Goal: Task Accomplishment & Management: Use online tool/utility

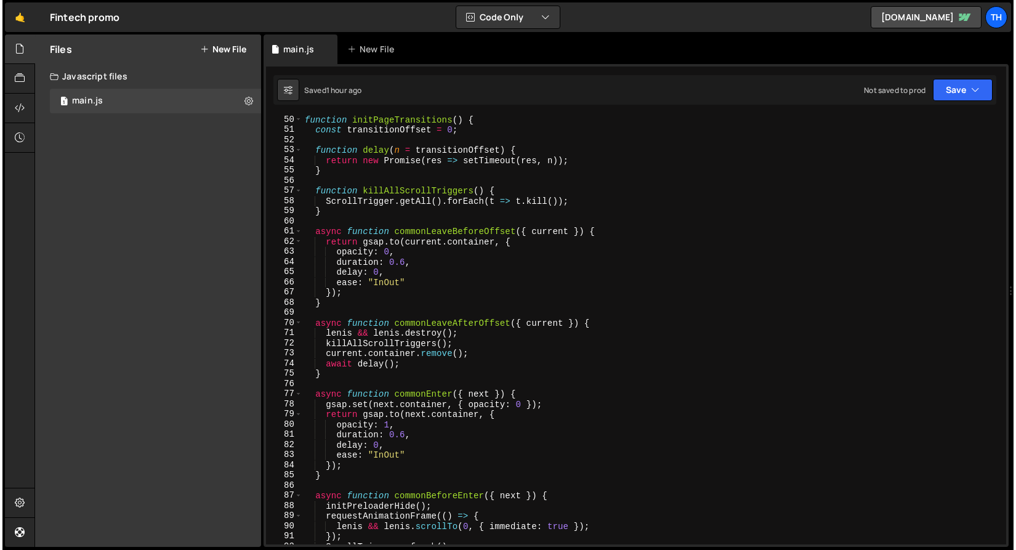
scroll to position [347, 0]
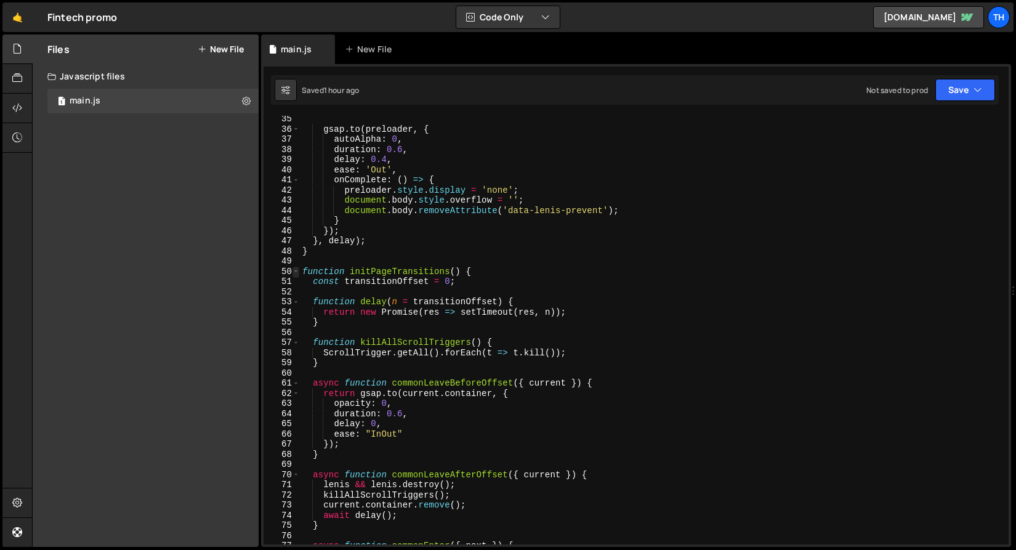
click at [296, 267] on span at bounding box center [295, 272] width 7 height 10
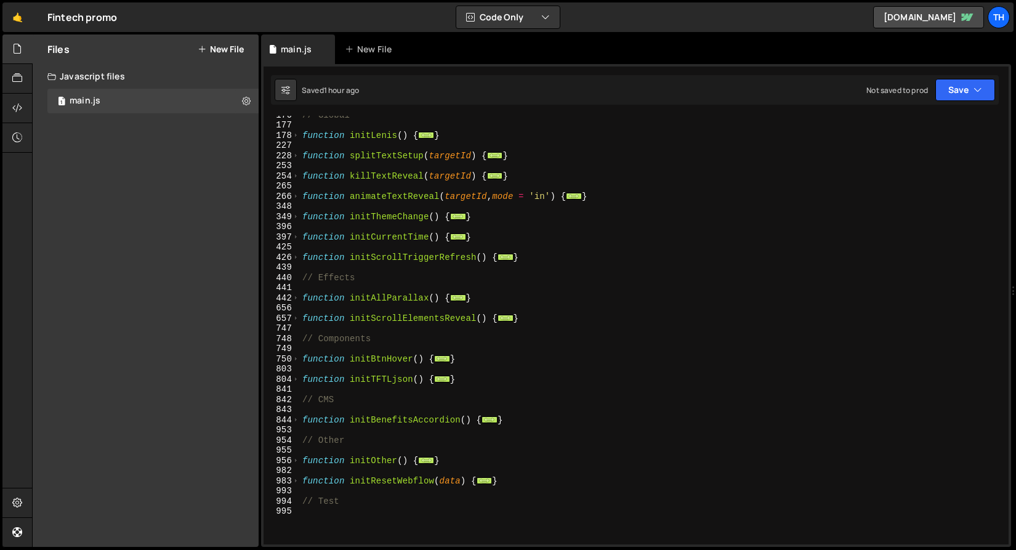
scroll to position [150, 0]
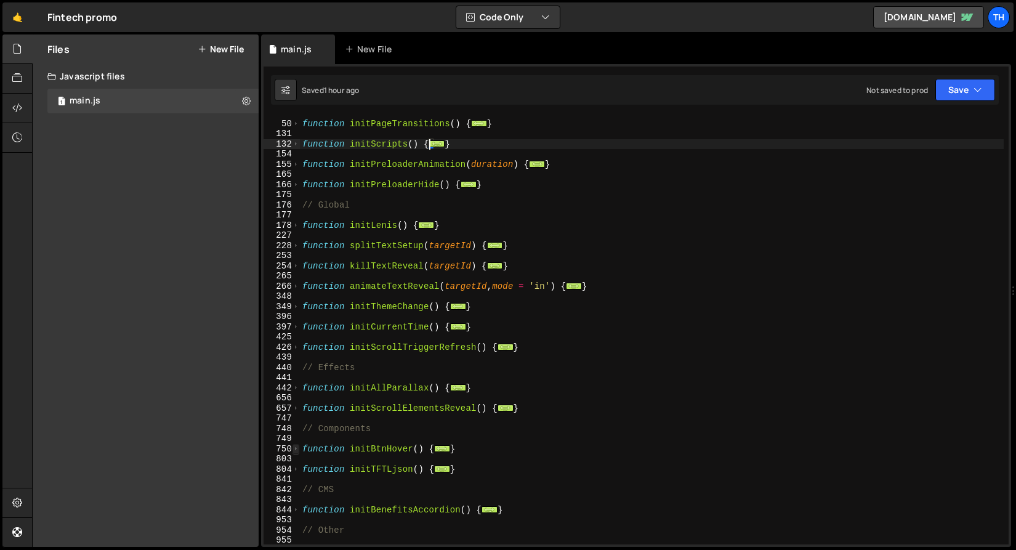
click at [296, 449] on span at bounding box center [295, 449] width 7 height 10
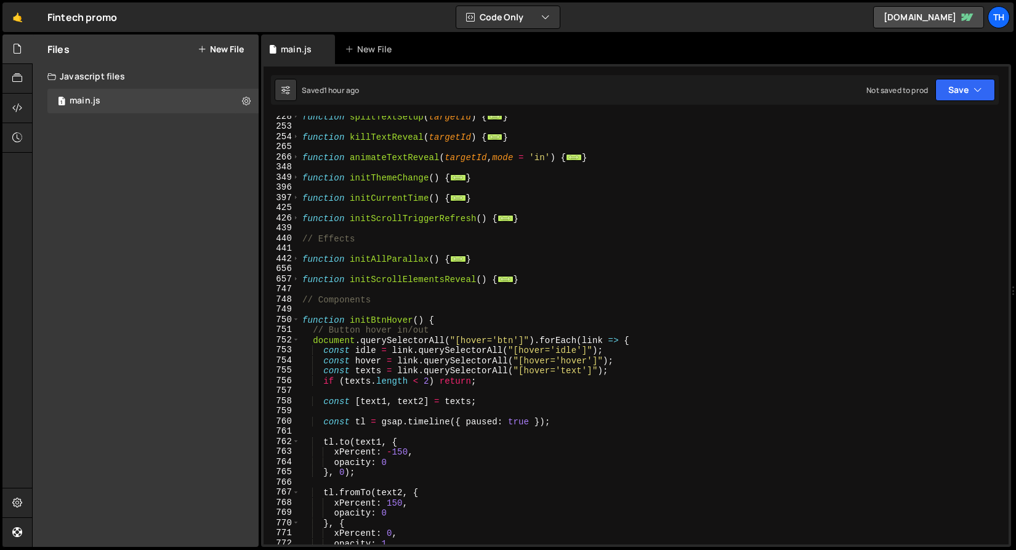
scroll to position [288, 0]
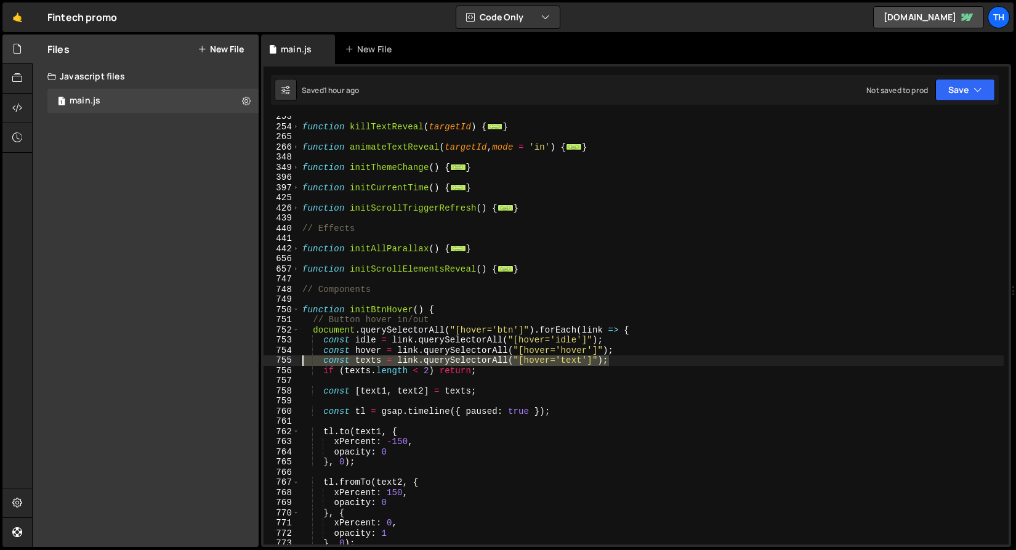
drag, startPoint x: 629, startPoint y: 363, endPoint x: 174, endPoint y: 360, distance: 455.0
click at [174, 360] on div "Files New File Create your first file Get started by starting a Javascript or C…" at bounding box center [524, 290] width 984 height 513
type textarea "const texts = link.querySelectorAll("[hover='text']");"
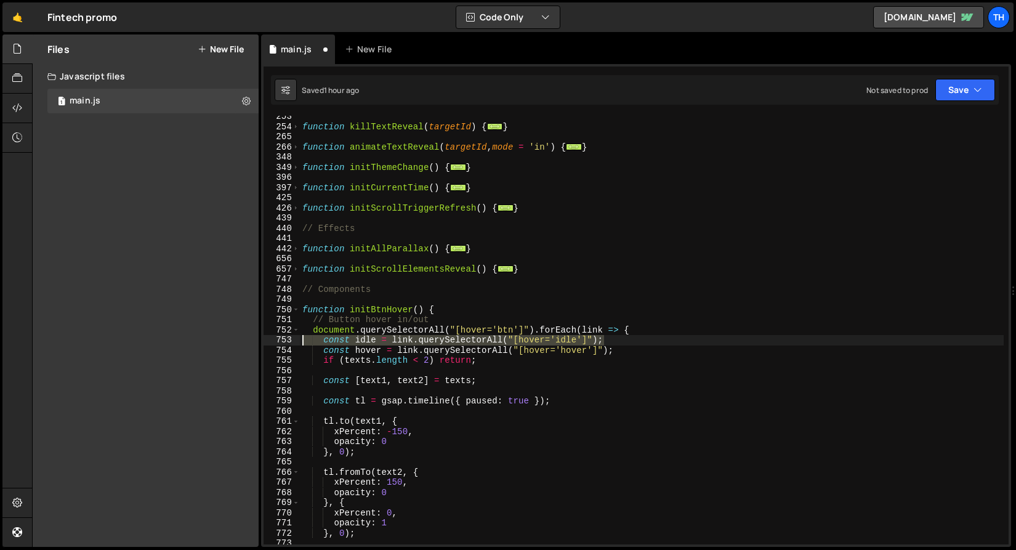
drag, startPoint x: 650, startPoint y: 344, endPoint x: 204, endPoint y: 340, distance: 446.4
click at [204, 340] on div "Files New File Create your first file Get started by starting a Javascript or C…" at bounding box center [524, 290] width 984 height 513
type textarea "const idle = link.querySelectorAll("[hover='idle']");"
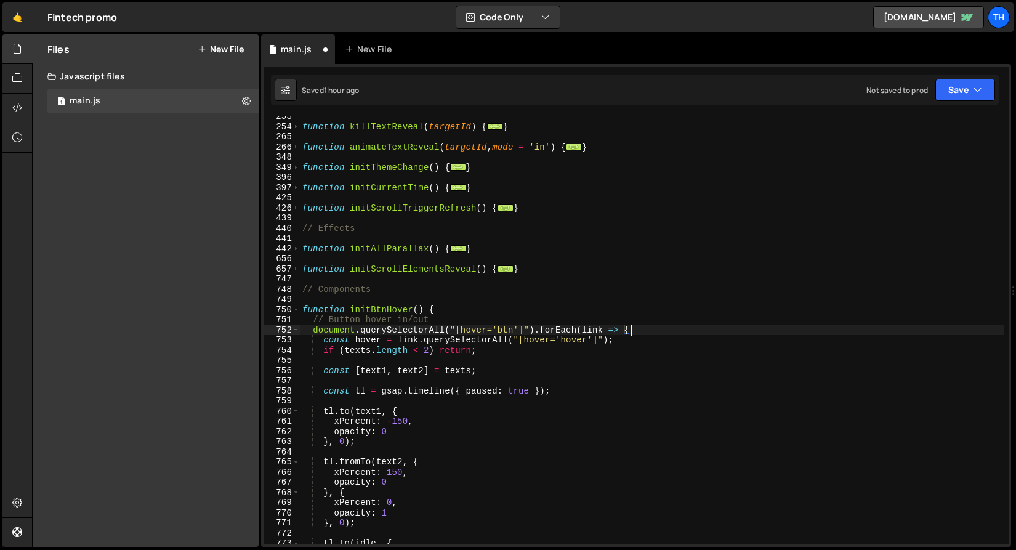
click at [369, 342] on div "function killTextReveal ( targetId ) { ... } function animateTextReveal ( targe…" at bounding box center [652, 335] width 704 height 449
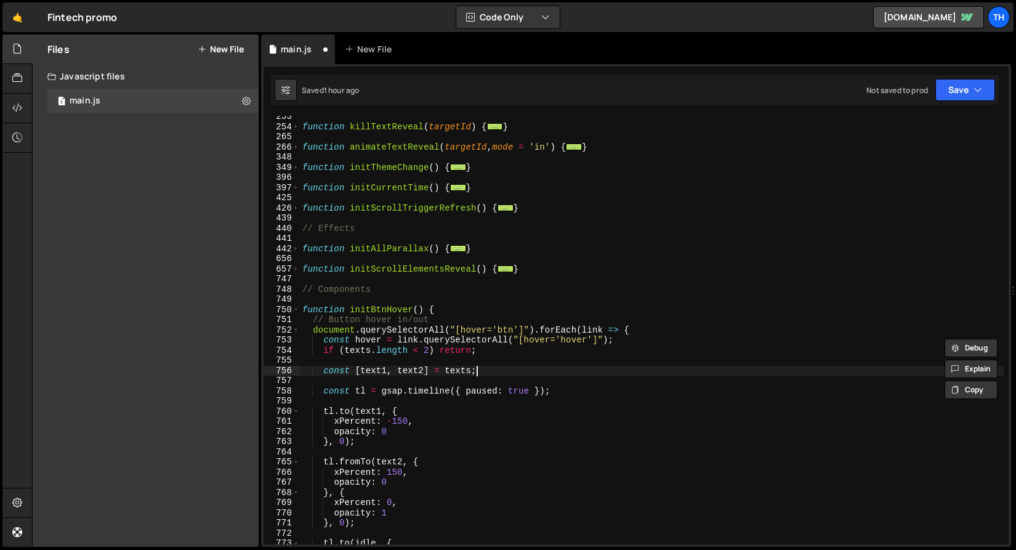
click at [512, 372] on div "function killTextReveal ( targetId ) { ... } function animateTextReveal ( targe…" at bounding box center [652, 335] width 704 height 449
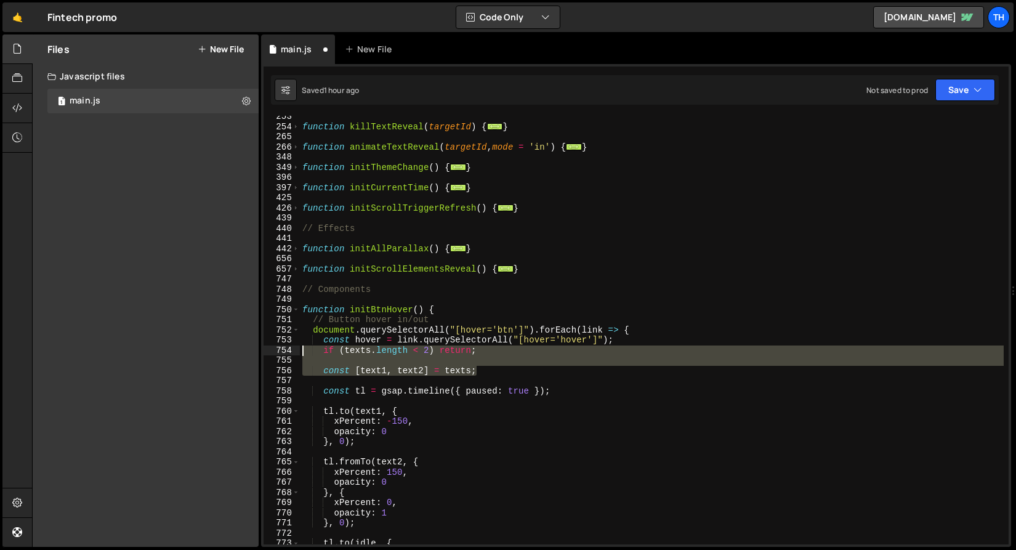
drag, startPoint x: 400, startPoint y: 367, endPoint x: 255, endPoint y: 350, distance: 146.3
click at [255, 350] on div "Files New File Create your first file Get started by starting a Javascript or C…" at bounding box center [524, 290] width 984 height 513
type textarea "if (texts.length < 2) return;"
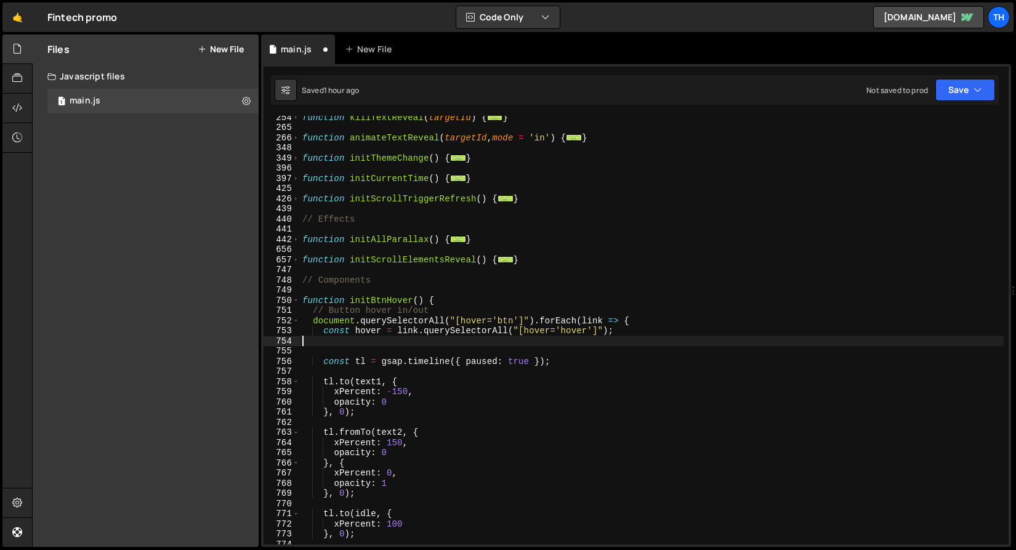
scroll to position [303, 0]
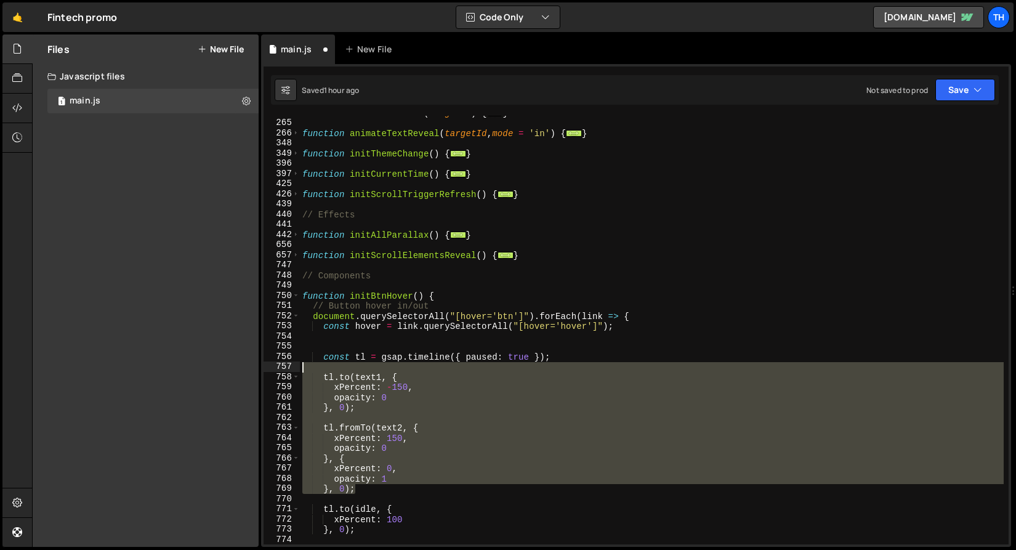
drag, startPoint x: 385, startPoint y: 486, endPoint x: 251, endPoint y: 361, distance: 183.0
click at [251, 361] on div "Files New File Create your first file Get started by starting a Javascript or C…" at bounding box center [524, 290] width 984 height 513
type textarea "const tl = gsap.timeline({ paused: true });"
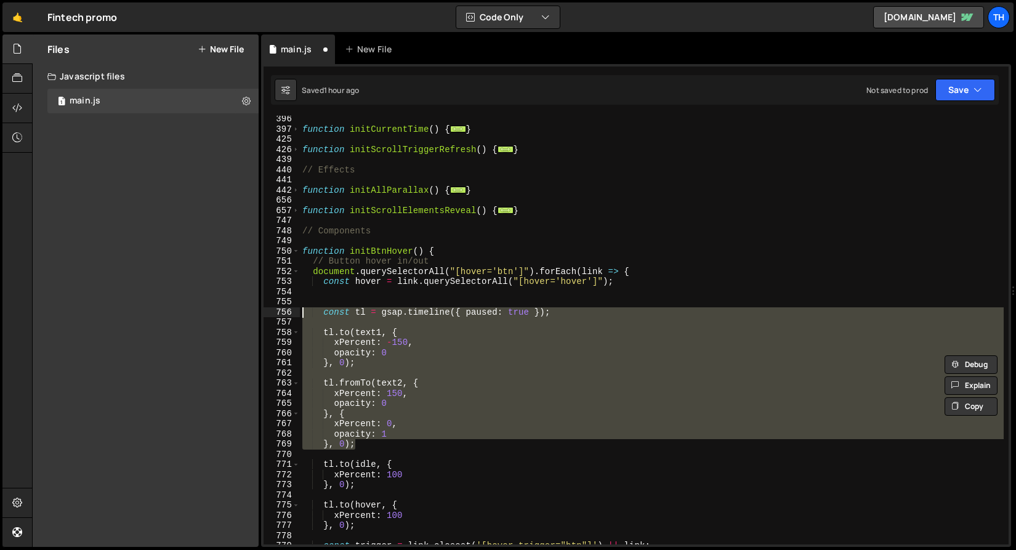
scroll to position [385, 0]
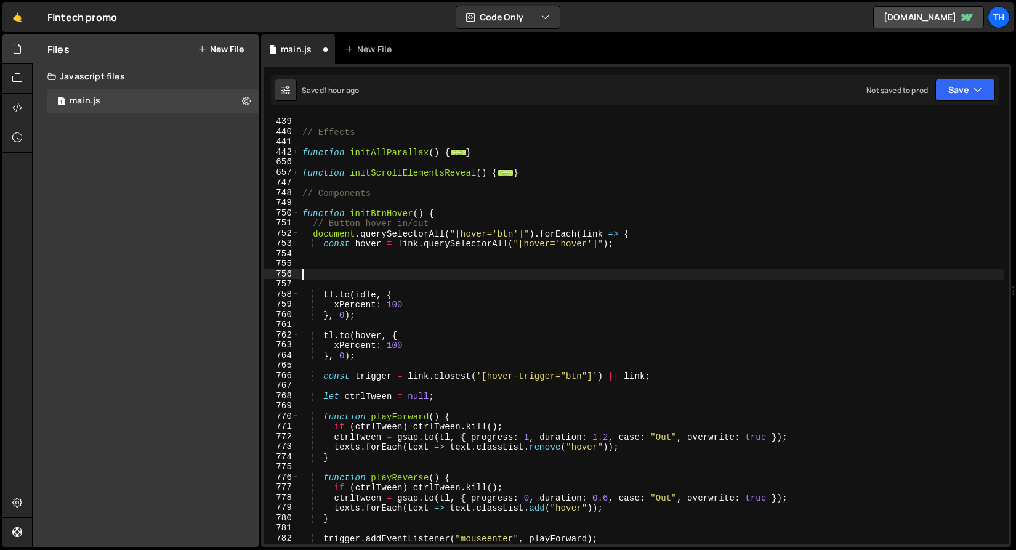
type textarea "opacity: 1 }, 0);"
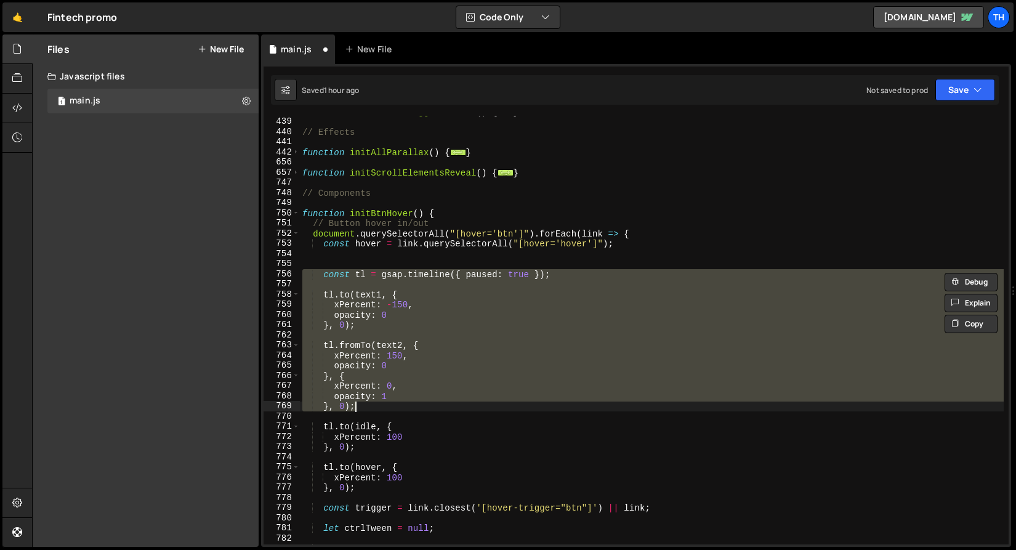
click at [440, 250] on div "function initScrollTriggerRefresh ( ) { ... } // Effects function initAllParall…" at bounding box center [652, 331] width 704 height 449
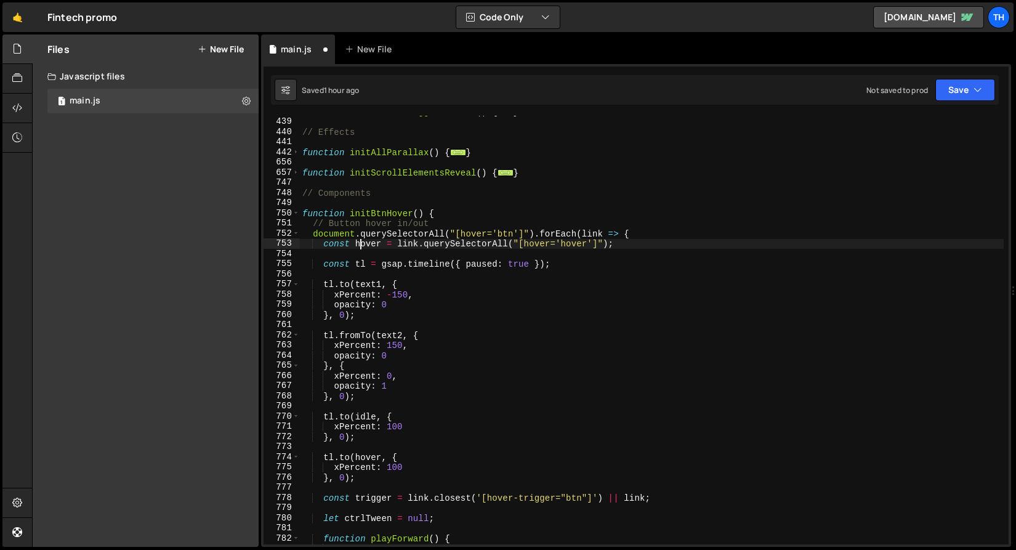
click at [360, 247] on div "function initScrollTriggerRefresh ( ) { ... } // Effects function initAllParall…" at bounding box center [652, 331] width 704 height 449
click at [371, 286] on div "function initScrollTriggerRefresh ( ) { ... } // Effects function initAllParall…" at bounding box center [652, 331] width 704 height 449
paste textarea "hover"
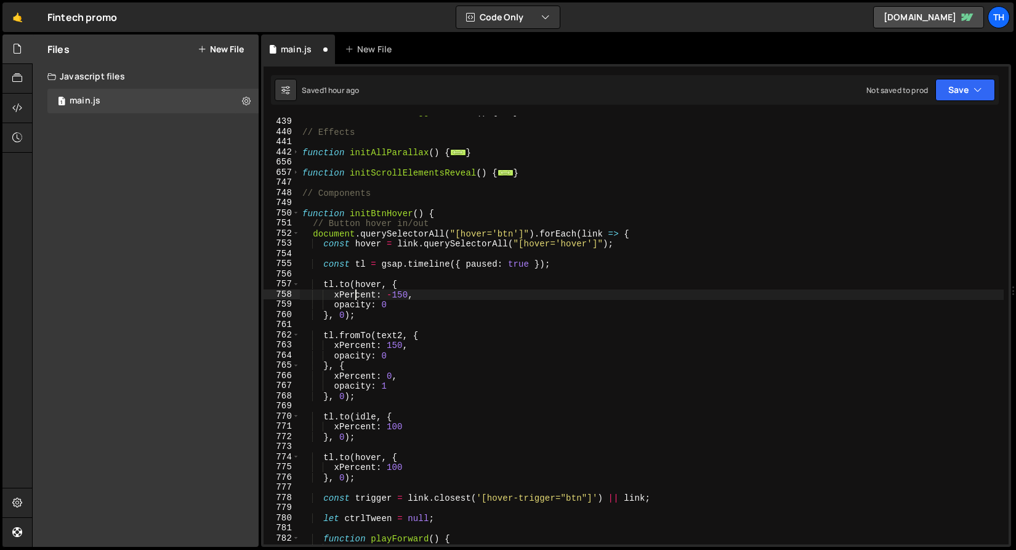
click at [357, 294] on div "function initScrollTriggerRefresh ( ) { ... } // Effects function initAllParall…" at bounding box center [652, 331] width 704 height 449
drag, startPoint x: 388, startPoint y: 296, endPoint x: 409, endPoint y: 296, distance: 20.9
click at [409, 296] on div "function initScrollTriggerRefresh ( ) { ... } // Effects function initAllParall…" at bounding box center [652, 331] width 704 height 449
click at [404, 296] on div "function initScrollTriggerRefresh ( ) { ... } // Effects function initAllParall…" at bounding box center [652, 330] width 704 height 429
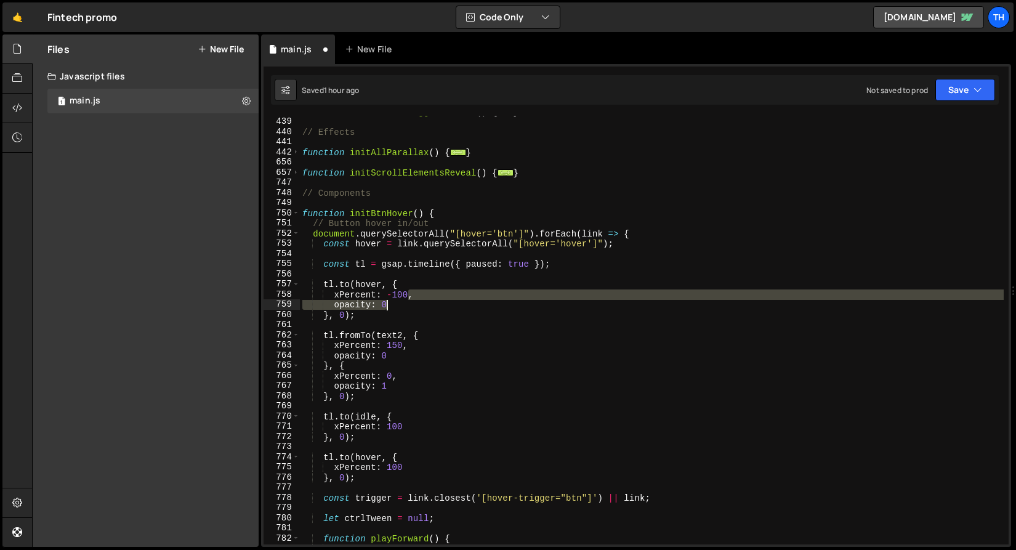
drag, startPoint x: 409, startPoint y: 295, endPoint x: 435, endPoint y: 306, distance: 27.6
click at [435, 306] on div "function initScrollTriggerRefresh ( ) { ... } // Effects function initAllParall…" at bounding box center [652, 331] width 704 height 449
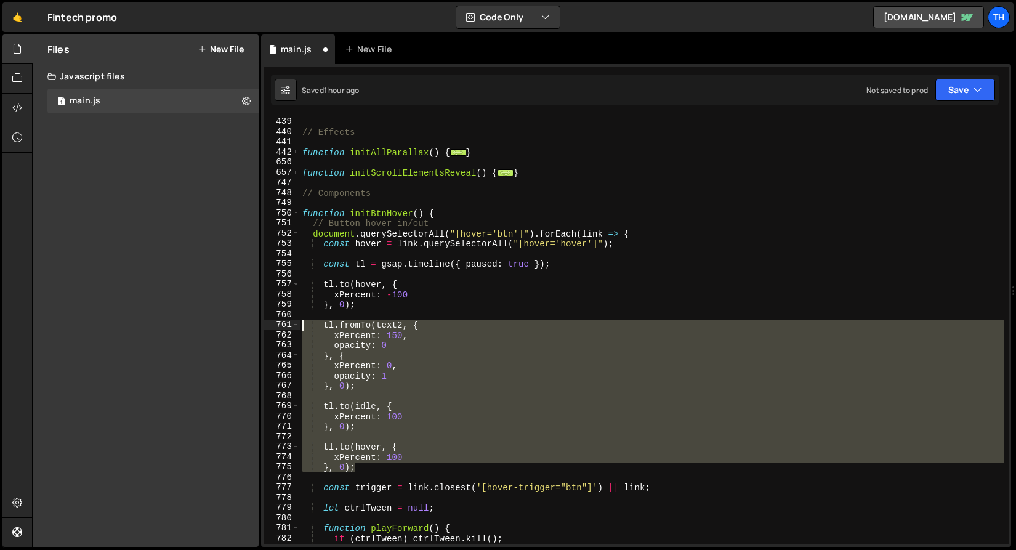
drag, startPoint x: 373, startPoint y: 467, endPoint x: 256, endPoint y: 310, distance: 196.7
click at [251, 320] on div "Files New File Create your first file Get started by starting a Javascript or C…" at bounding box center [524, 290] width 984 height 513
type textarea "tl.fromTo(text2, { xPercent: 150,"
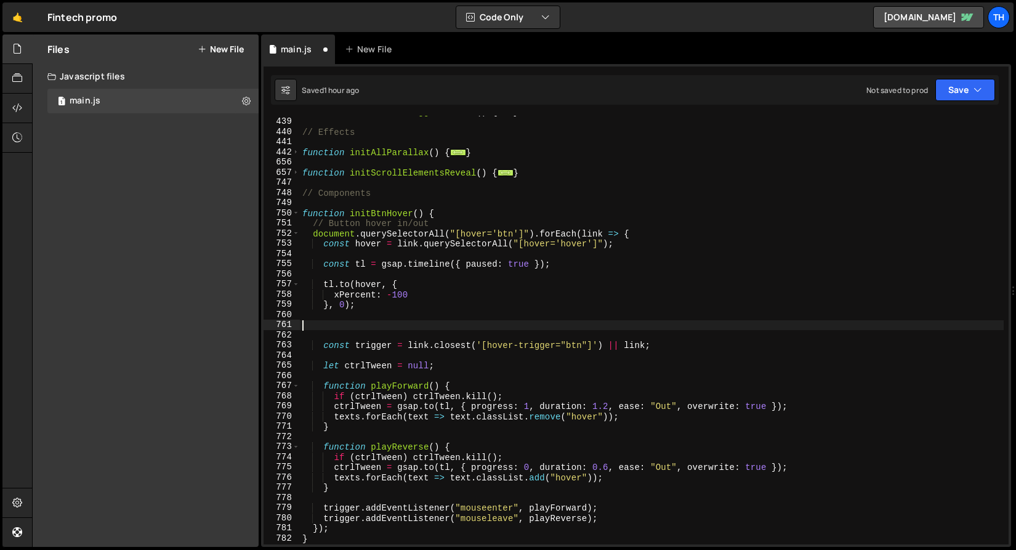
scroll to position [0, 0]
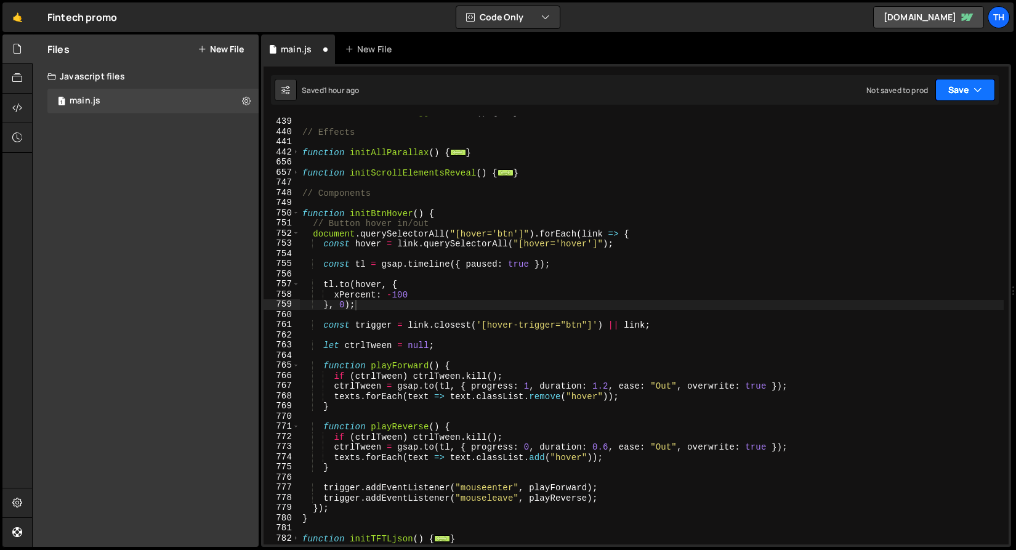
click at [979, 79] on button "Save" at bounding box center [965, 90] width 60 height 22
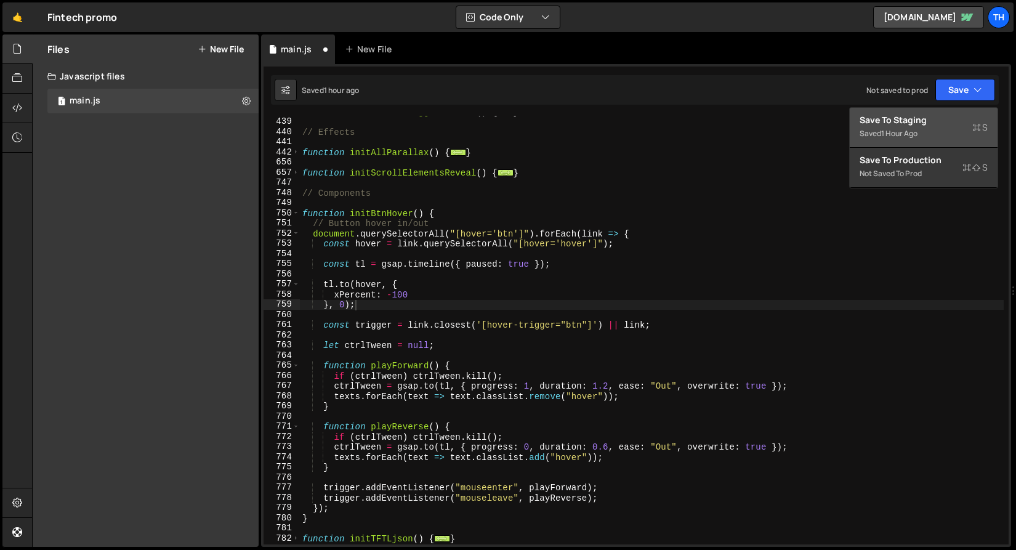
click at [954, 114] on div "Save to Staging S" at bounding box center [924, 120] width 128 height 12
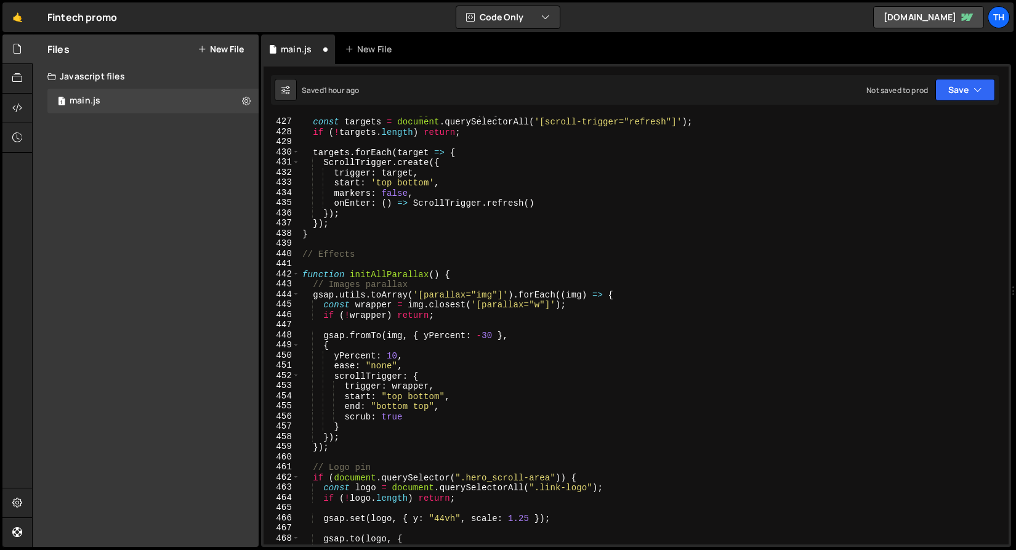
scroll to position [4327, 0]
click at [294, 270] on span at bounding box center [295, 274] width 7 height 10
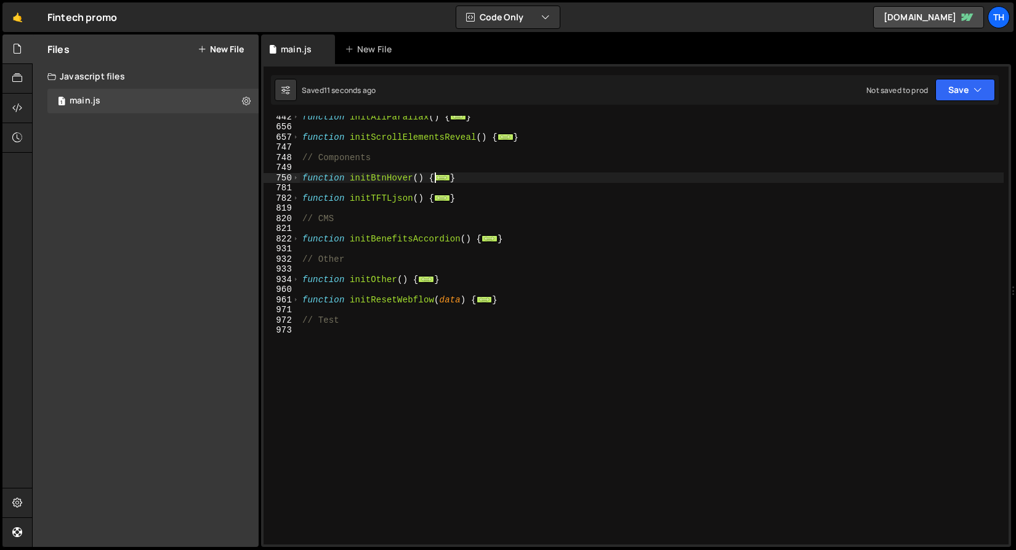
scroll to position [252, 0]
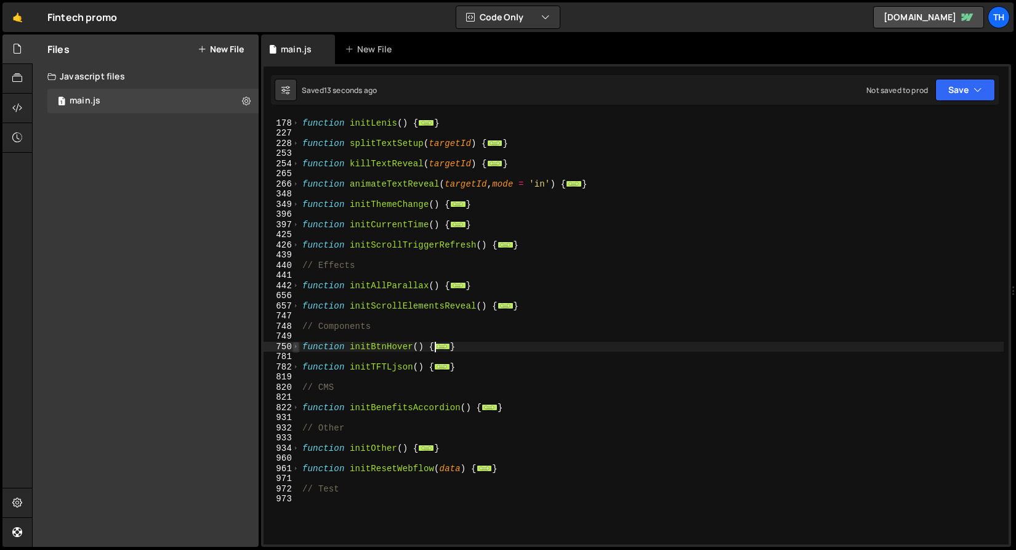
click at [296, 347] on span at bounding box center [295, 347] width 7 height 10
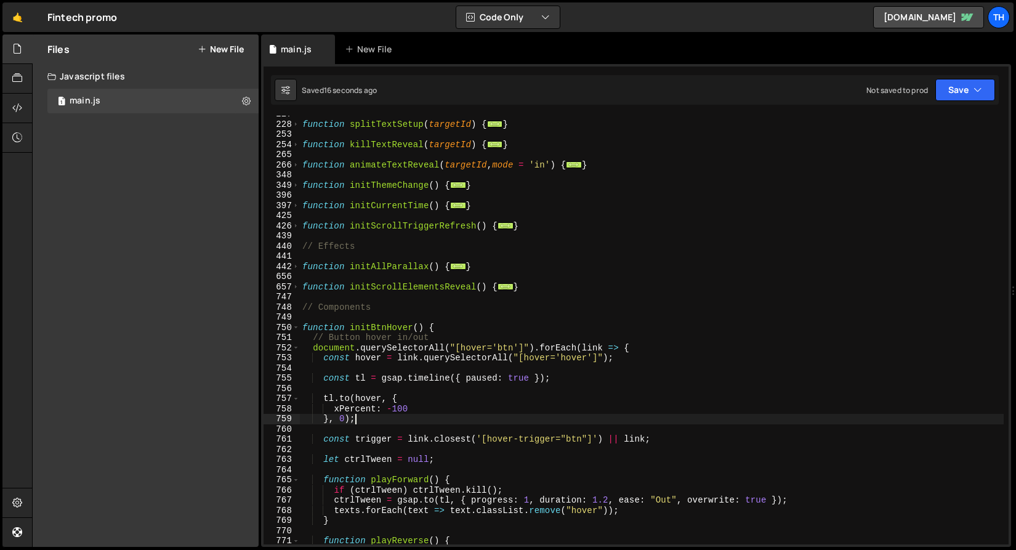
scroll to position [356, 0]
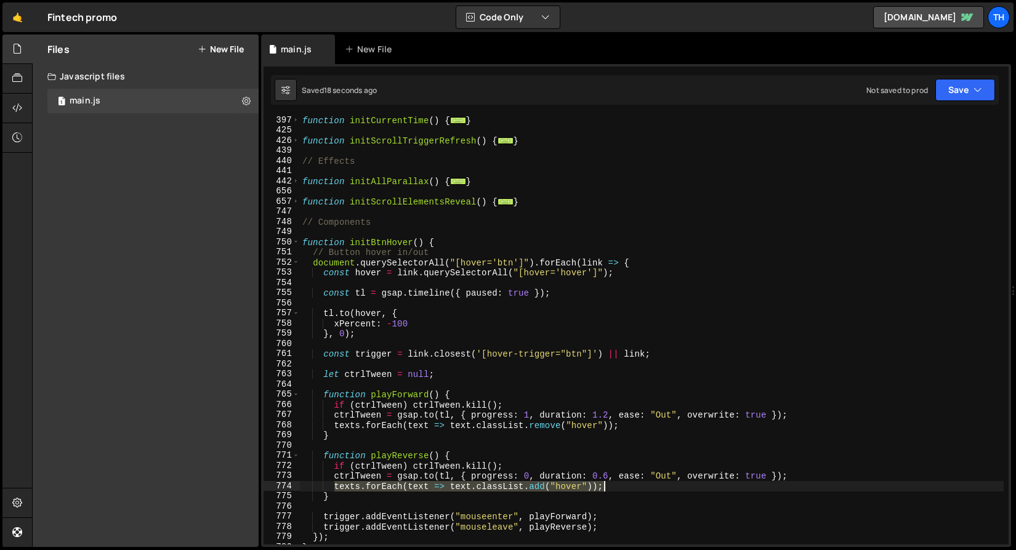
drag, startPoint x: 336, startPoint y: 485, endPoint x: 640, endPoint y: 483, distance: 304.2
click at [641, 483] on div "function initCurrentTime ( ) { ... } function initScrollTriggerRefresh ( ) { ..…" at bounding box center [652, 339] width 704 height 449
type textarea "texts.forEach(text => text.classList.add("hover"));"
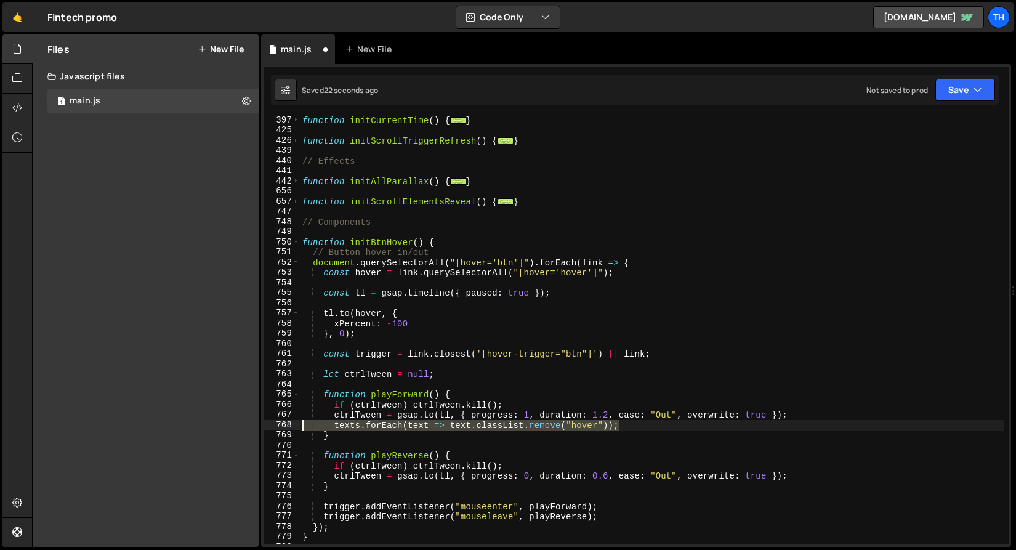
drag, startPoint x: 664, startPoint y: 421, endPoint x: 172, endPoint y: 422, distance: 491.3
click at [172, 422] on div "Files New File Create your first file Get started by starting a Javascript or C…" at bounding box center [524, 290] width 984 height 513
type textarea "texts.forEach(text => text.classList.remove("hover"));"
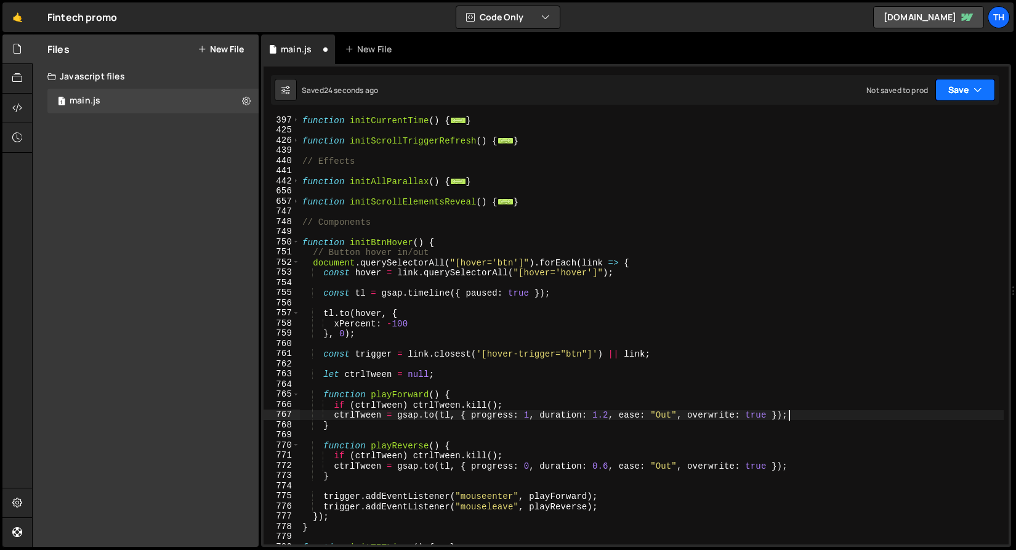
click at [977, 87] on icon "button" at bounding box center [977, 90] width 9 height 12
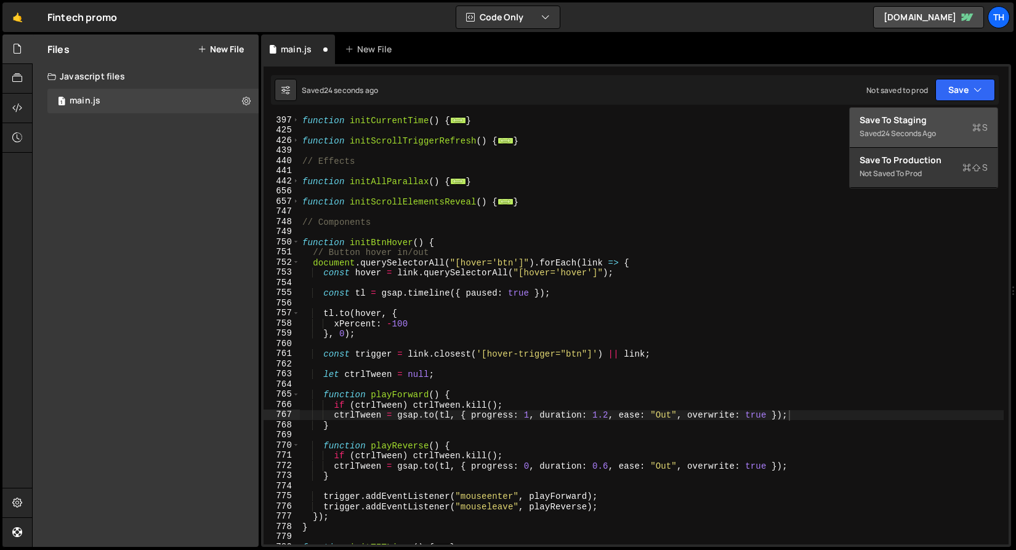
click at [960, 126] on div "Save to Staging S" at bounding box center [924, 120] width 128 height 12
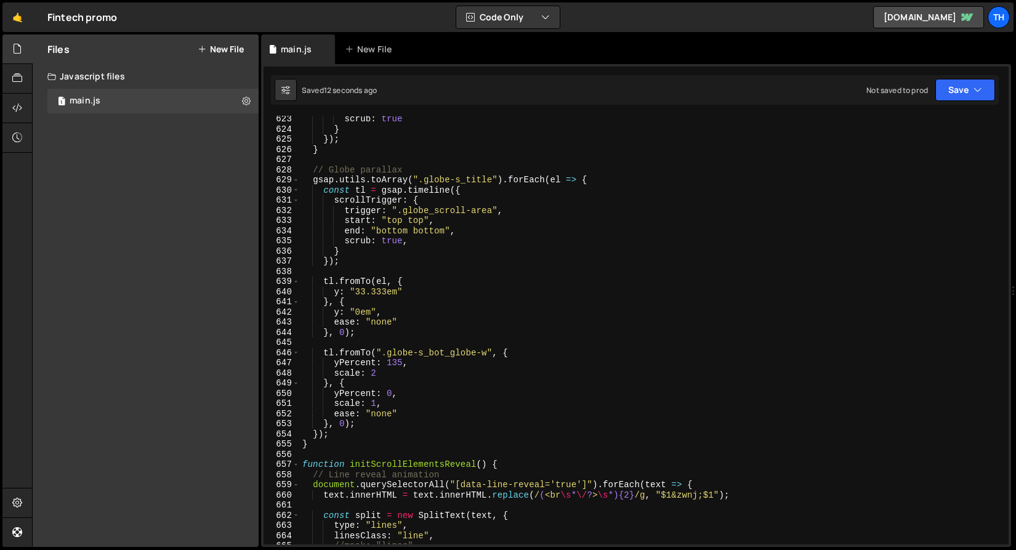
scroll to position [6435, 0]
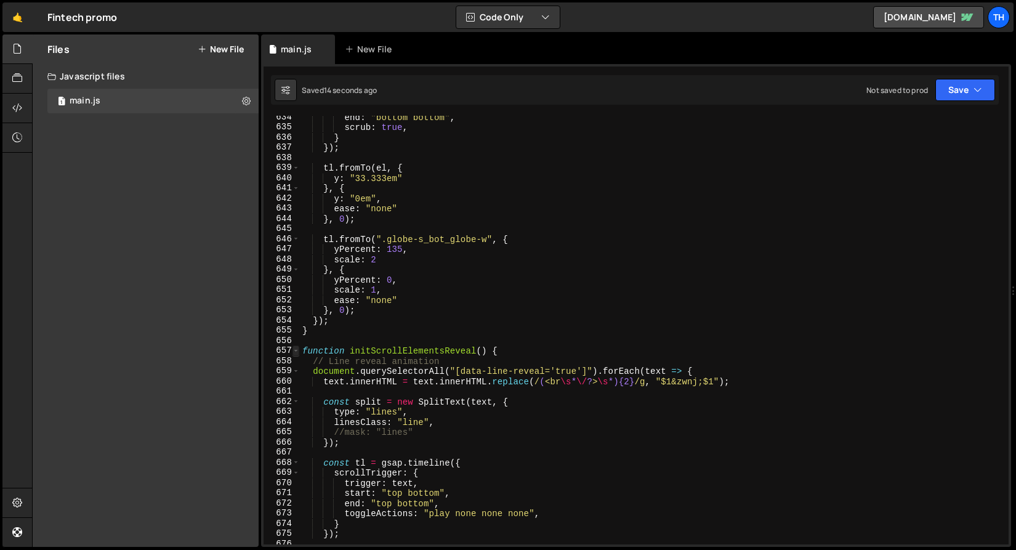
click at [292, 350] on span at bounding box center [295, 350] width 7 height 10
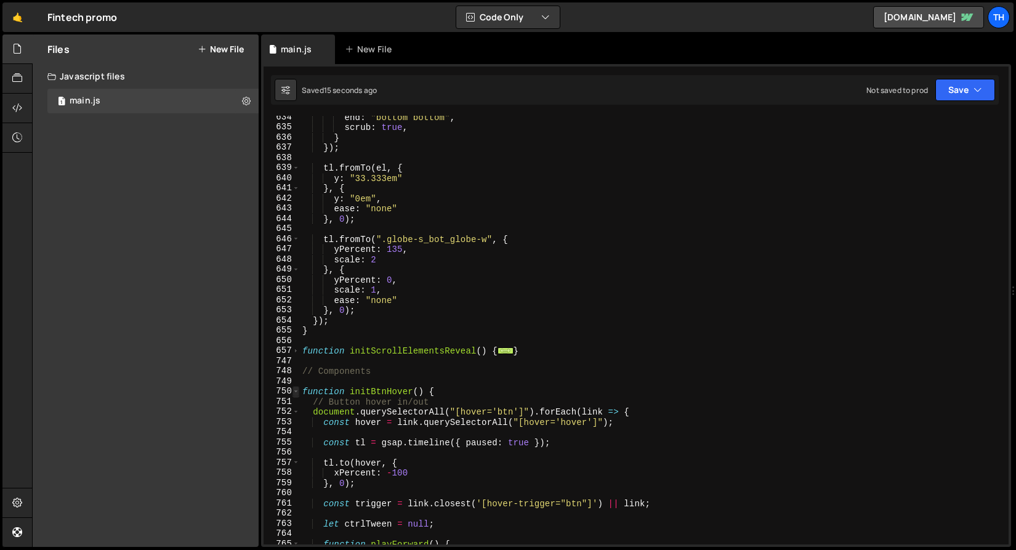
click at [299, 389] on span at bounding box center [295, 391] width 7 height 10
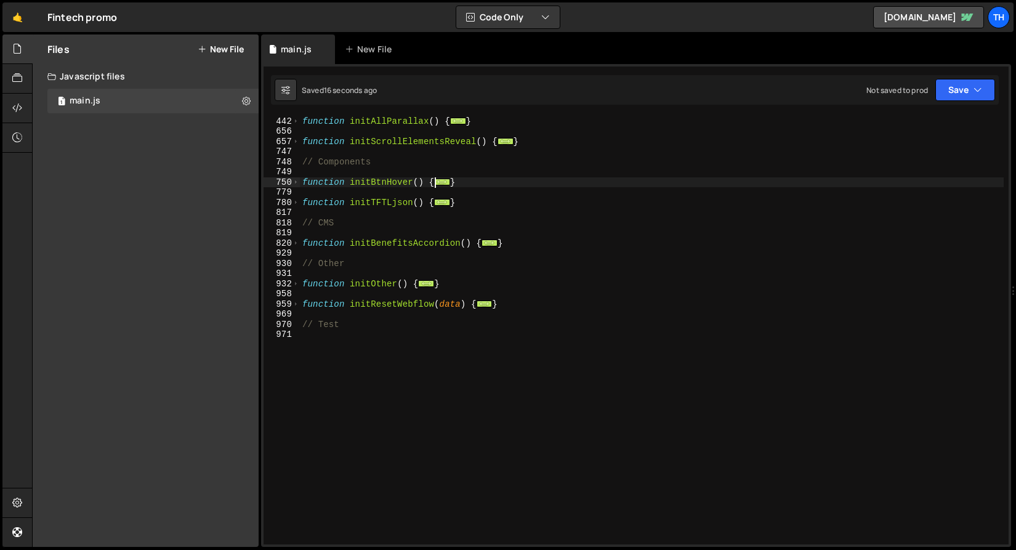
scroll to position [292, 0]
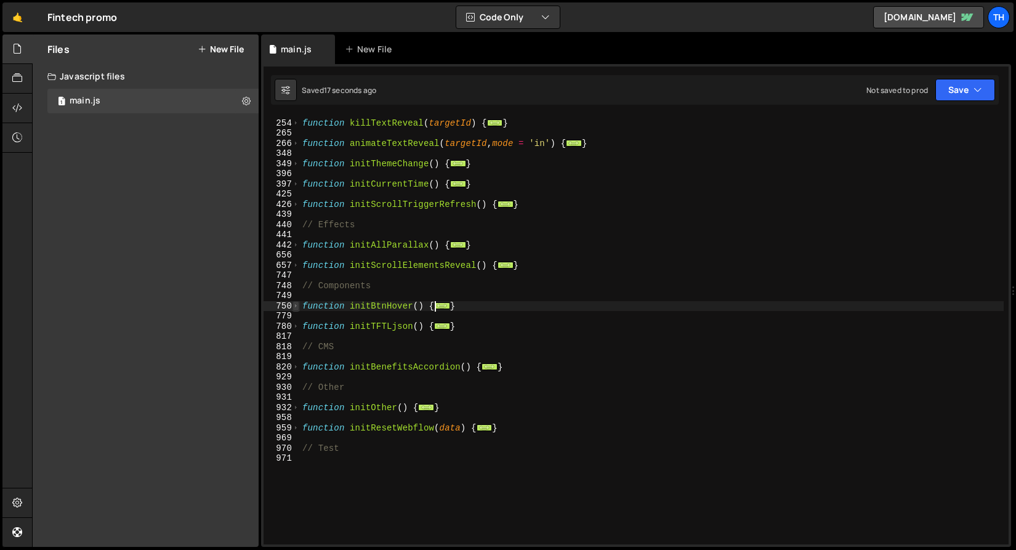
click at [298, 307] on span at bounding box center [295, 306] width 7 height 10
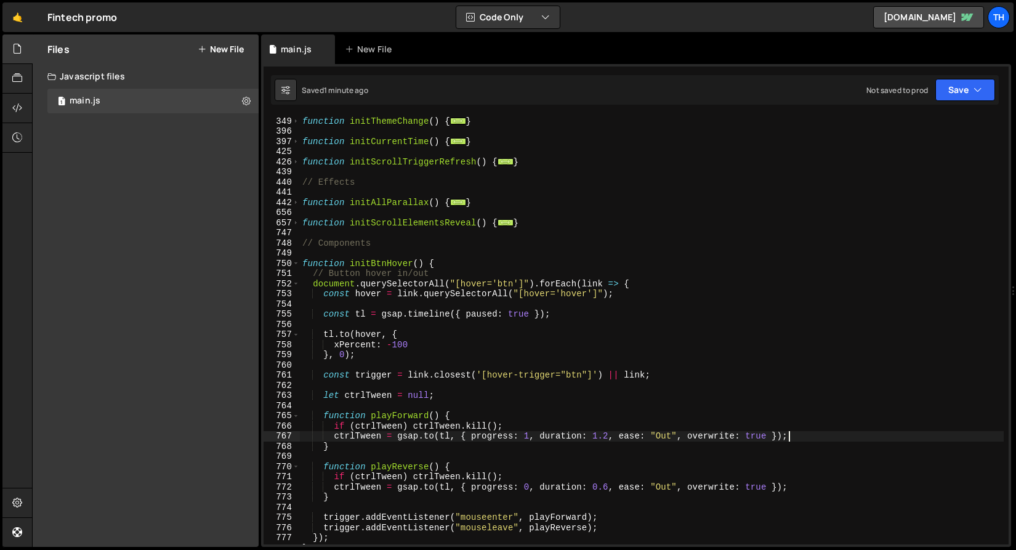
scroll to position [340, 0]
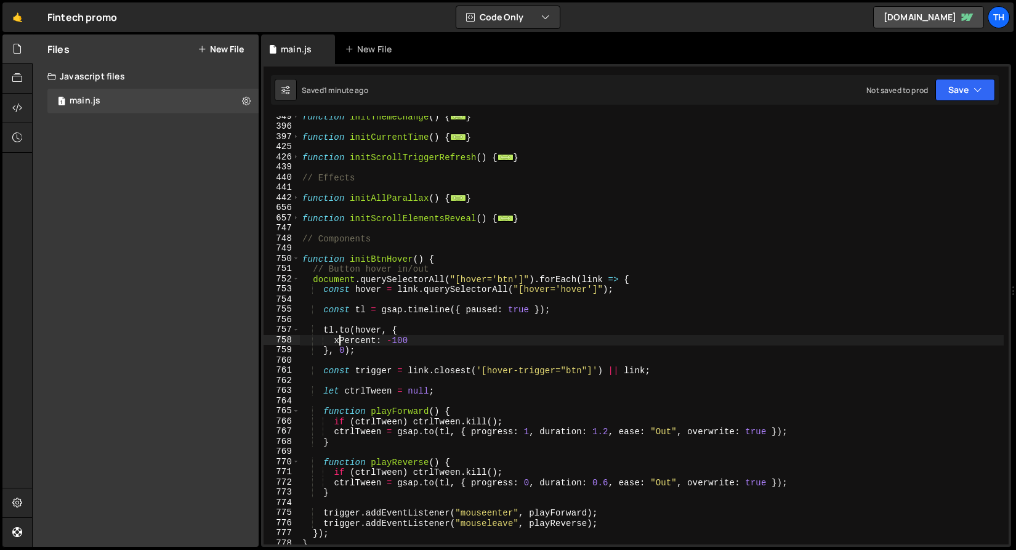
click at [333, 339] on div "function initThemeChange ( ) { ... } function initCurrentTime ( ) { ... } funct…" at bounding box center [652, 335] width 704 height 449
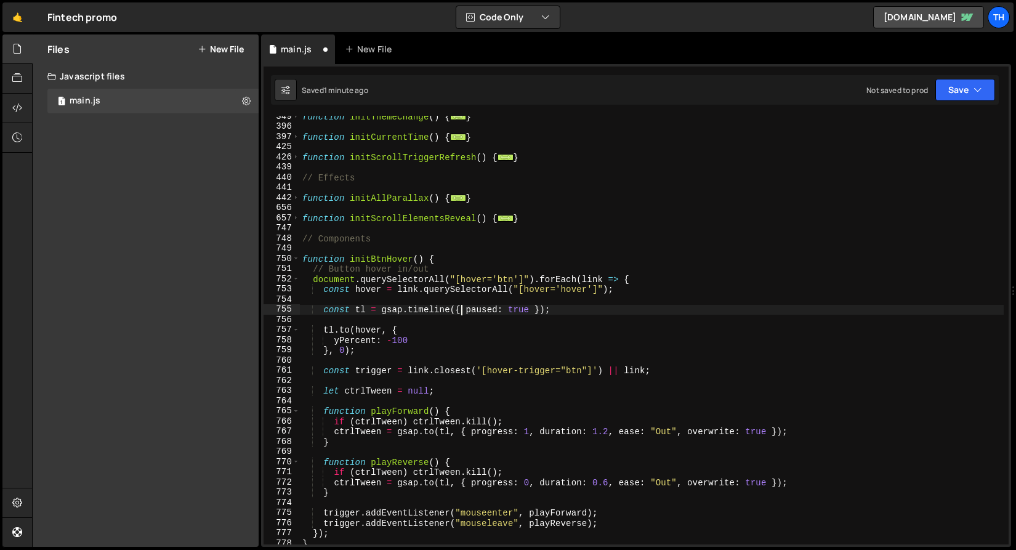
click at [462, 312] on div "function initThemeChange ( ) { ... } function initCurrentTime ( ) { ... } funct…" at bounding box center [652, 335] width 704 height 449
click at [958, 95] on button "Save" at bounding box center [965, 90] width 60 height 22
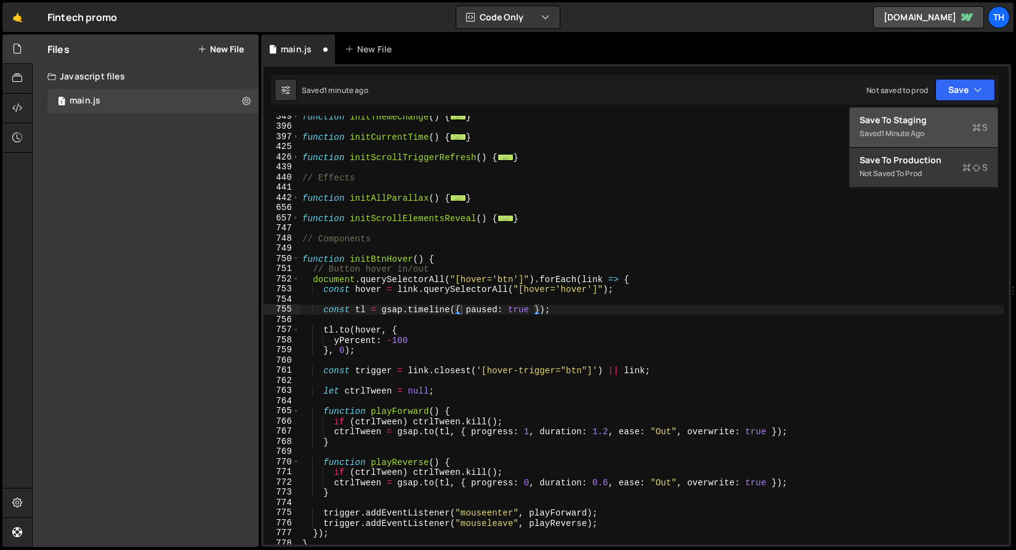
click at [956, 107] on div "Save to Staging S Saved 1 minute ago Save to Production S Not saved to prod Sav…" at bounding box center [923, 147] width 149 height 81
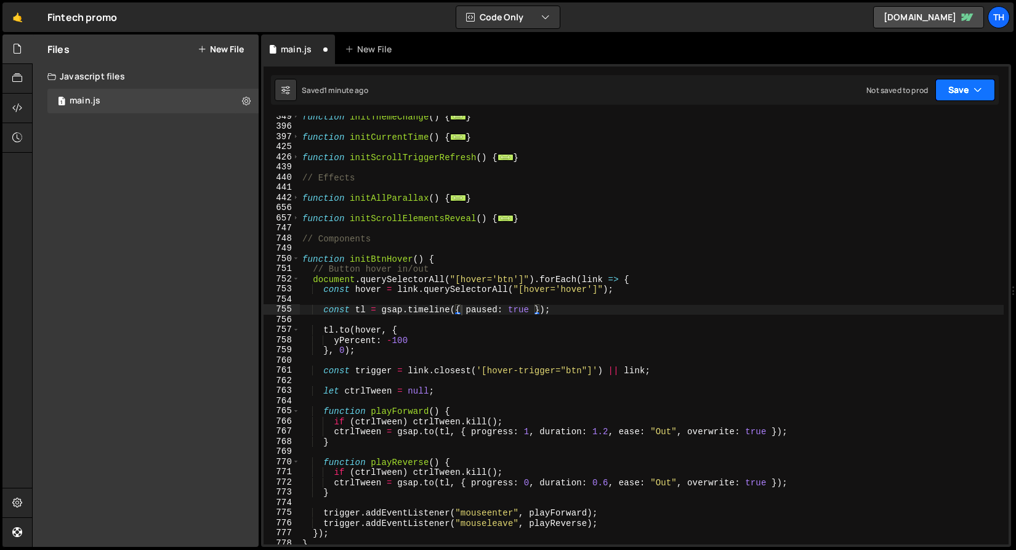
click at [957, 89] on button "Save" at bounding box center [965, 90] width 60 height 22
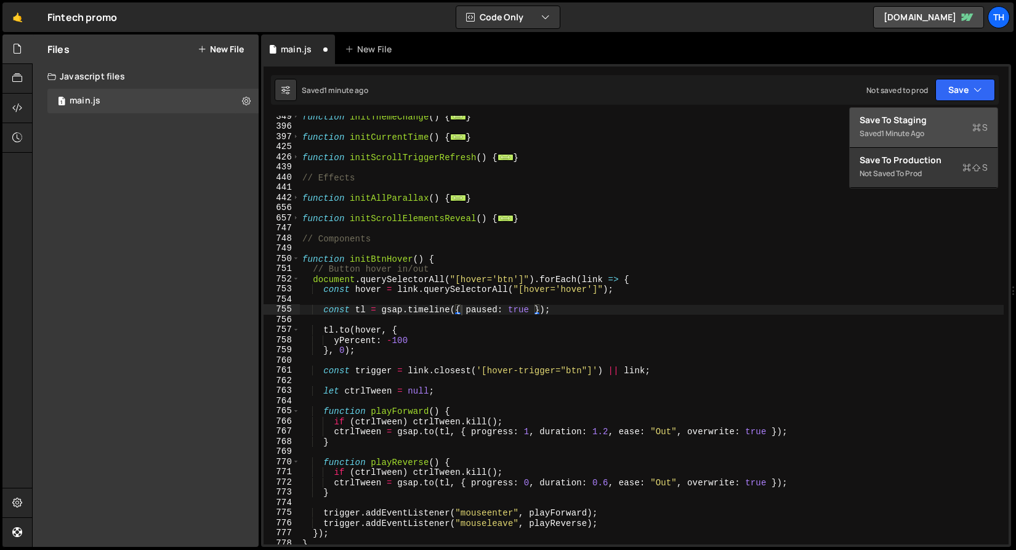
click at [951, 115] on div "Save to Staging S" at bounding box center [924, 120] width 128 height 12
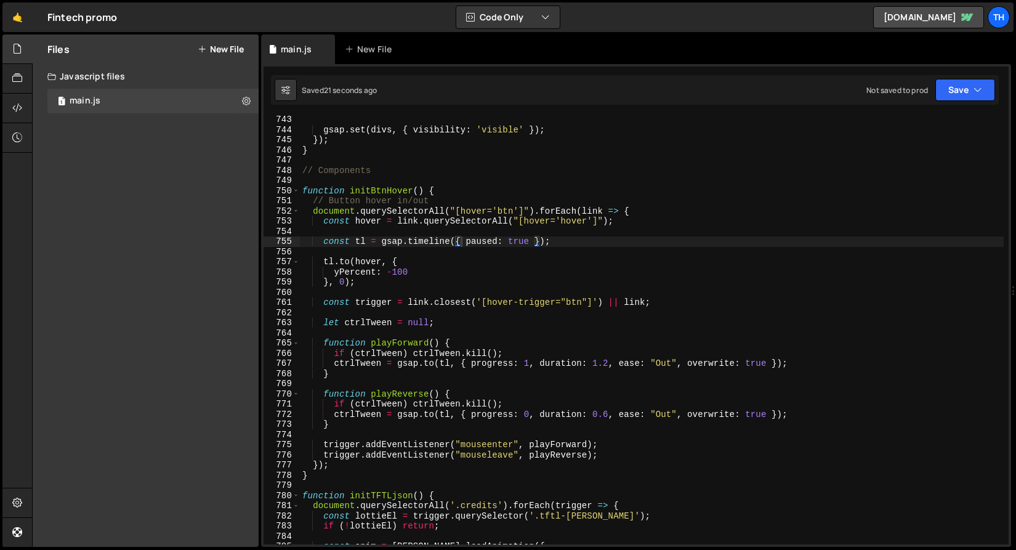
scroll to position [7539, 0]
click at [360, 276] on div "gsap . set ( divs , { visibility : 'visible' }) ; }) ; } // Components function…" at bounding box center [652, 339] width 704 height 449
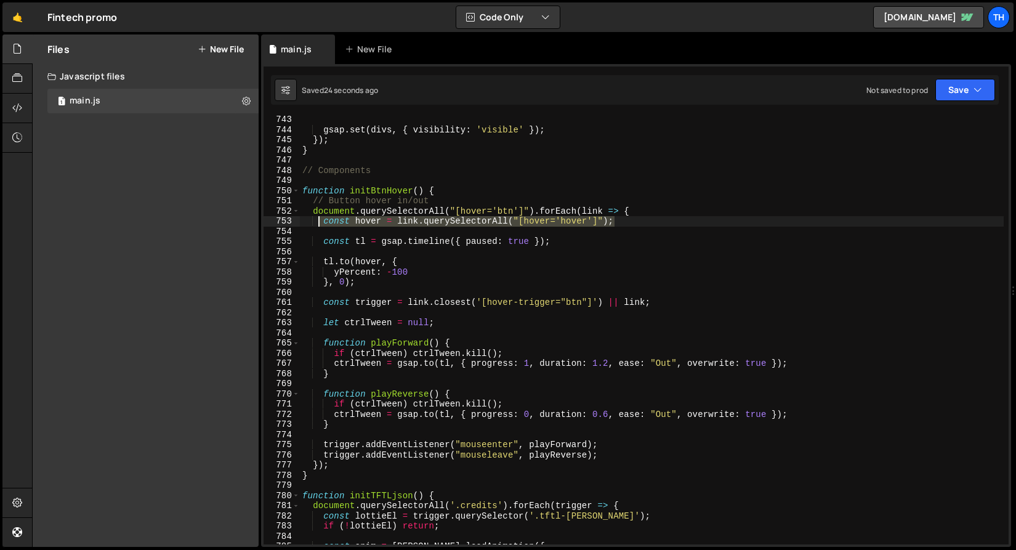
drag, startPoint x: 606, startPoint y: 223, endPoint x: 319, endPoint y: 223, distance: 287.5
click at [319, 223] on div "gsap . set ( divs , { visibility : 'visible' }) ; }) ; } // Components function…" at bounding box center [652, 339] width 704 height 449
type textarea "const hover = link.querySelectorAll("[hover='hover']");"
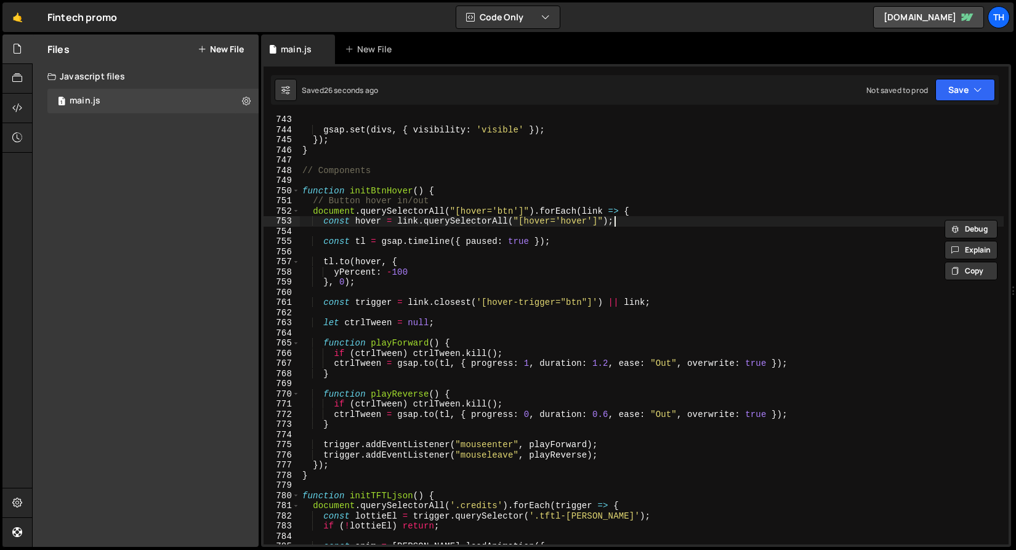
scroll to position [0, 1]
paste textarea "const hover = link.querySelectorAll("[hover='hover']");"
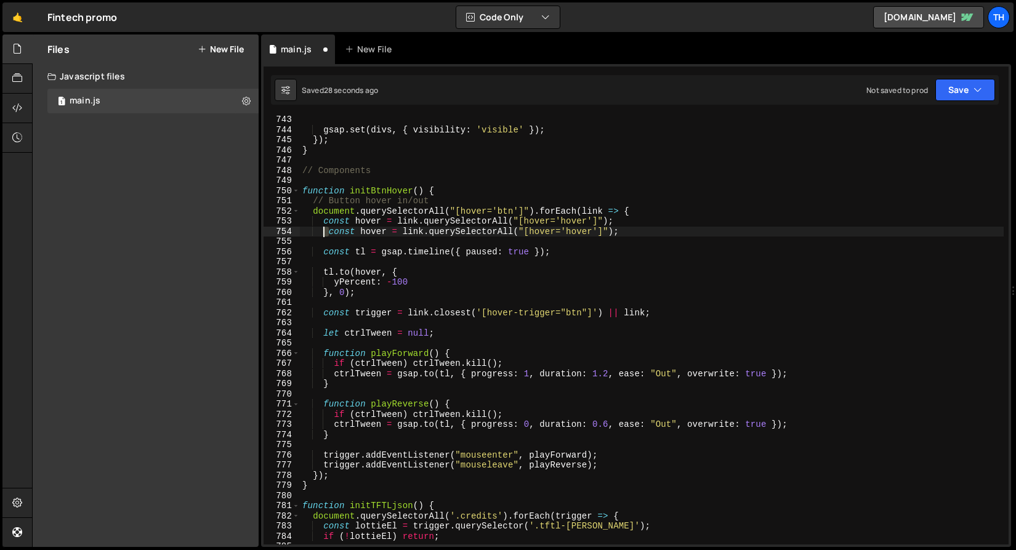
click at [324, 230] on div "gsap . set ( divs , { visibility : 'visible' }) ; }) ; } // Components function…" at bounding box center [652, 339] width 704 height 449
drag, startPoint x: 495, startPoint y: 218, endPoint x: 510, endPoint y: 228, distance: 17.8
click at [510, 220] on div "gsap . set ( divs , { visibility : 'visible' }) ; }) ; } // Components function…" at bounding box center [652, 339] width 704 height 449
drag, startPoint x: 494, startPoint y: 230, endPoint x: 510, endPoint y: 230, distance: 15.4
click at [510, 230] on div "gsap . set ( divs , { visibility : 'visible' }) ; }) ; } // Components function…" at bounding box center [652, 339] width 704 height 449
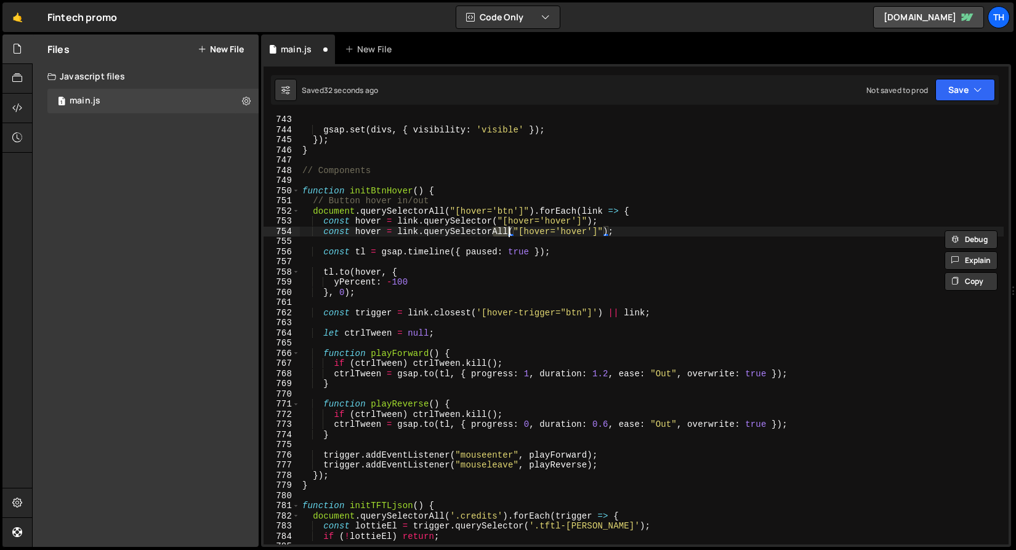
type textarea "const hover = link.querySelector("[hover='hover']");"
click at [556, 237] on div "gsap . set ( divs , { visibility : 'visible' }) ; }) ; } // Components function…" at bounding box center [652, 339] width 704 height 449
click at [556, 236] on div "gsap . set ( divs , { visibility : 'visible' }) ; }) ; } // Components function…" at bounding box center [652, 339] width 704 height 449
click at [558, 232] on div "gsap . set ( divs , { visibility : 'visible' }) ; }) ; } // Components function…" at bounding box center [652, 330] width 704 height 429
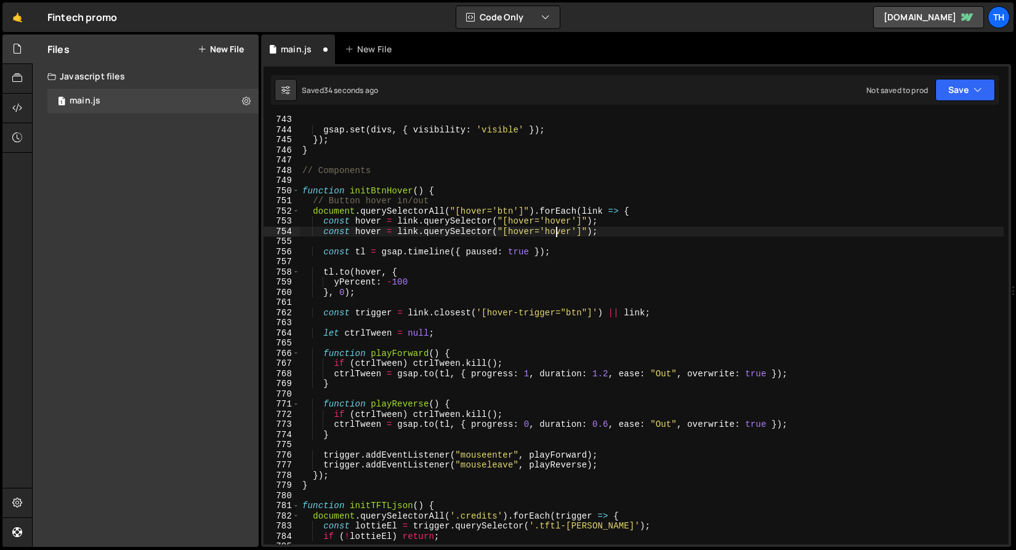
click at [559, 225] on div "gsap . set ( divs , { visibility : 'visible' }) ; }) ; } // Components function…" at bounding box center [652, 339] width 704 height 449
click at [560, 221] on div "gsap . set ( divs , { visibility : 'visible' }) ; }) ; } // Components function…" at bounding box center [652, 339] width 704 height 449
type textarea "const hover = link.querySelector("[hover='bg']");"
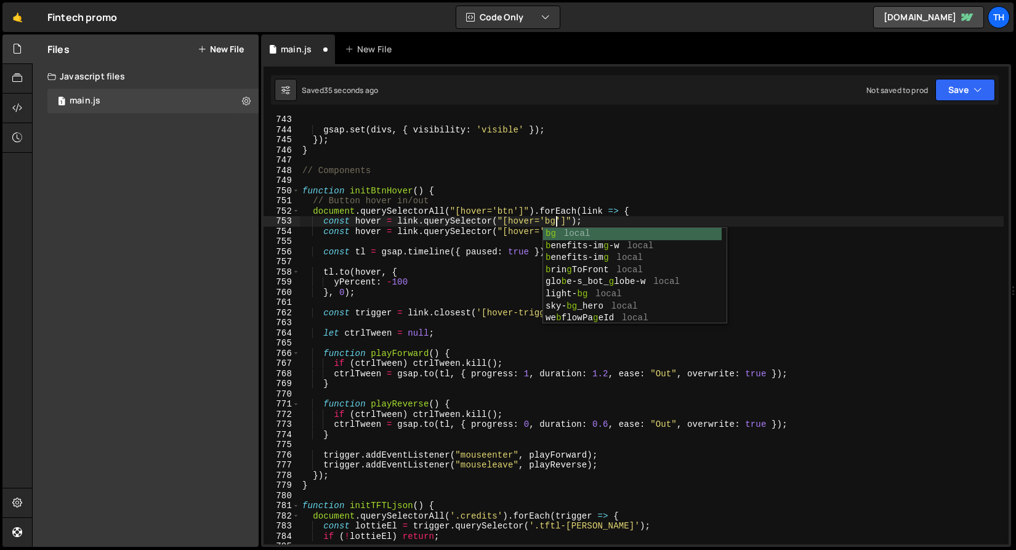
click at [432, 245] on div "gsap . set ( divs , { visibility : 'visible' }) ; }) ; } // Components function…" at bounding box center [652, 339] width 704 height 449
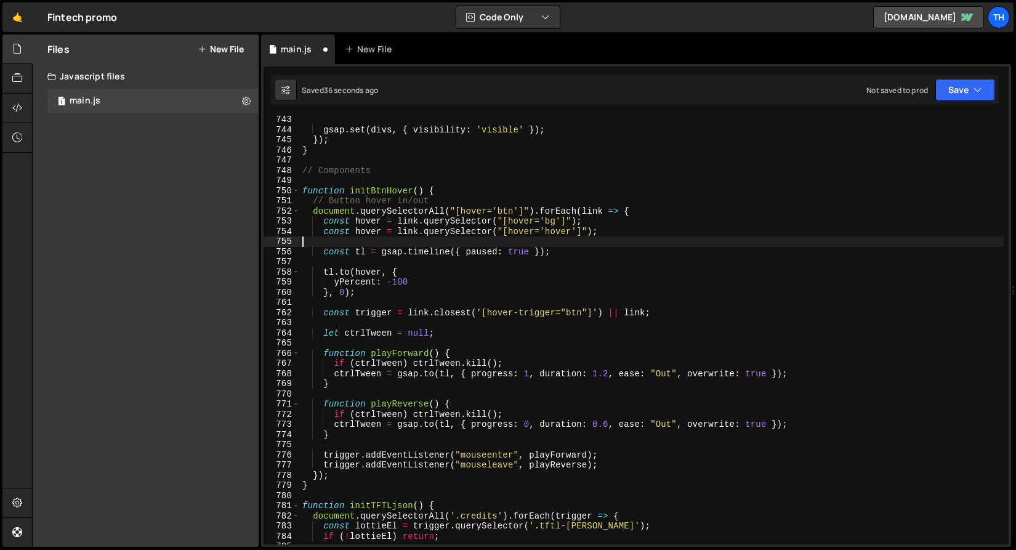
click at [365, 219] on div "gsap . set ( divs , { visibility : 'visible' }) ; }) ; } // Components function…" at bounding box center [652, 339] width 704 height 449
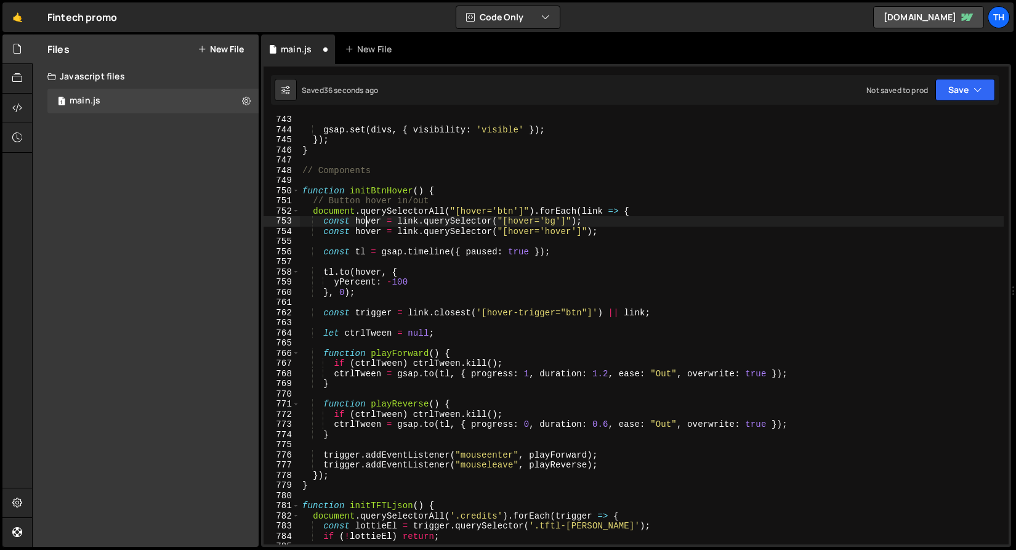
click at [365, 219] on div "gsap . set ( divs , { visibility : 'visible' }) ; }) ; } // Components function…" at bounding box center [652, 339] width 704 height 449
type textarea "const bg = link.querySelector("[hover='bg']");"
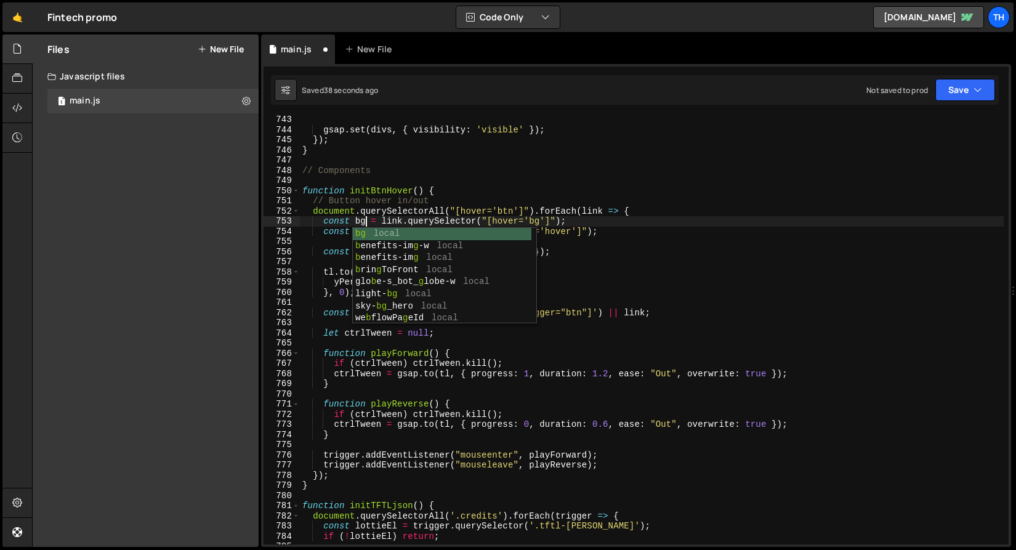
click at [304, 266] on div "gsap . set ( divs , { visibility : 'visible' }) ; }) ; } // Components function…" at bounding box center [652, 339] width 704 height 449
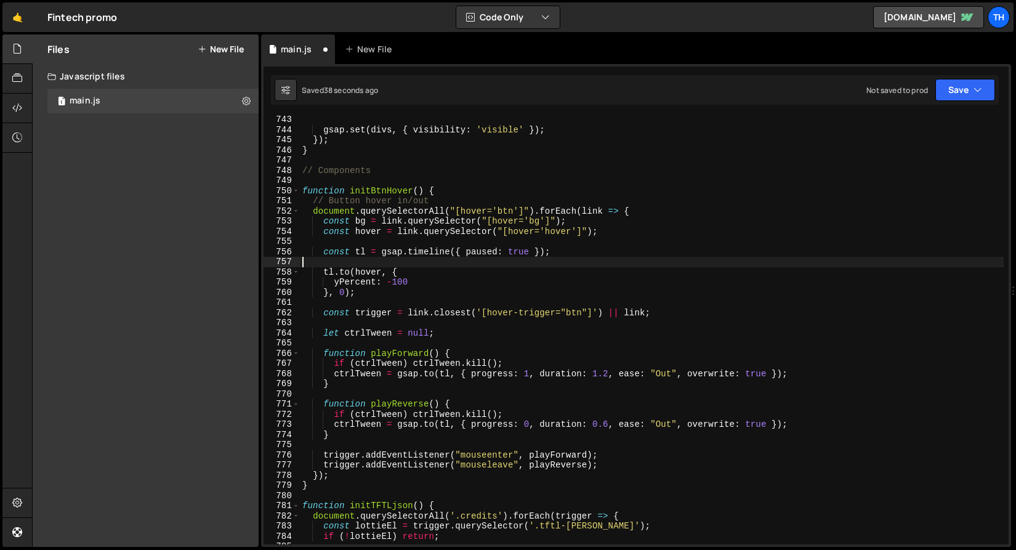
scroll to position [0, 0]
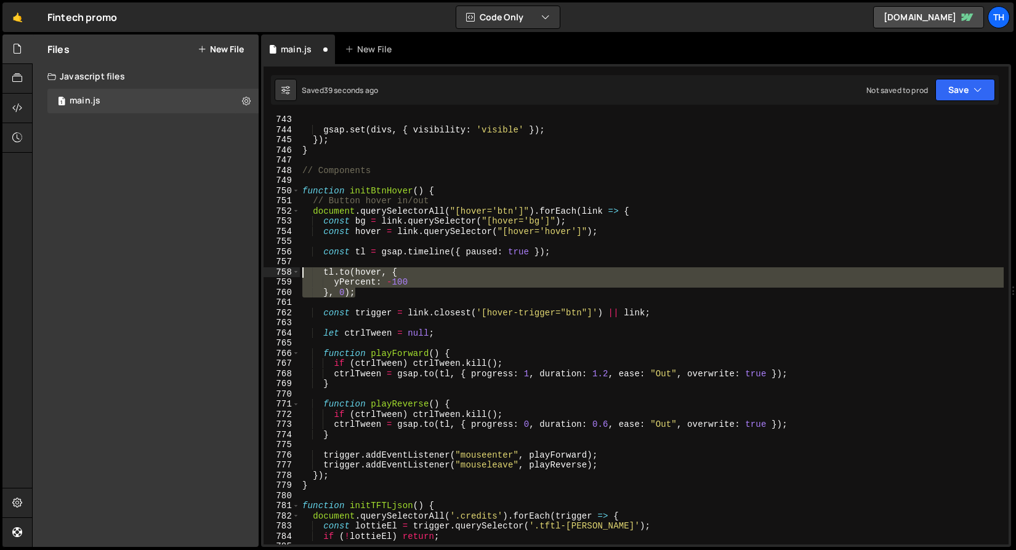
drag, startPoint x: 355, startPoint y: 296, endPoint x: 243, endPoint y: 267, distance: 116.5
click at [243, 267] on div "Files New File Create your first file Get started by starting a Javascript or C…" at bounding box center [524, 290] width 984 height 513
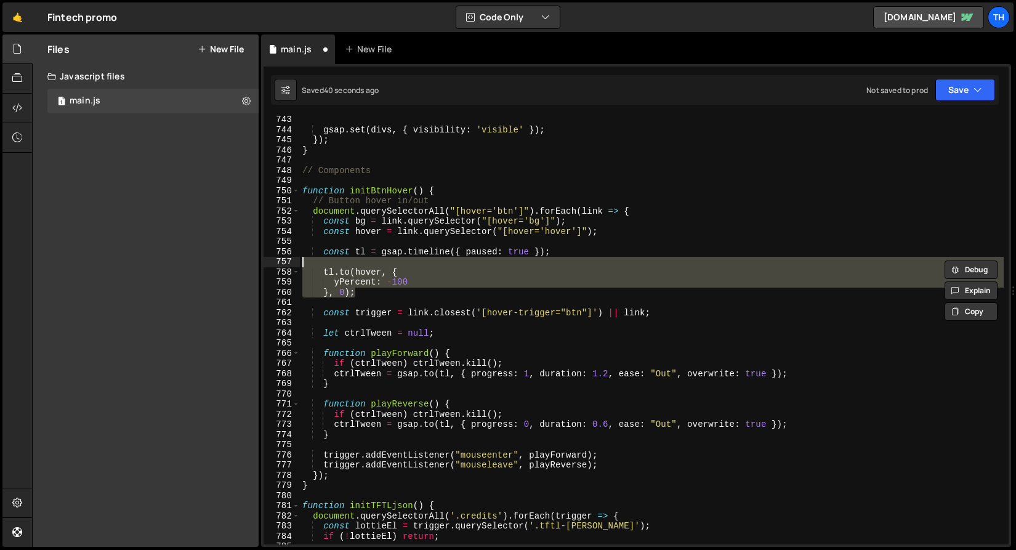
click at [356, 252] on div "gsap . set ( divs , { visibility : 'visible' }) ; }) ; } // Components function…" at bounding box center [652, 339] width 704 height 449
type textarea "const tl = gsap.timeline({ paused: true });"
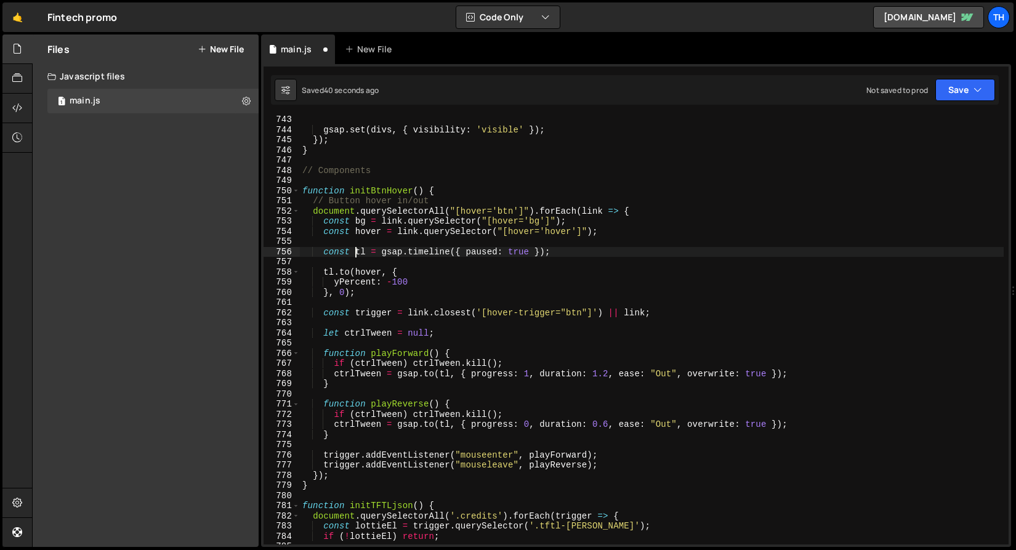
click at [353, 262] on div "gsap . set ( divs , { visibility : 'visible' }) ; }) ; } // Components function…" at bounding box center [652, 339] width 704 height 449
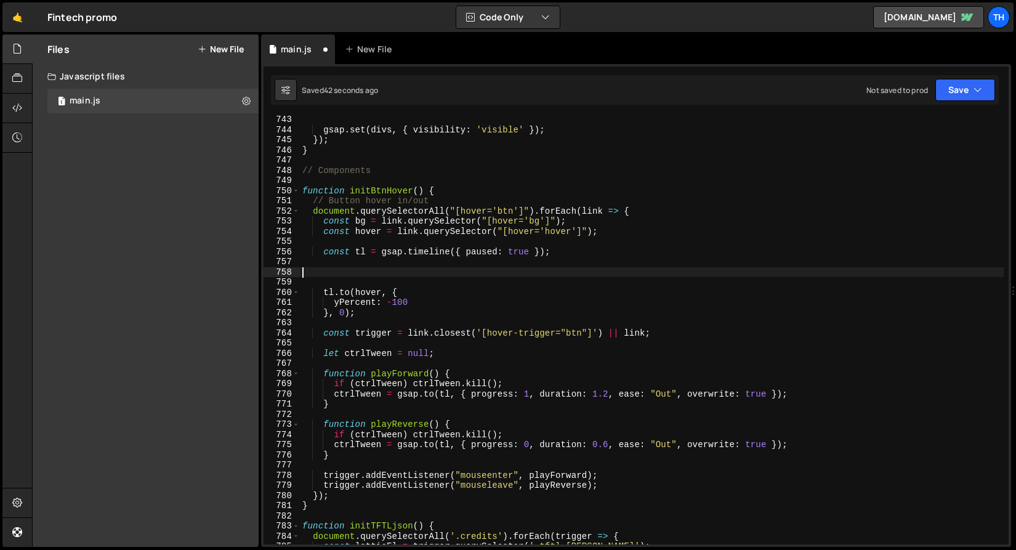
paste textarea "}, 0);"
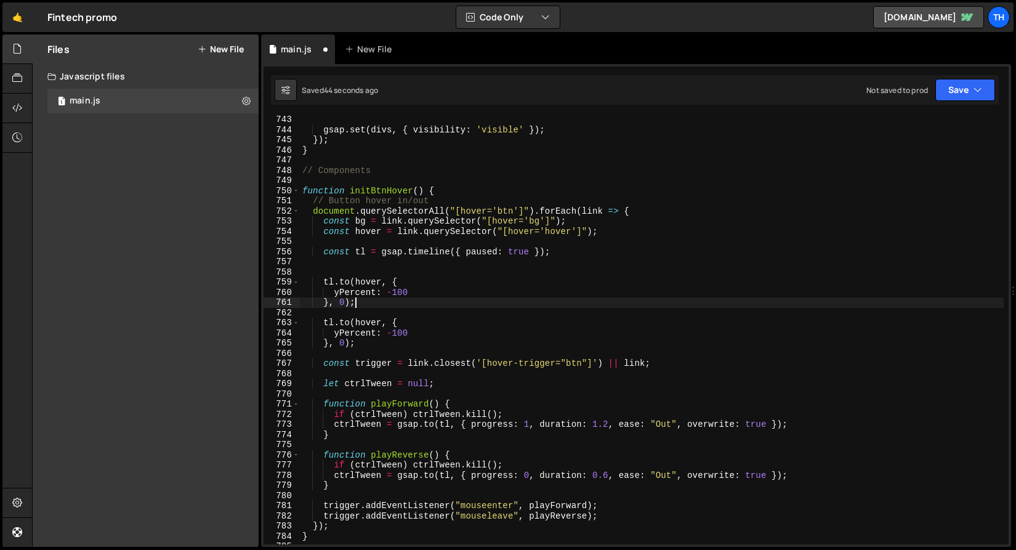
click at [420, 279] on div "gsap . set ( divs , { visibility : 'visible' }) ; }) ; } // Components function…" at bounding box center [652, 339] width 704 height 449
type textarea "[DOMAIN_NAME](hover, {"
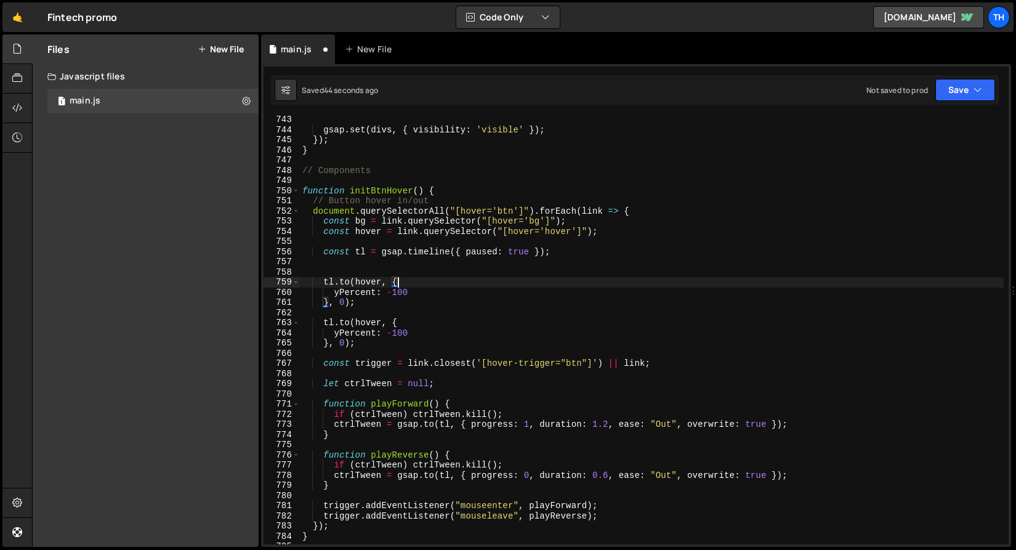
click at [420, 275] on div "gsap . set ( divs , { visibility : 'visible' }) ; }) ; } // Components function…" at bounding box center [652, 339] width 704 height 449
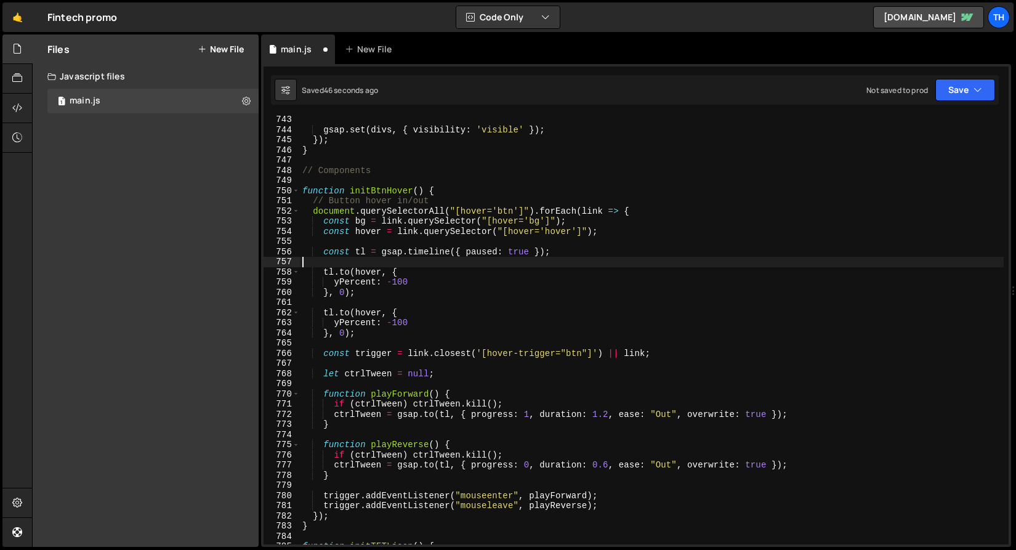
click at [366, 283] on div "gsap . set ( divs , { visibility : 'visible' }) ; }) ; } // Components function…" at bounding box center [652, 339] width 704 height 449
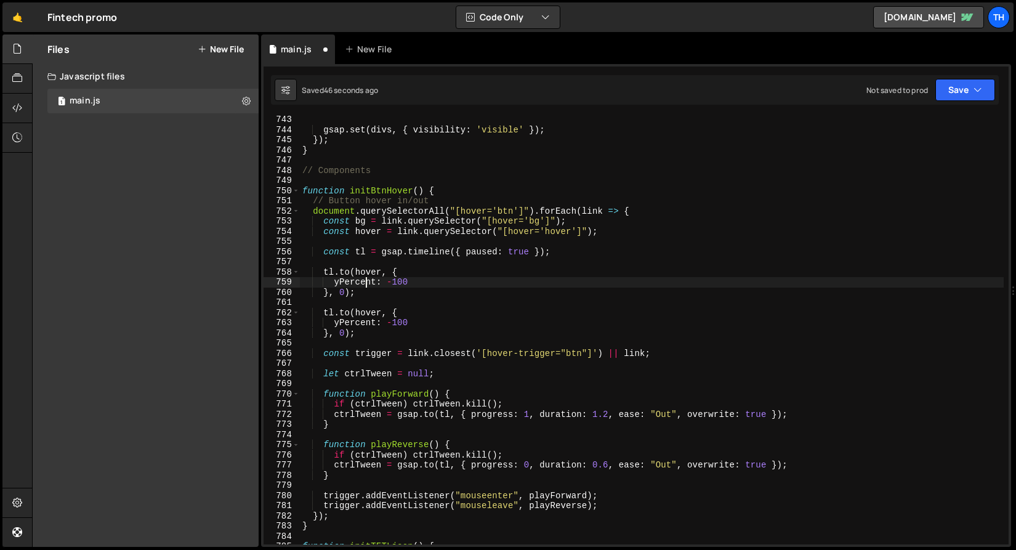
click at [366, 283] on div "gsap . set ( divs , { visibility : 'visible' }) ; }) ; } // Components function…" at bounding box center [652, 339] width 704 height 449
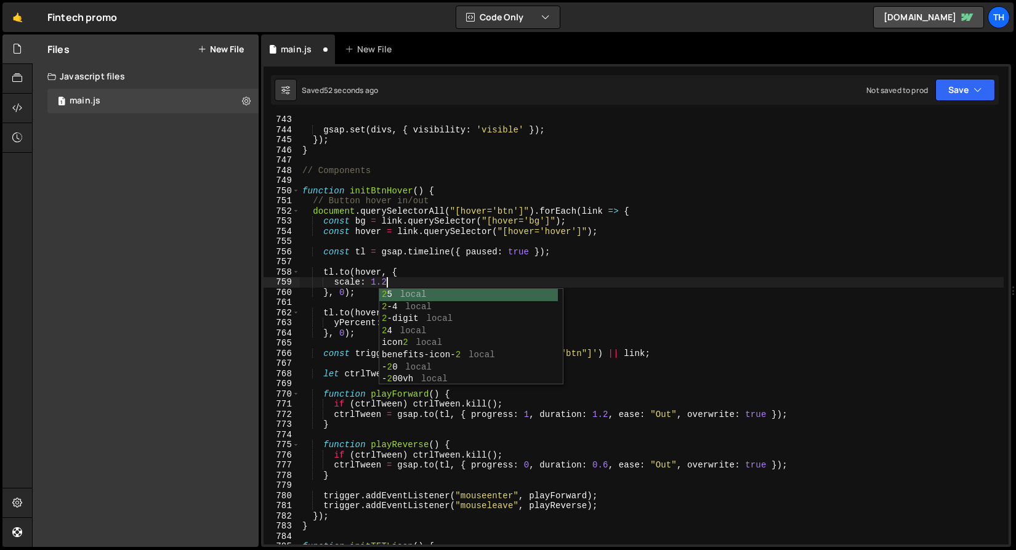
click at [449, 202] on div "gsap . set ( divs , { visibility : 'visible' }) ; }) ; } // Components function…" at bounding box center [652, 339] width 704 height 449
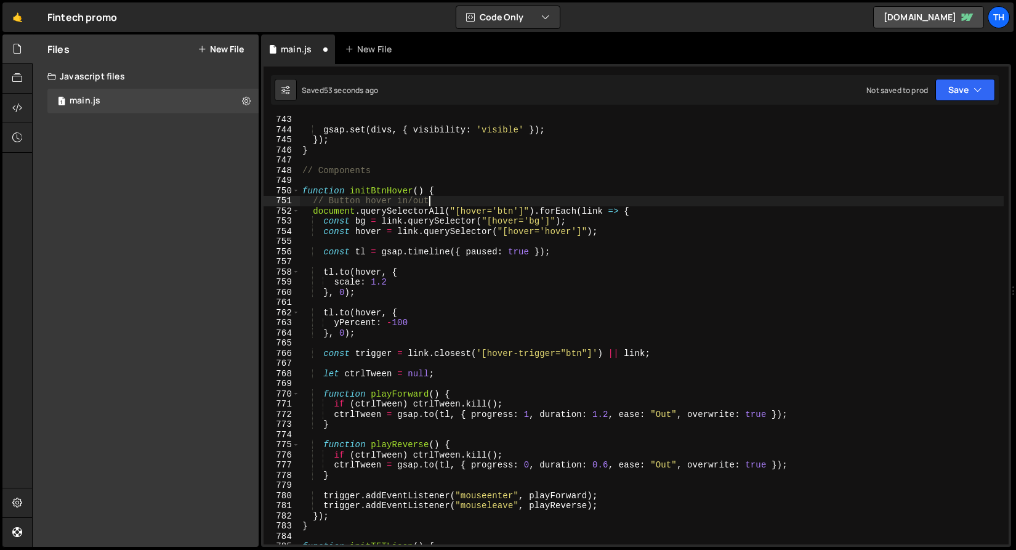
click at [370, 275] on div "gsap . set ( divs , { visibility : 'visible' }) ; }) ; } // Components function…" at bounding box center [652, 339] width 704 height 449
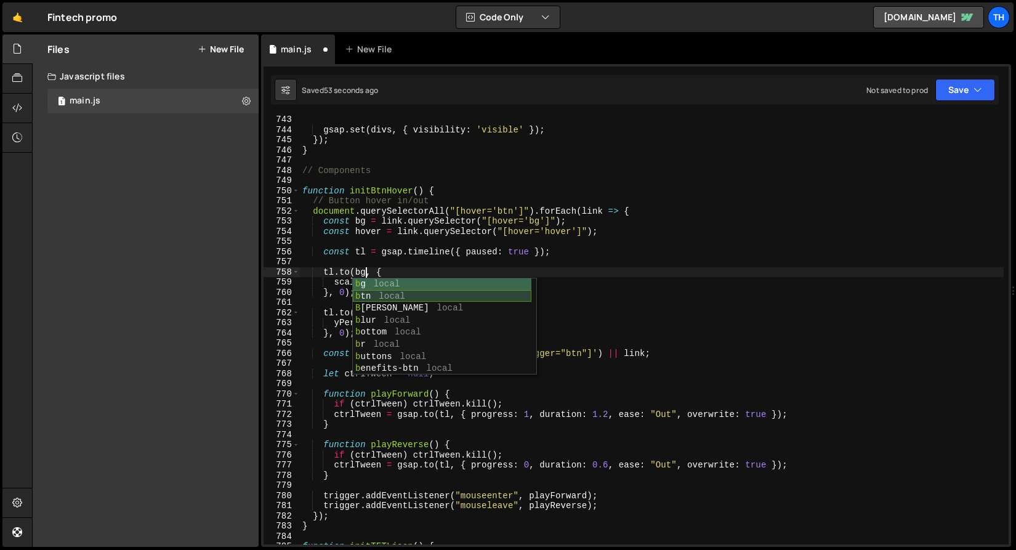
scroll to position [0, 4]
click at [571, 226] on div "gsap . set ( divs , { visibility : 'visible' }) ; }) ; } // Components function…" at bounding box center [652, 339] width 704 height 449
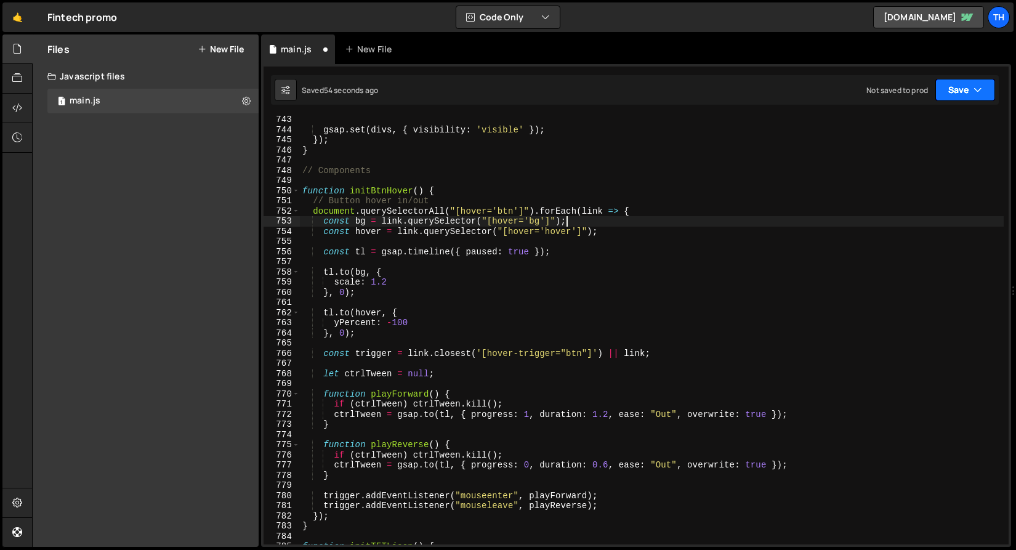
type textarea "const bg = link.querySelector("[hover='bg']");"
click at [977, 84] on icon "button" at bounding box center [977, 90] width 9 height 12
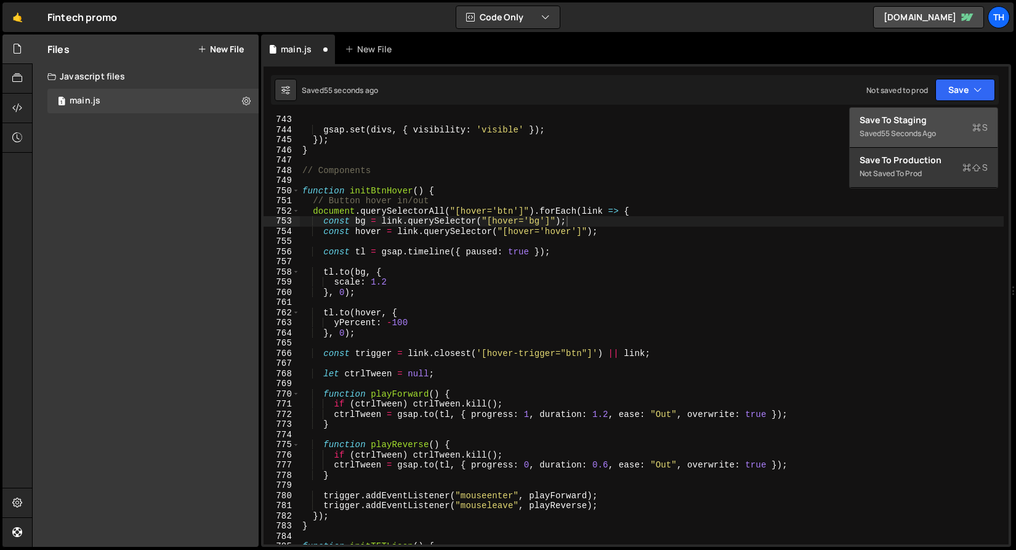
click at [940, 124] on div "Save to Staging S" at bounding box center [924, 120] width 128 height 12
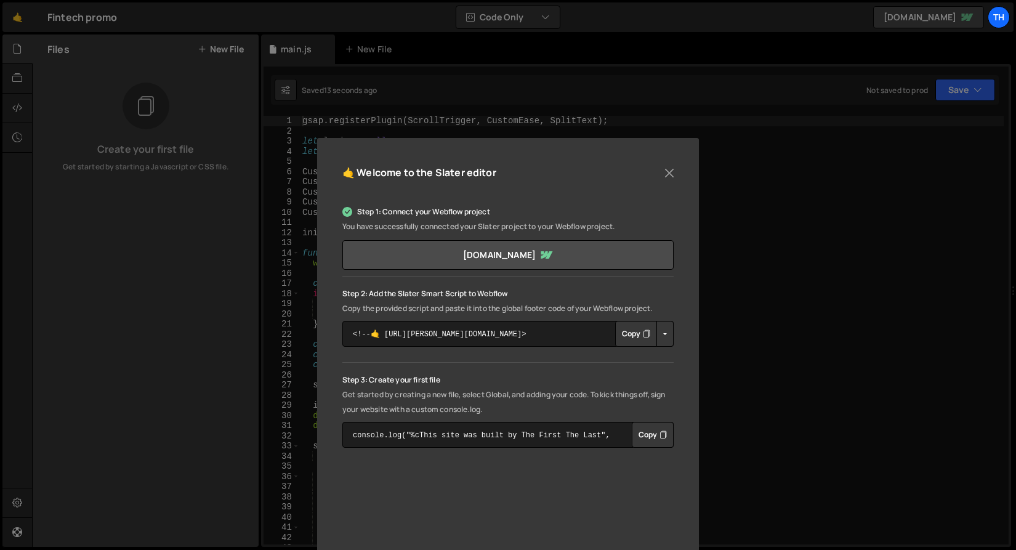
click at [253, 133] on div "🤙 Welcome to the [PERSON_NAME] editor Step 1: Connect your Webflow project You …" at bounding box center [508, 275] width 1016 height 550
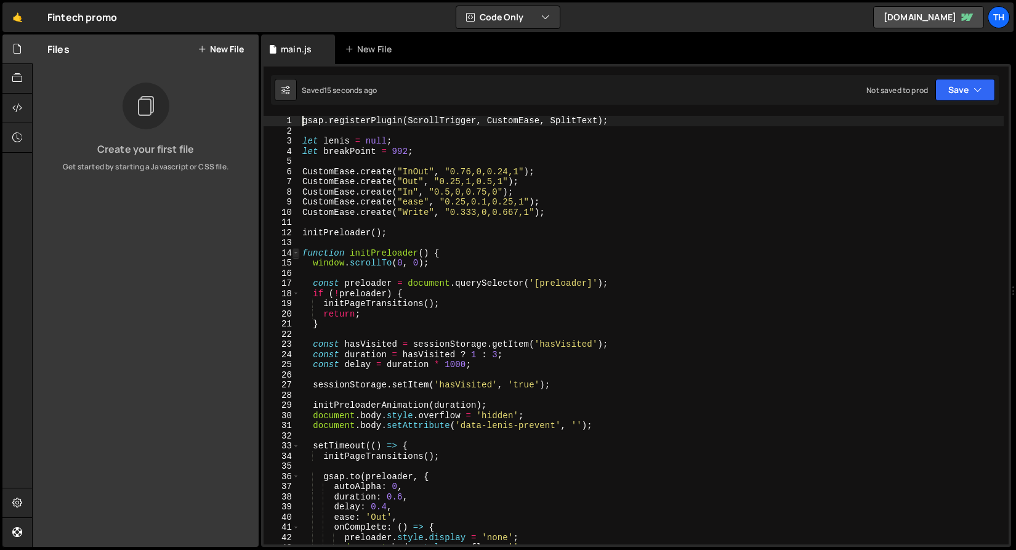
click at [297, 251] on span at bounding box center [295, 253] width 7 height 10
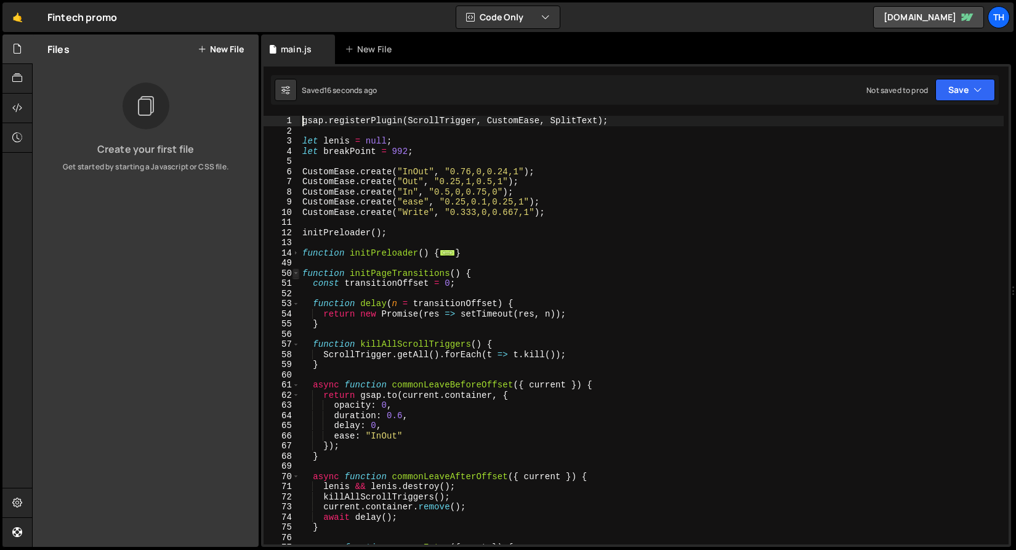
click at [297, 270] on span at bounding box center [295, 273] width 7 height 10
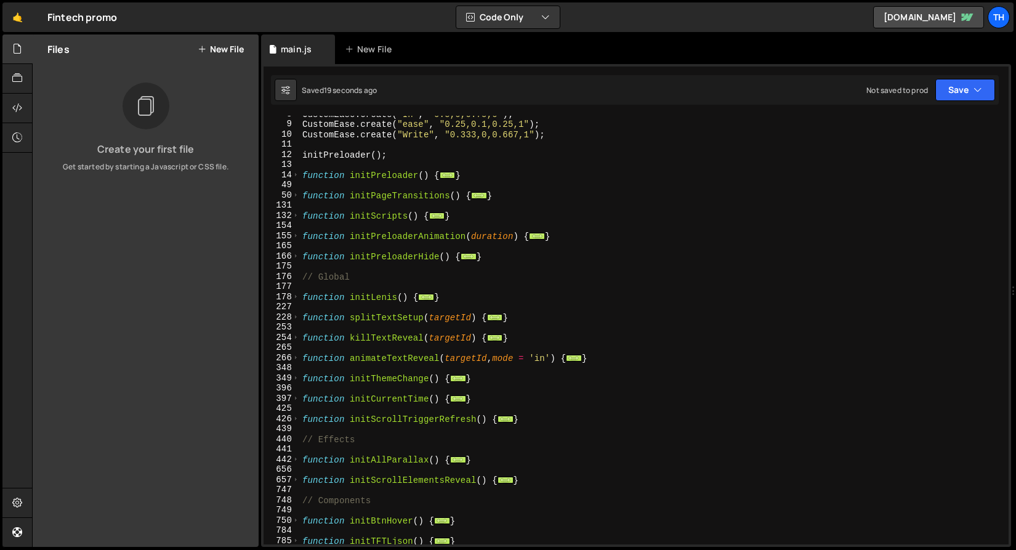
scroll to position [92, 0]
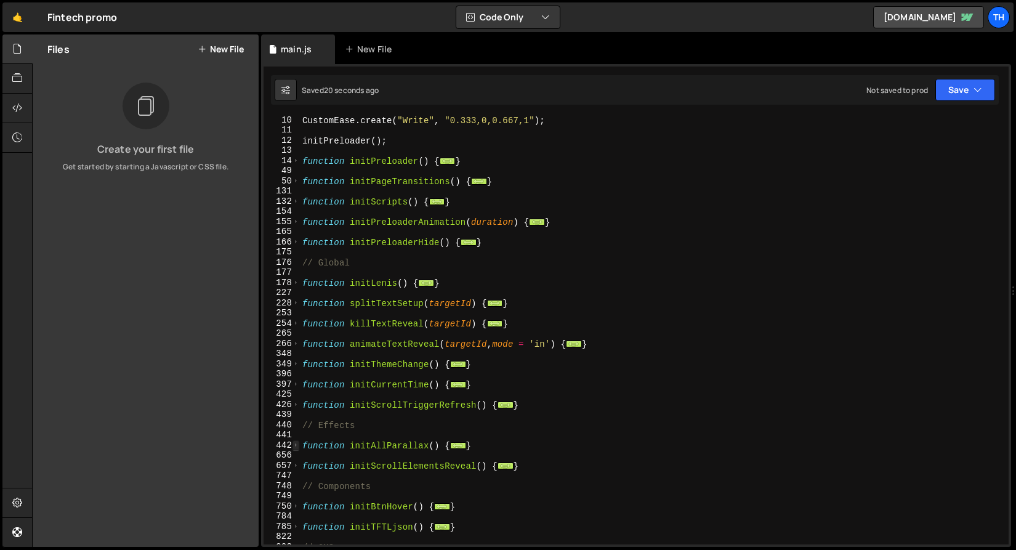
click at [297, 445] on span at bounding box center [295, 445] width 7 height 10
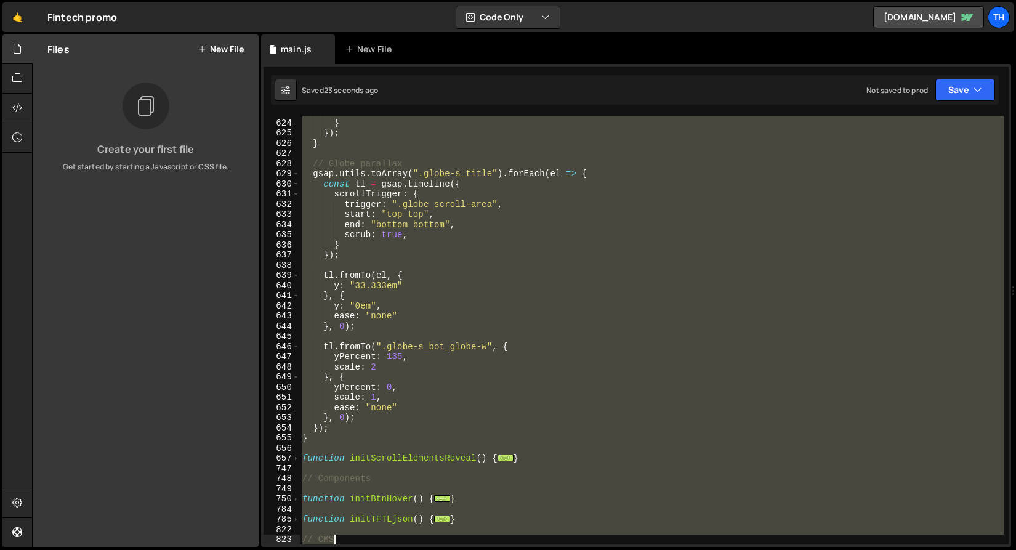
scroll to position [2335, 0]
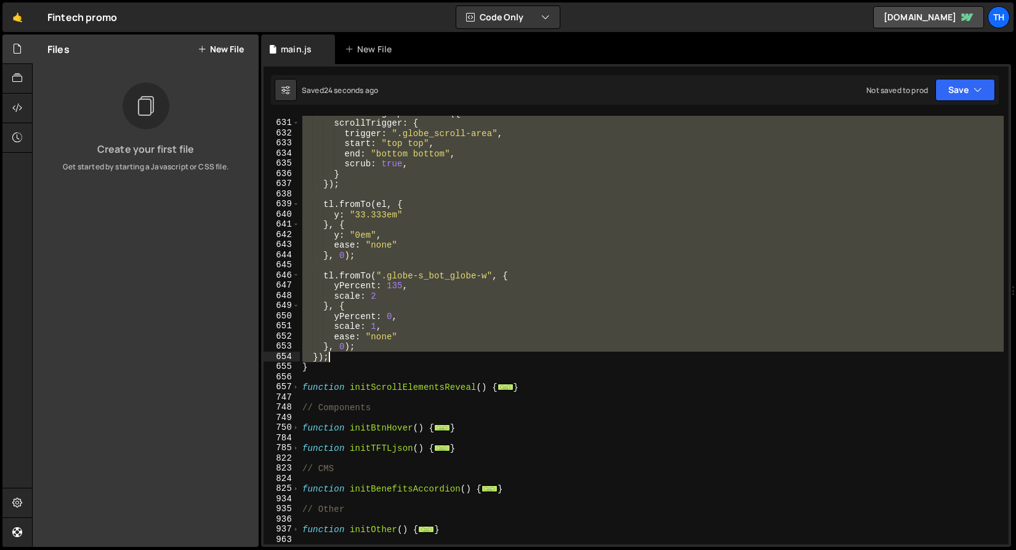
drag, startPoint x: 358, startPoint y: 377, endPoint x: 387, endPoint y: 356, distance: 35.7
click at [387, 356] on div "const tl = gsap . timeline ({ scrollTrigger : { trigger : ".globe_scroll-area" …" at bounding box center [652, 332] width 704 height 449
type textarea "}, 0); });"
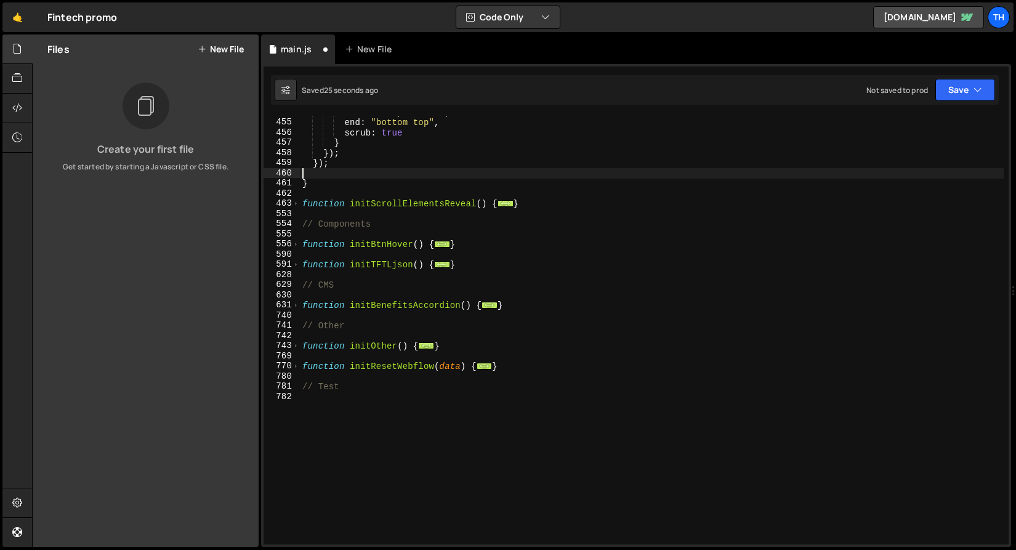
scroll to position [395, 0]
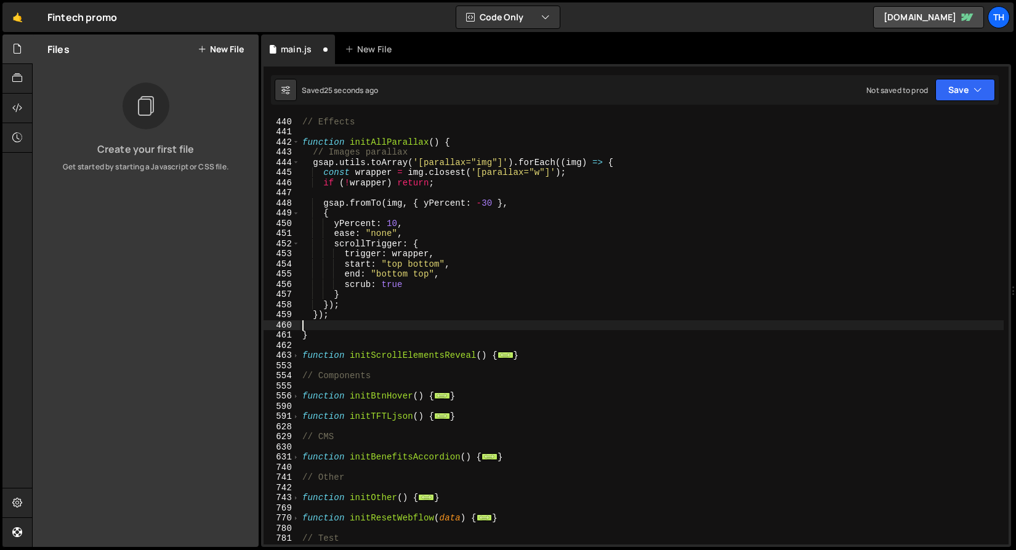
type textarea "});"
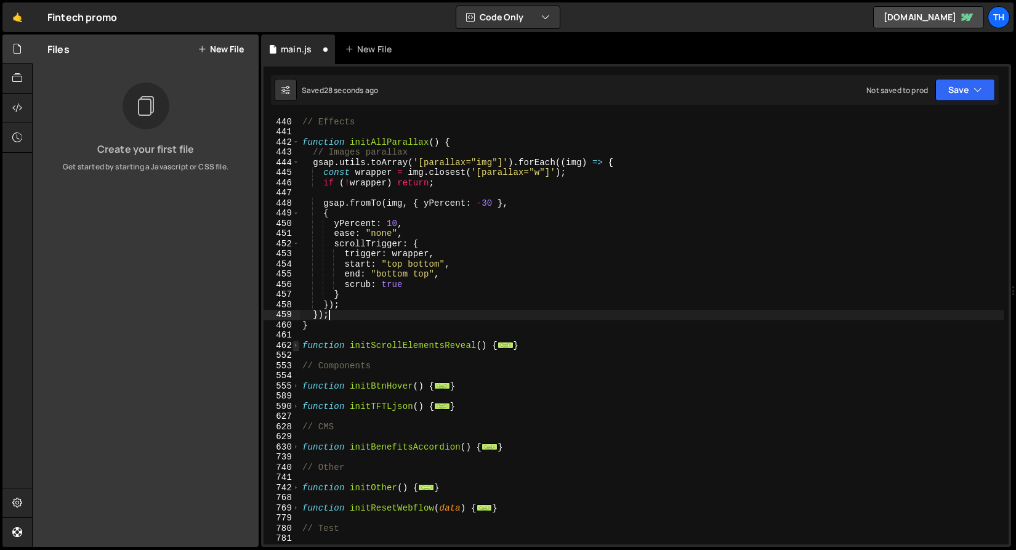
click at [297, 344] on span at bounding box center [295, 345] width 7 height 10
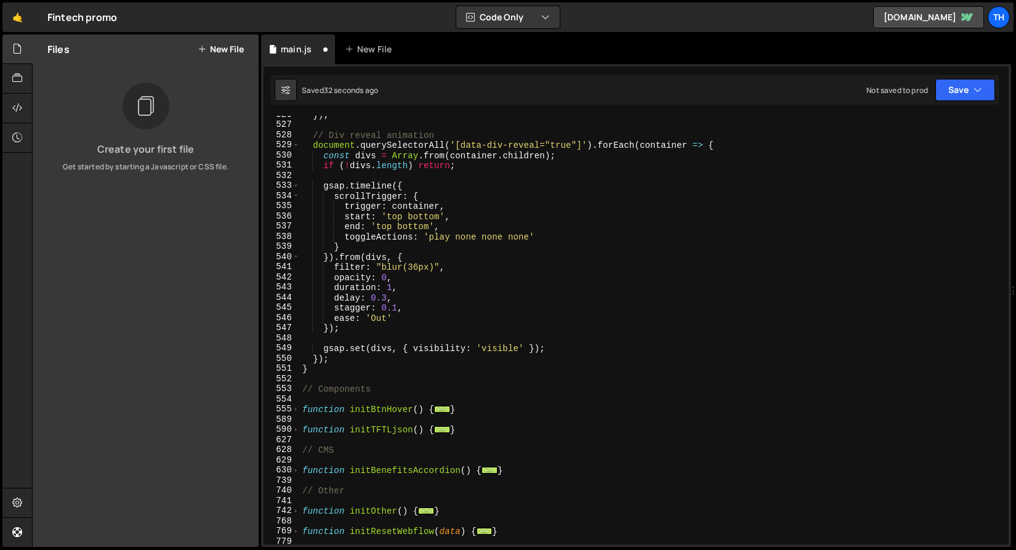
scroll to position [1428, 0]
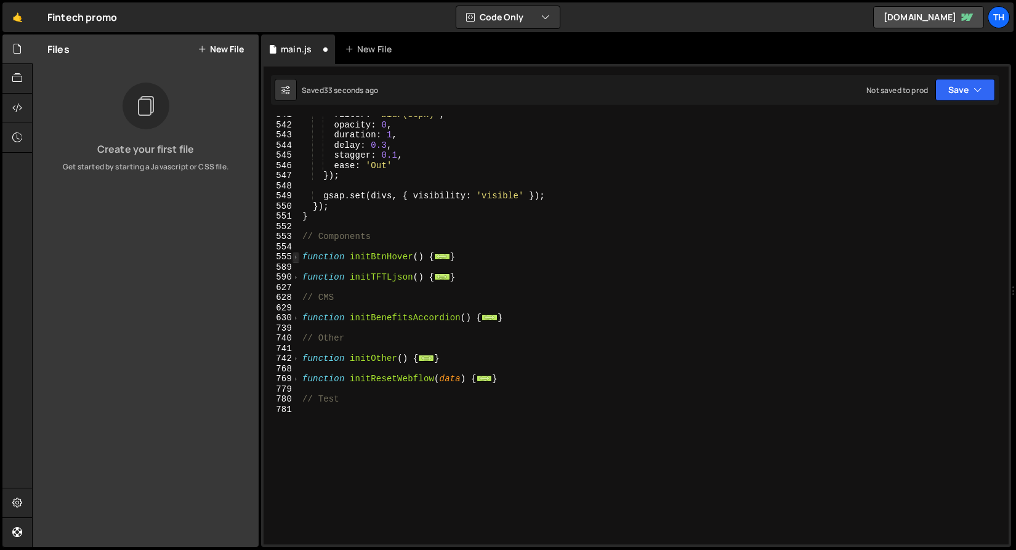
click at [297, 257] on span at bounding box center [295, 257] width 7 height 10
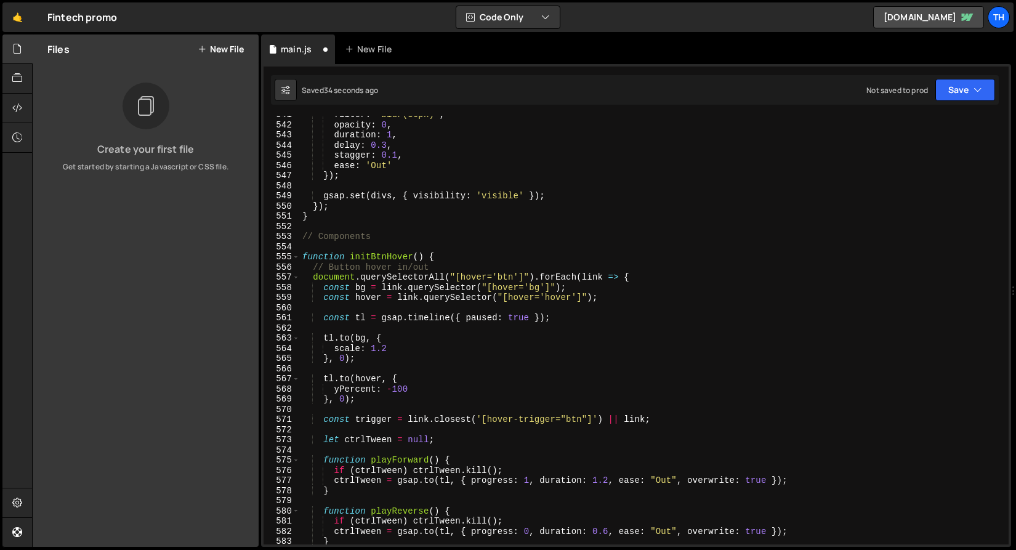
scroll to position [1593, 0]
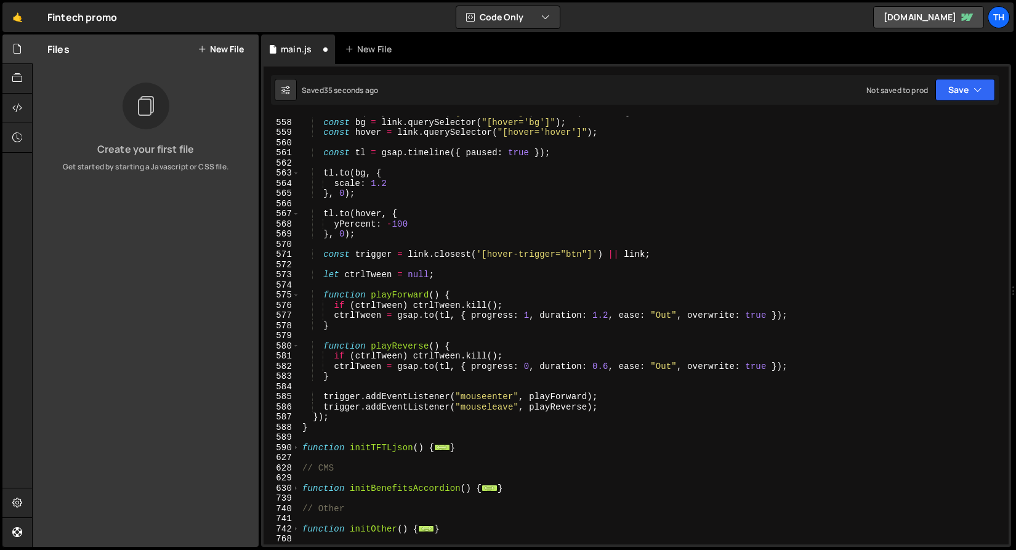
click at [372, 241] on div "document . querySelectorAll ( "[hover='btn']" ) . forEach ( link => { const bg …" at bounding box center [652, 331] width 704 height 449
drag, startPoint x: 381, startPoint y: 188, endPoint x: 389, endPoint y: 186, distance: 7.6
click at [389, 186] on div "document . querySelectorAll ( "[hover='btn']" ) . forEach ( link => { const bg …" at bounding box center [652, 331] width 704 height 449
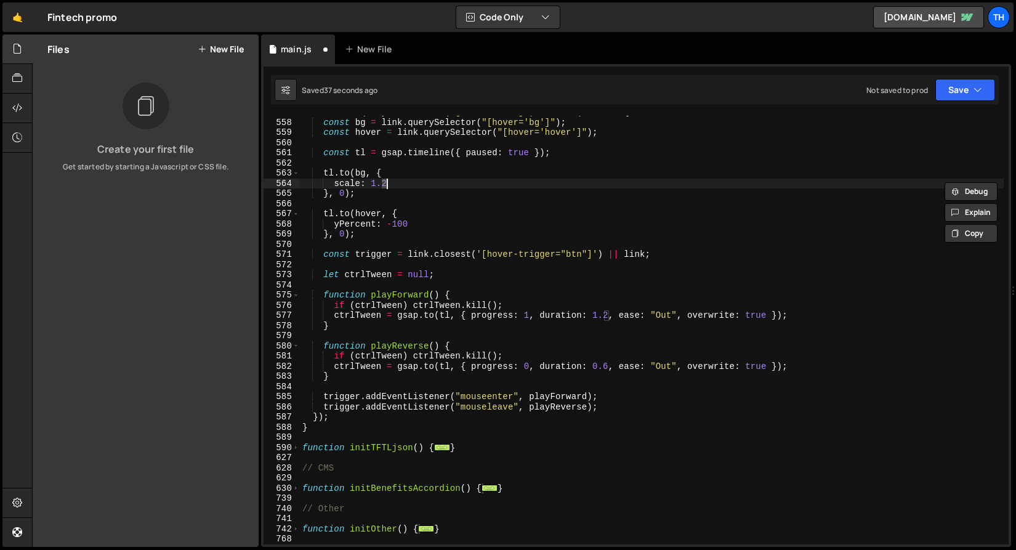
scroll to position [0, 6]
drag, startPoint x: 502, startPoint y: 209, endPoint x: 501, endPoint y: 215, distance: 6.4
click at [501, 215] on div "document . querySelectorAll ( "[hover='btn']" ) . forEach ( link => { const bg …" at bounding box center [652, 331] width 704 height 449
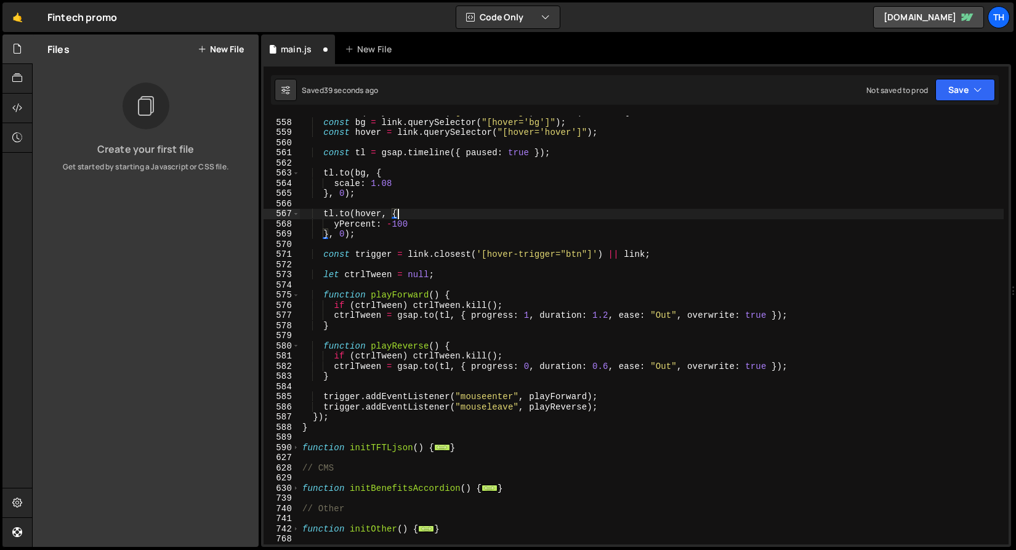
type textarea "[DOMAIN_NAME](hover, {"
click at [946, 103] on div "Saved 39 seconds ago Not saved to prod Upgrade to Edit Save Save to Staging S S…" at bounding box center [635, 90] width 728 height 30
click at [949, 97] on button "Save" at bounding box center [965, 90] width 60 height 22
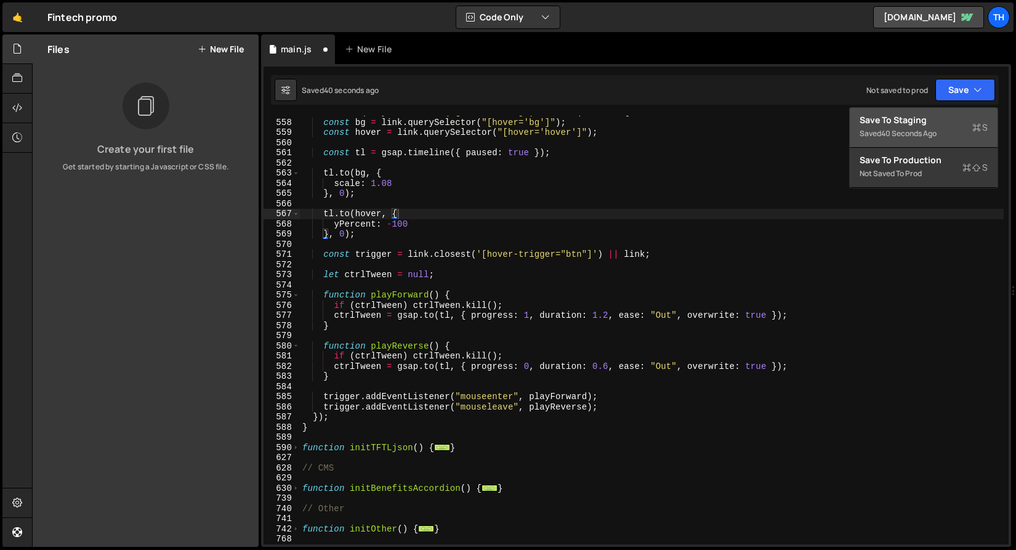
click at [932, 125] on div "Save to Staging S" at bounding box center [924, 120] width 128 height 12
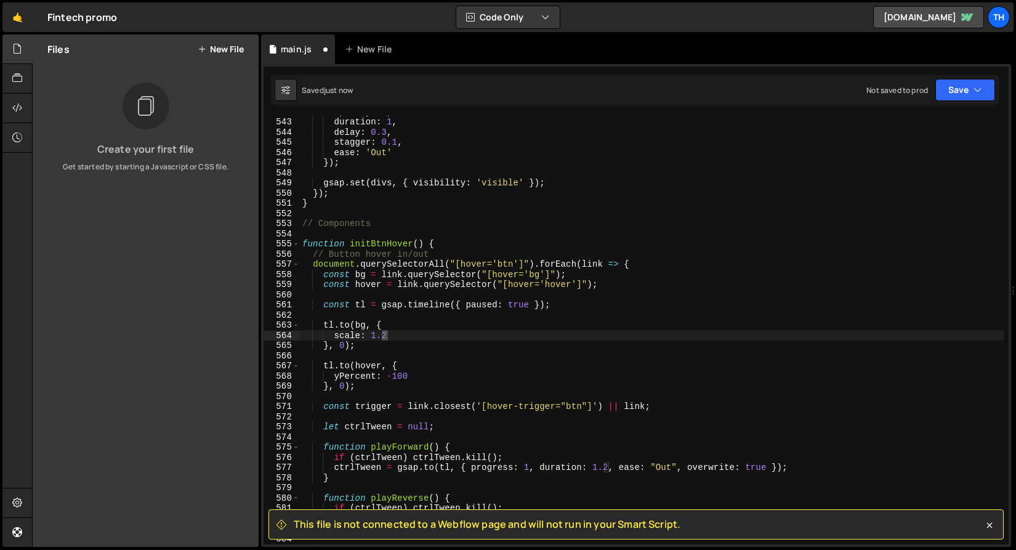
scroll to position [1441, 0]
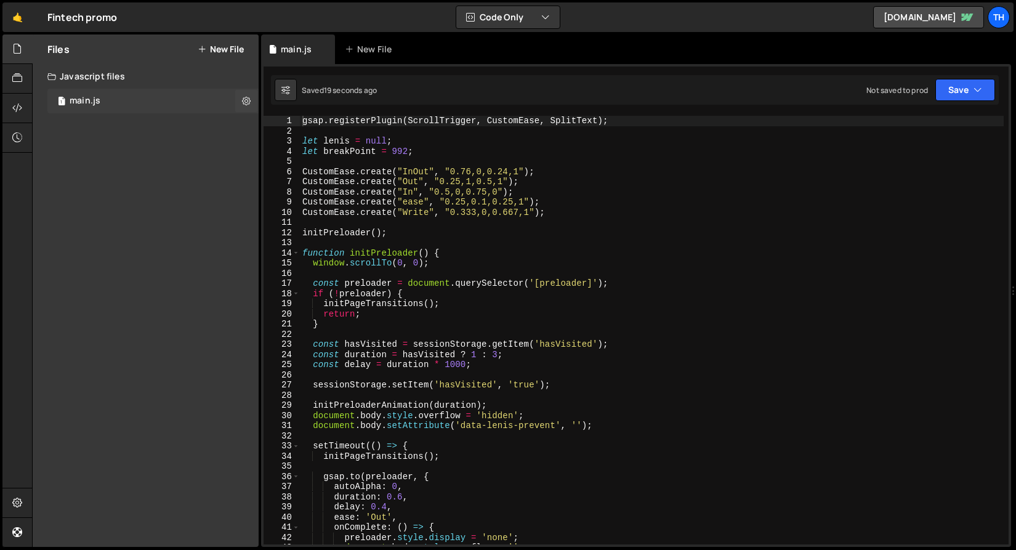
click at [149, 98] on div "1 main.js 0" at bounding box center [152, 101] width 211 height 25
click at [299, 250] on span at bounding box center [295, 253] width 7 height 10
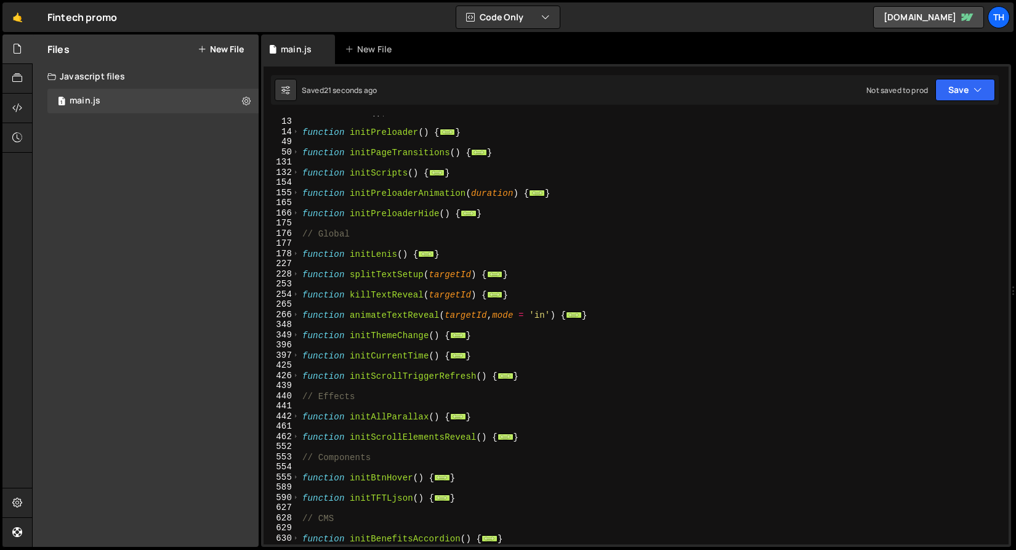
scroll to position [121, 0]
click at [982, 89] on button "Save" at bounding box center [965, 90] width 60 height 22
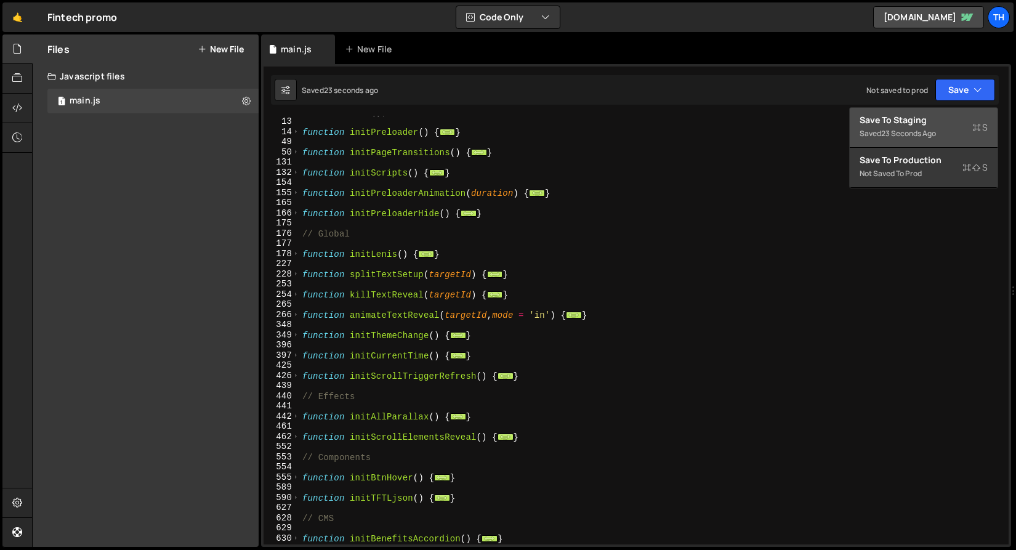
click at [956, 121] on div "Save to Staging S" at bounding box center [924, 120] width 128 height 12
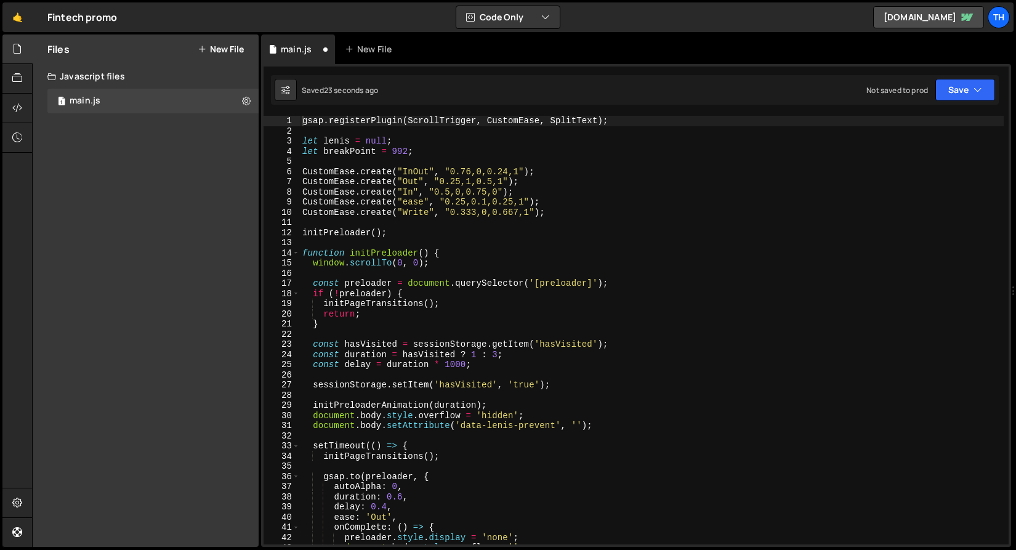
scroll to position [0, 0]
click at [299, 254] on span at bounding box center [295, 253] width 7 height 10
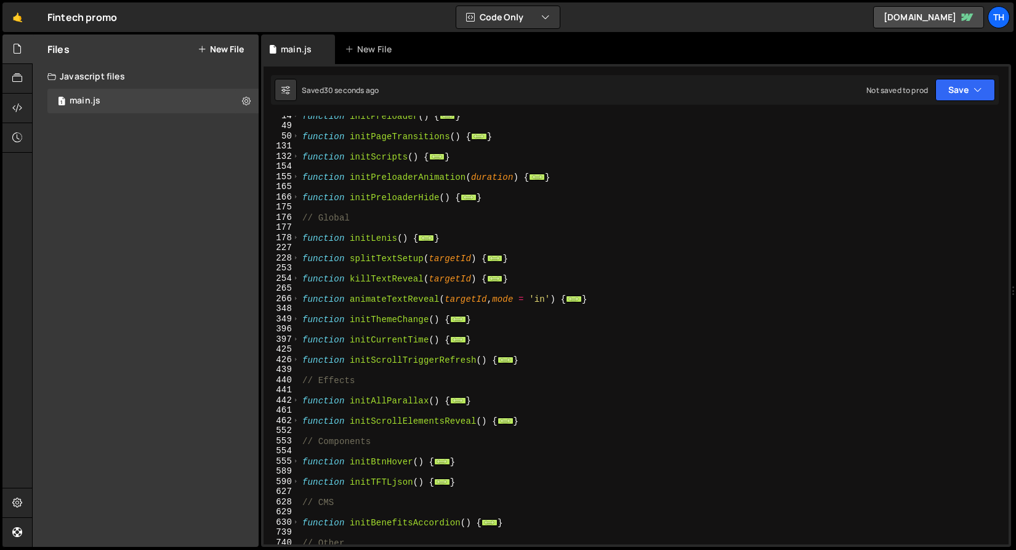
scroll to position [167, 0]
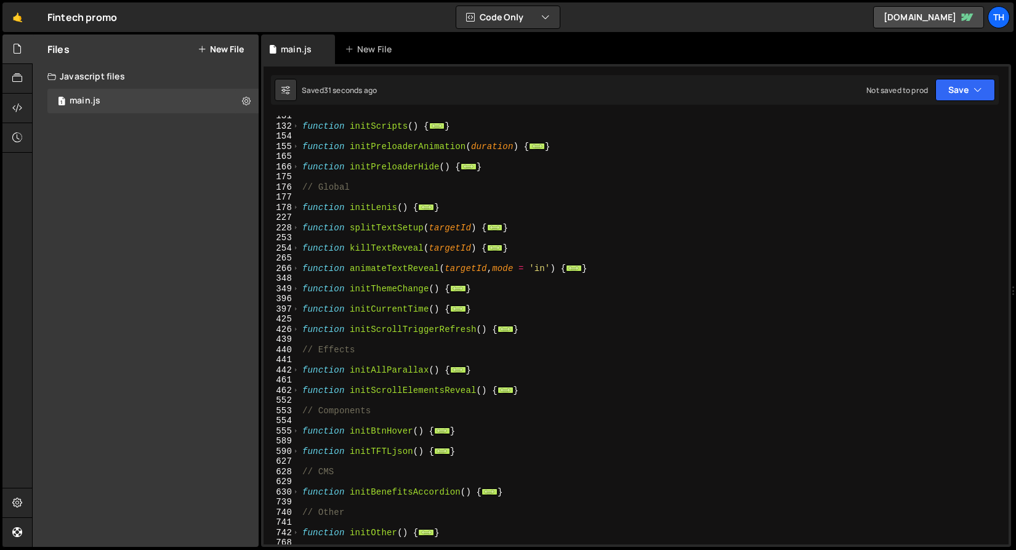
click at [297, 361] on div "441" at bounding box center [282, 360] width 36 height 10
click at [294, 371] on span at bounding box center [295, 370] width 7 height 10
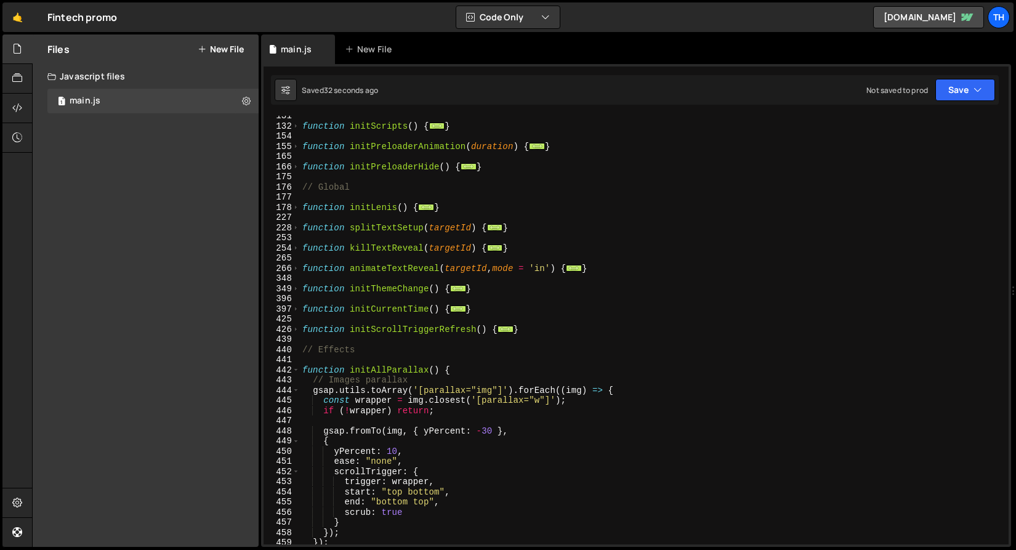
scroll to position [351, 0]
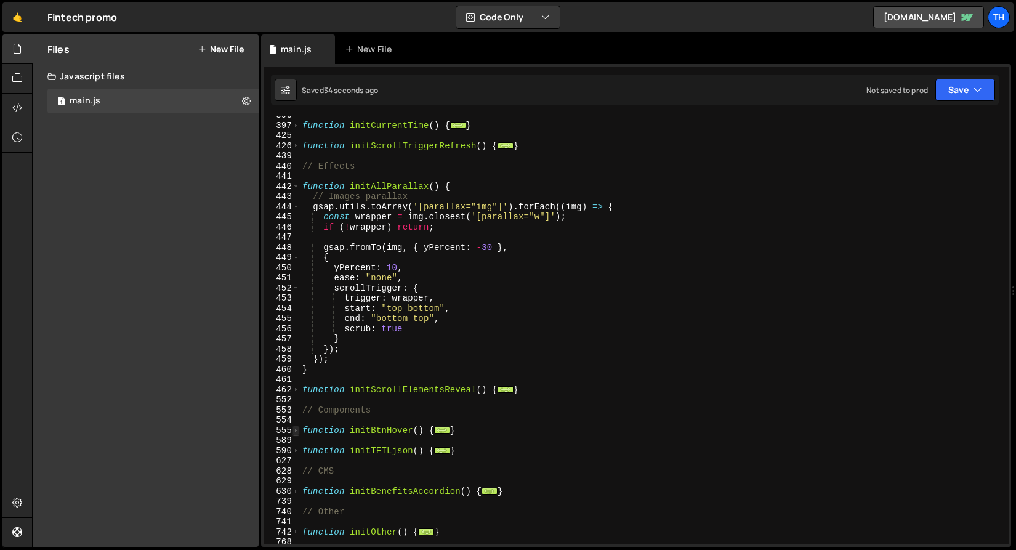
click at [296, 433] on span at bounding box center [295, 430] width 7 height 10
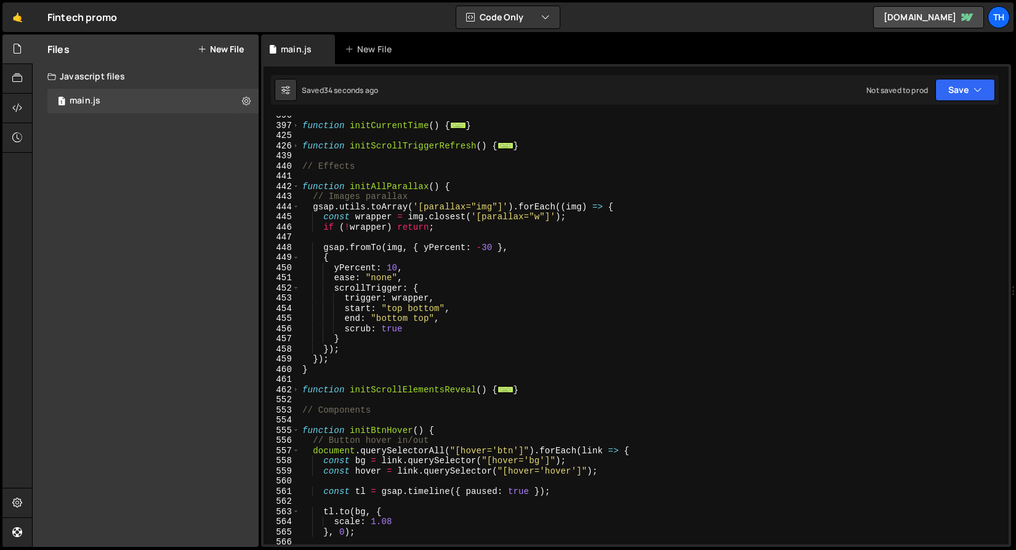
scroll to position [546, 0]
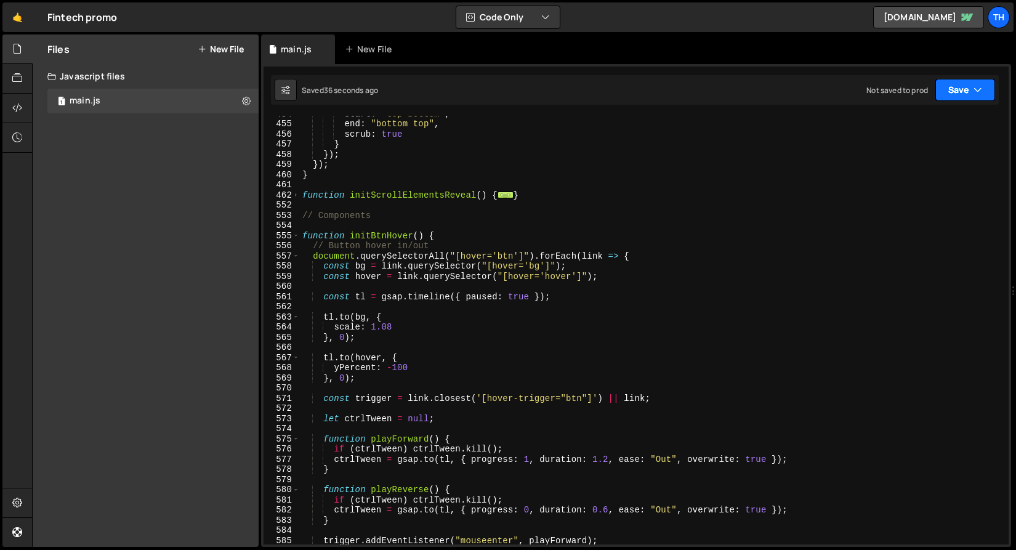
click at [965, 97] on button "Save" at bounding box center [965, 90] width 60 height 22
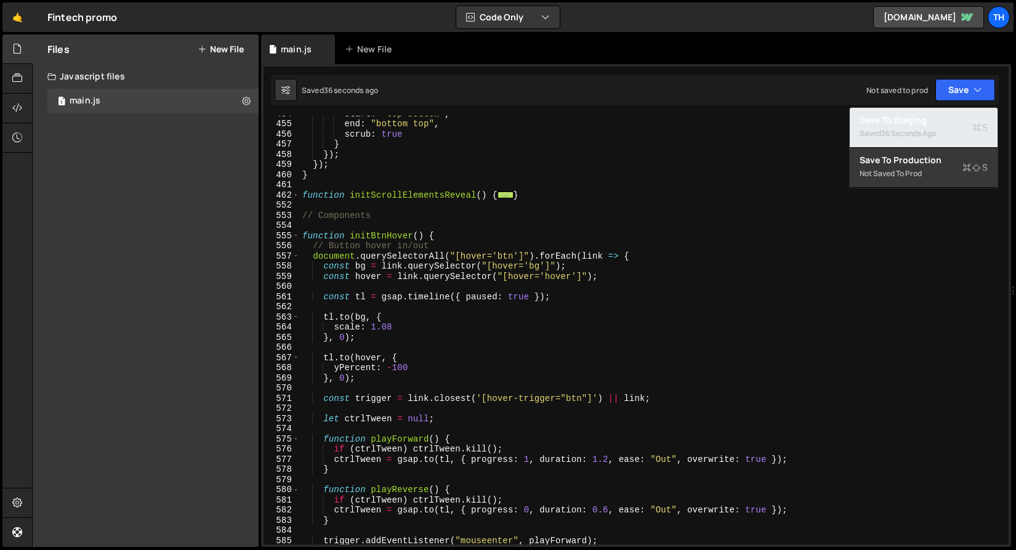
click at [952, 126] on div "Saved 36 seconds ago" at bounding box center [924, 133] width 128 height 15
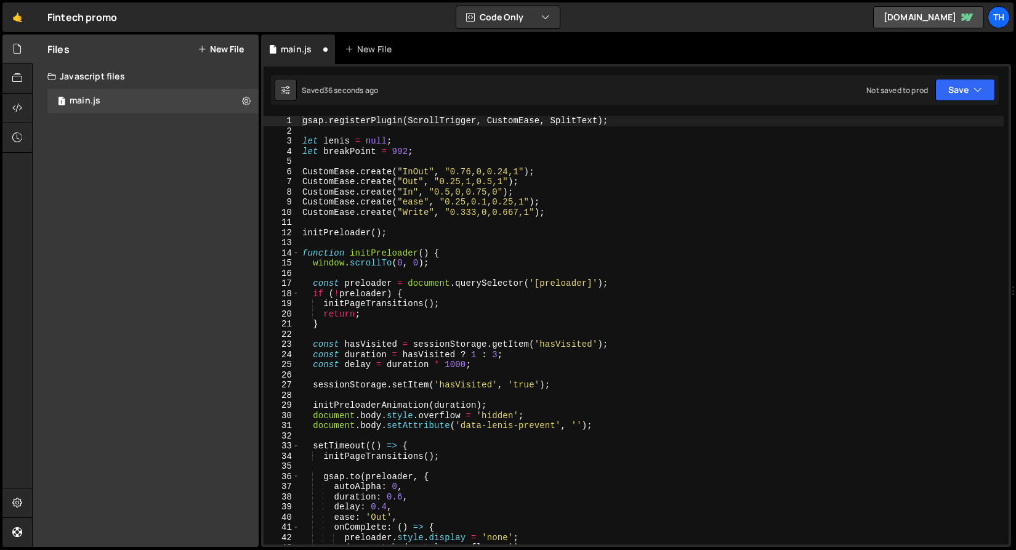
scroll to position [0, 0]
click at [297, 256] on span at bounding box center [295, 253] width 7 height 10
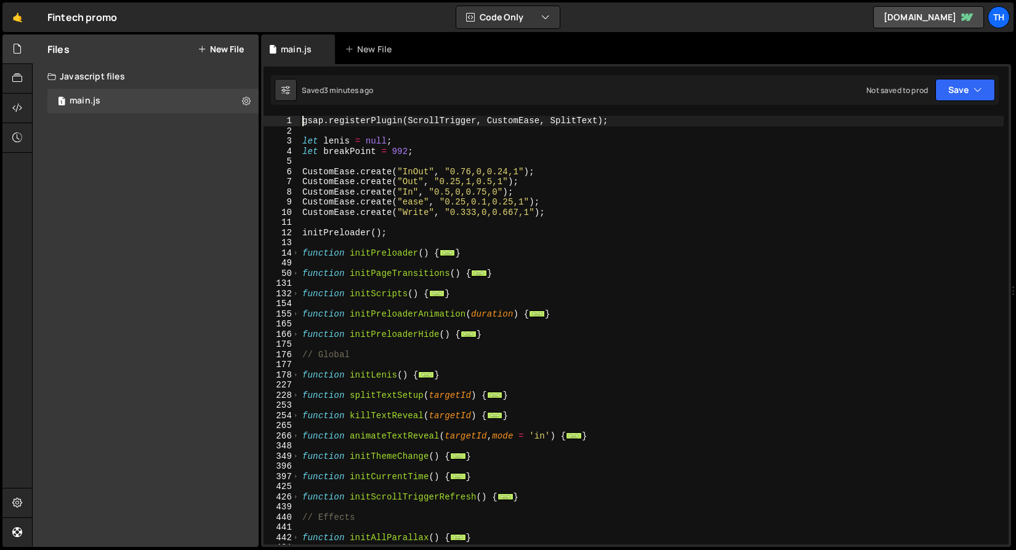
click at [443, 150] on div "gsap . registerPlugin ( ScrollTrigger , CustomEase , SplitText ) ; let lenis = …" at bounding box center [652, 340] width 704 height 449
type textarea "let breakPoint = 992;"
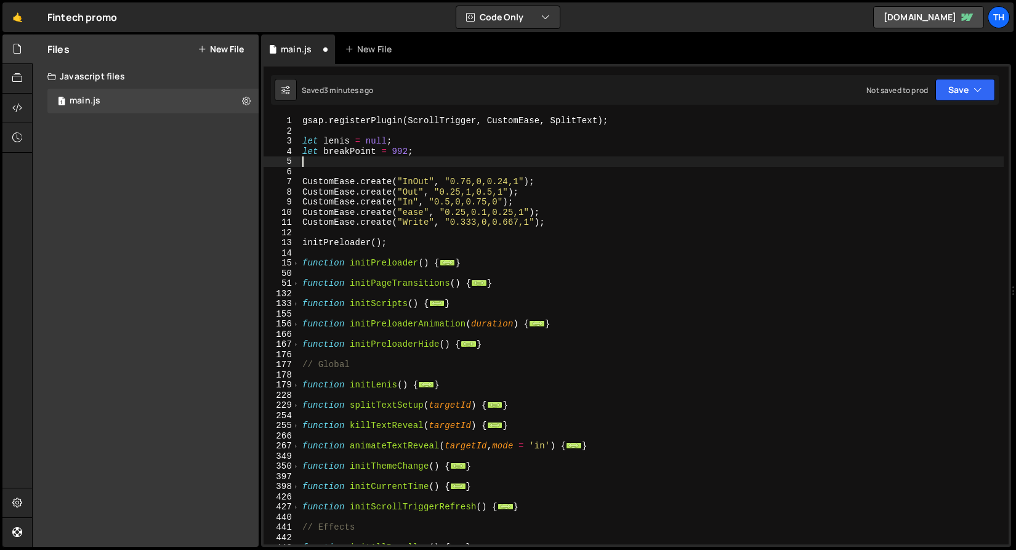
paste textarea "let transitionOffset = 800; /* ms */"
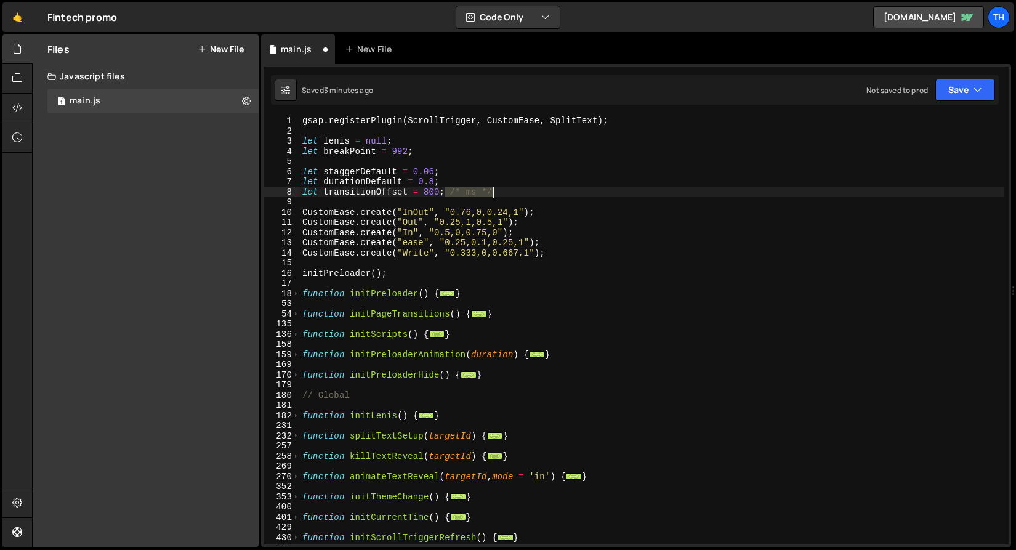
drag, startPoint x: 447, startPoint y: 193, endPoint x: 520, endPoint y: 188, distance: 73.4
click at [520, 188] on div "gsap . registerPlugin ( ScrollTrigger , CustomEase , SplitText ) ; let lenis = …" at bounding box center [652, 340] width 704 height 449
click at [341, 171] on div "gsap . registerPlugin ( ScrollTrigger , CustomEase , SplitText ) ; let lenis = …" at bounding box center [652, 340] width 704 height 449
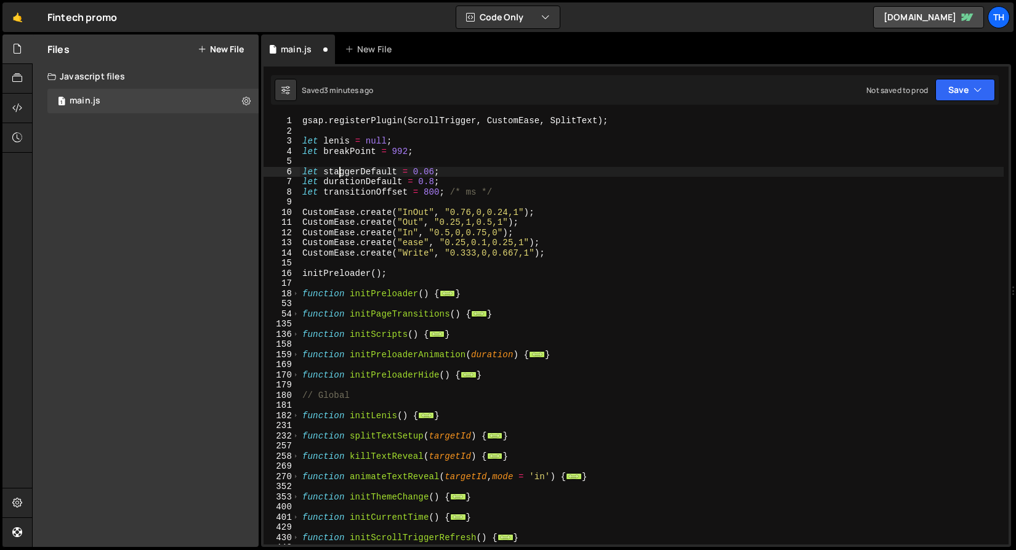
click at [358, 183] on div "gsap . registerPlugin ( ScrollTrigger , CustomEase , SplitText ) ; let lenis = …" at bounding box center [652, 340] width 704 height 449
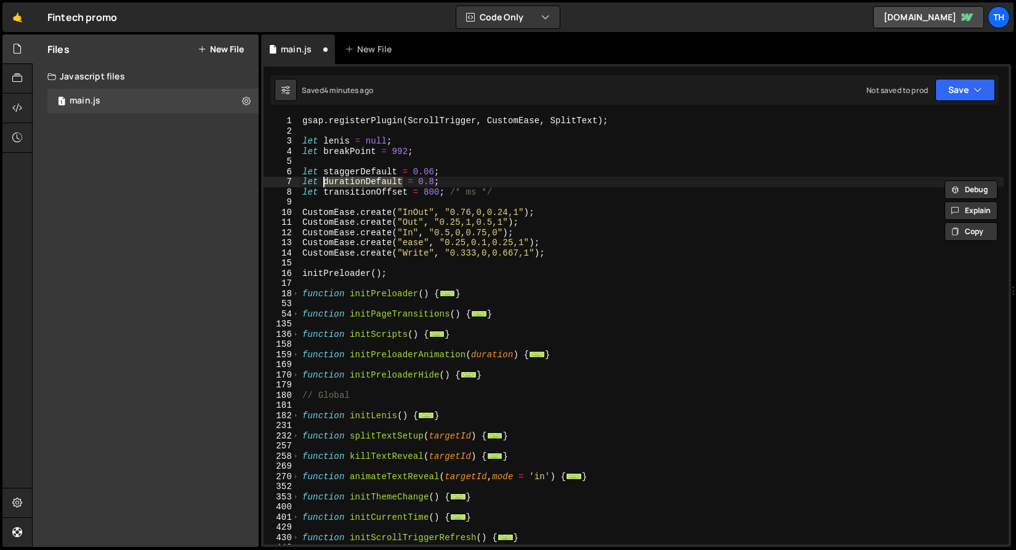
click at [349, 181] on div "gsap . registerPlugin ( ScrollTrigger , CustomEase , SplitText ) ; let lenis = …" at bounding box center [652, 330] width 704 height 429
drag, startPoint x: 340, startPoint y: 180, endPoint x: 365, endPoint y: 177, distance: 25.4
click at [365, 177] on div "gsap . registerPlugin ( ScrollTrigger , CustomEase , SplitText ) ; let lenis = …" at bounding box center [652, 340] width 704 height 449
drag, startPoint x: 356, startPoint y: 182, endPoint x: 374, endPoint y: 180, distance: 18.6
click at [374, 180] on div "gsap . registerPlugin ( ScrollTrigger , CustomEase , SplitText ) ; let lenis = …" at bounding box center [652, 340] width 704 height 449
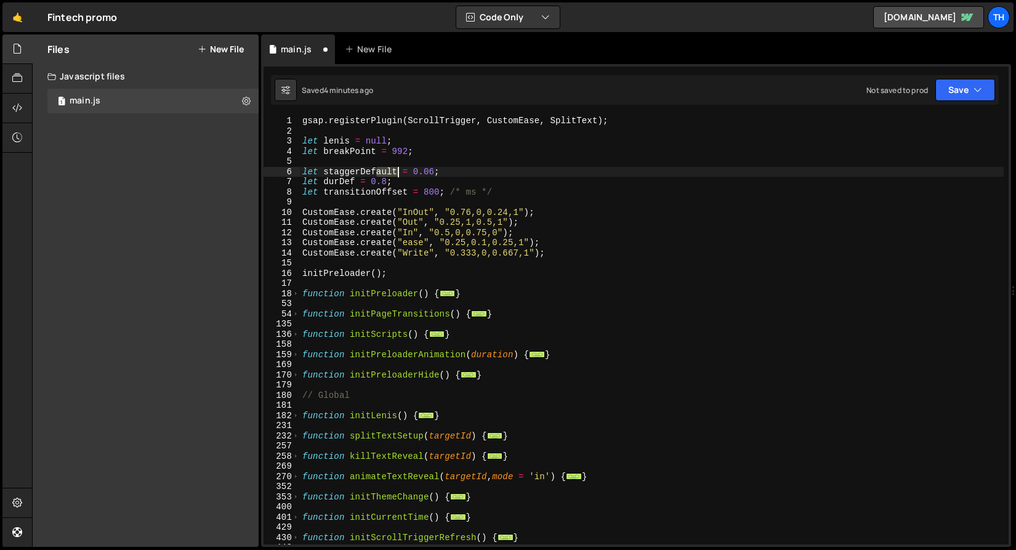
drag, startPoint x: 376, startPoint y: 173, endPoint x: 396, endPoint y: 172, distance: 19.7
click at [396, 172] on div "gsap . registerPlugin ( ScrollTrigger , CustomEase , SplitText ) ; let lenis = …" at bounding box center [652, 340] width 704 height 449
drag, startPoint x: 347, startPoint y: 172, endPoint x: 358, endPoint y: 172, distance: 11.7
click at [358, 172] on div "gsap . registerPlugin ( ScrollTrigger , CustomEase , SplitText ) ; let lenis = …" at bounding box center [652, 340] width 704 height 449
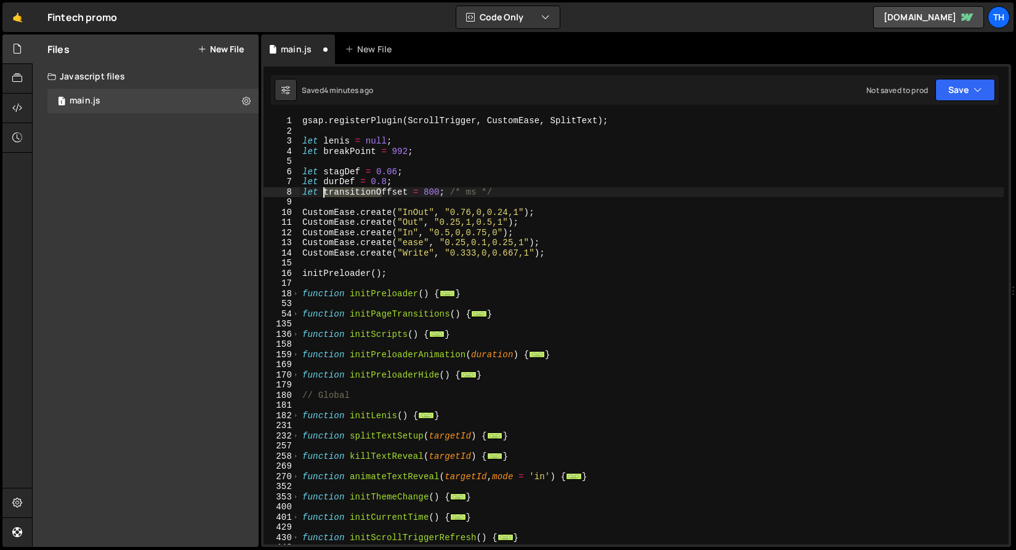
drag, startPoint x: 380, startPoint y: 190, endPoint x: 325, endPoint y: 191, distance: 55.4
click at [325, 191] on div "gsap . registerPlugin ( ScrollTrigger , CustomEase , SplitText ) ; let lenis = …" at bounding box center [652, 340] width 704 height 449
type textarea "let transitionOffset = 800; /* ms */"
drag, startPoint x: 518, startPoint y: 194, endPoint x: 277, endPoint y: 191, distance: 240.8
click at [277, 191] on div "let transitionOffset = 800; /* ms */ 1 2 3 4 5 6 7 8 9 10 11 12 13 14 15 16 17 …" at bounding box center [636, 330] width 745 height 429
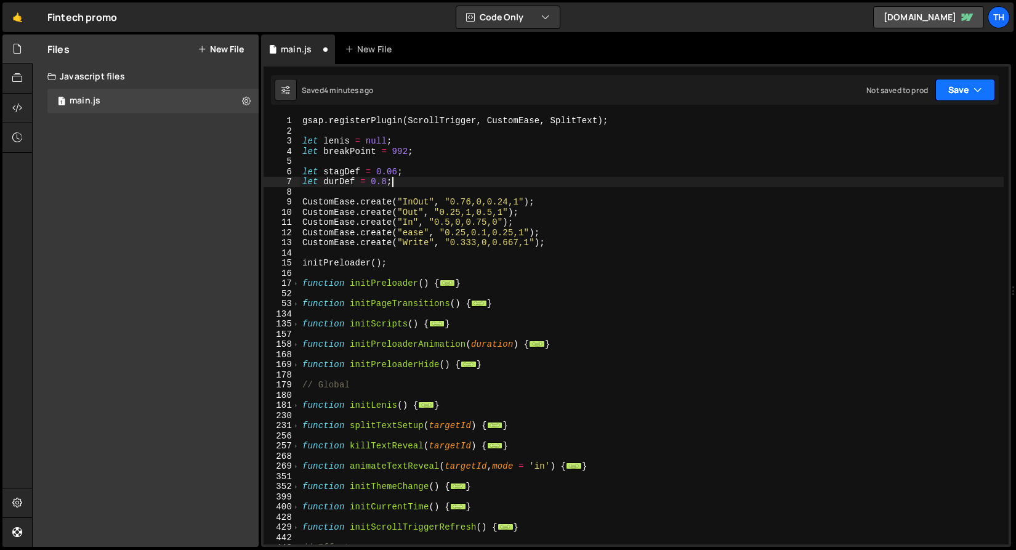
click at [944, 84] on button "Save" at bounding box center [965, 90] width 60 height 22
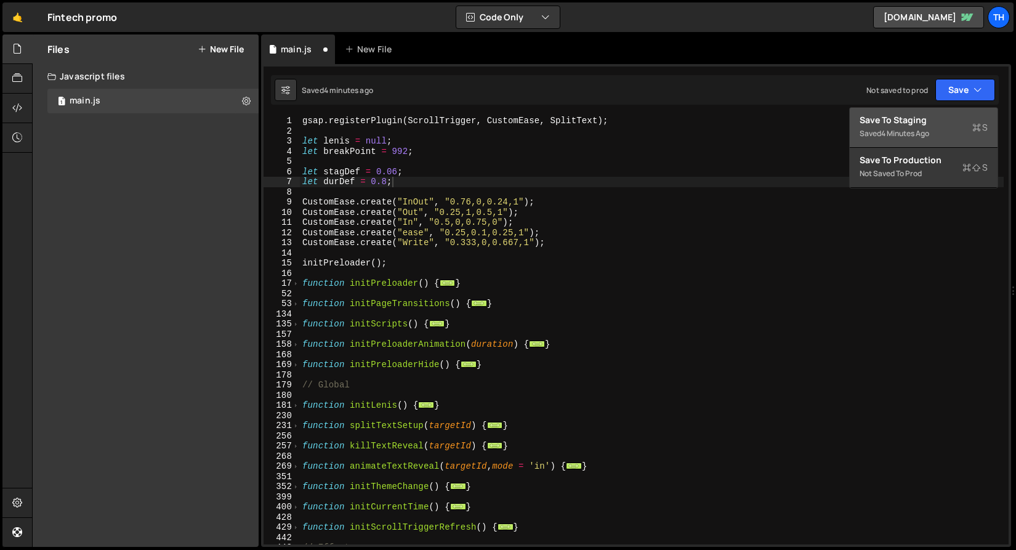
click at [933, 116] on div "Save to Staging S" at bounding box center [924, 120] width 128 height 12
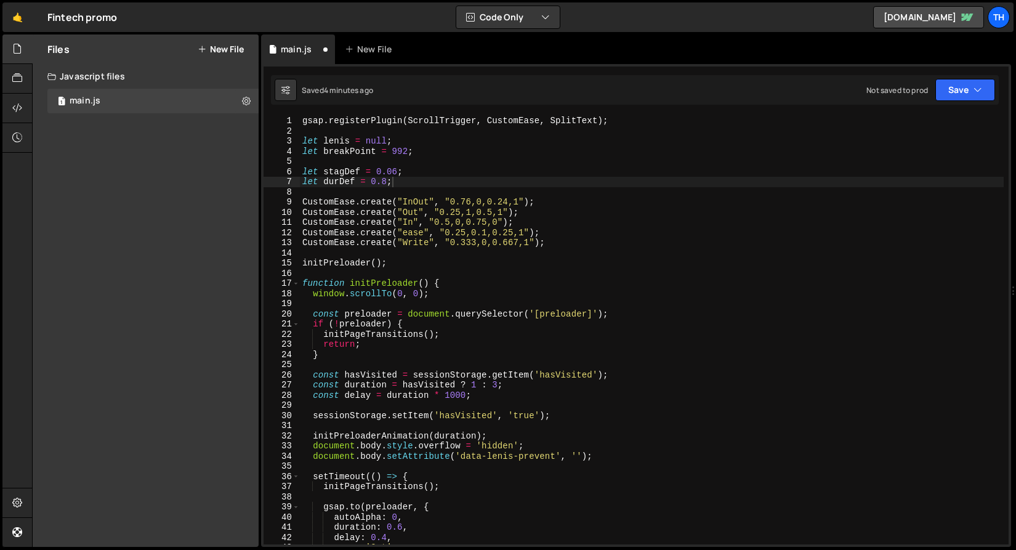
click at [342, 187] on div "gsap . registerPlugin ( ScrollTrigger , CustomEase , SplitText ) ; let lenis = …" at bounding box center [652, 340] width 704 height 449
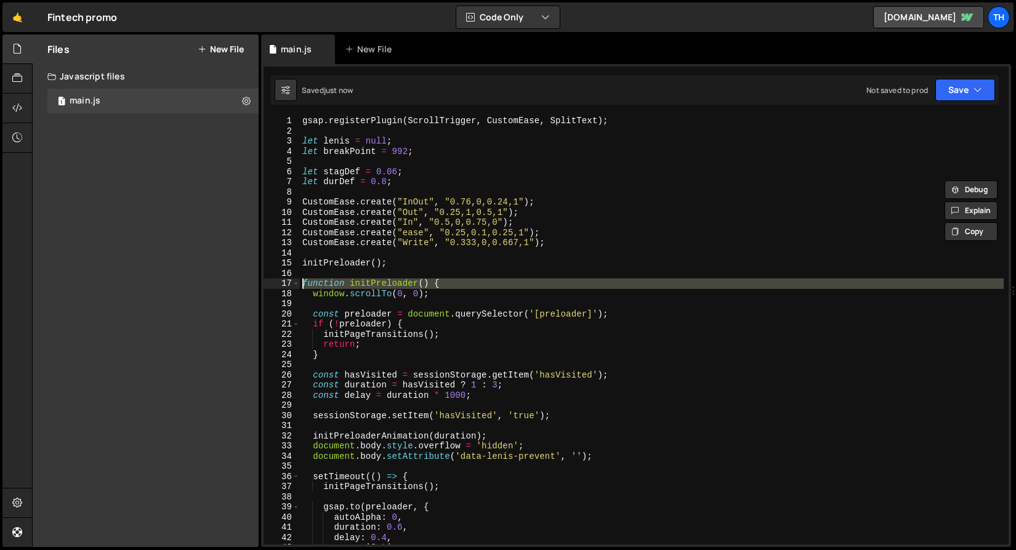
click at [291, 282] on div "17" at bounding box center [282, 283] width 36 height 10
type textarea "function initPreloader() { window.scrollTo(0, 0);"
click at [319, 254] on div "gsap . registerPlugin ( ScrollTrigger , CustomEase , SplitText ) ; let lenis = …" at bounding box center [652, 340] width 704 height 449
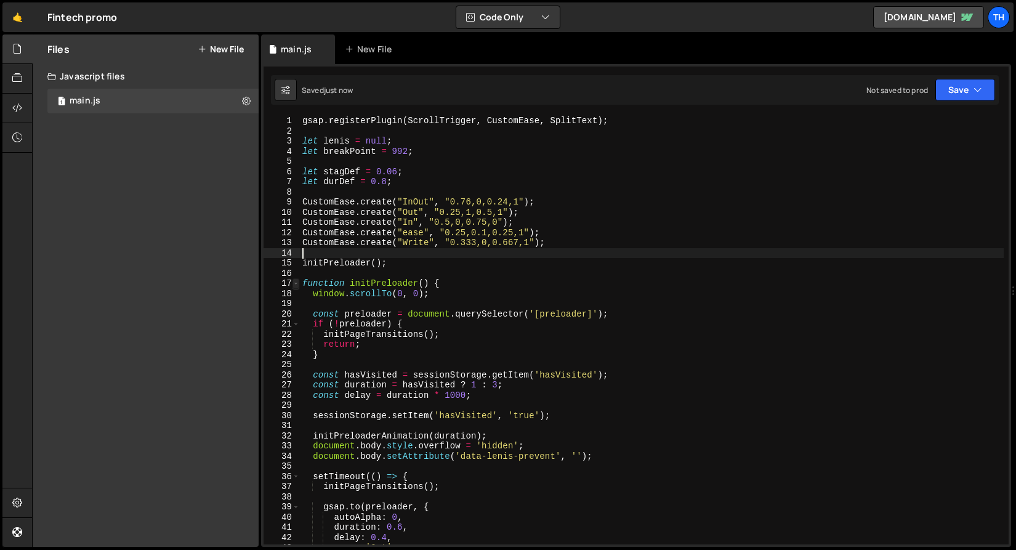
click at [297, 288] on span at bounding box center [295, 283] width 7 height 10
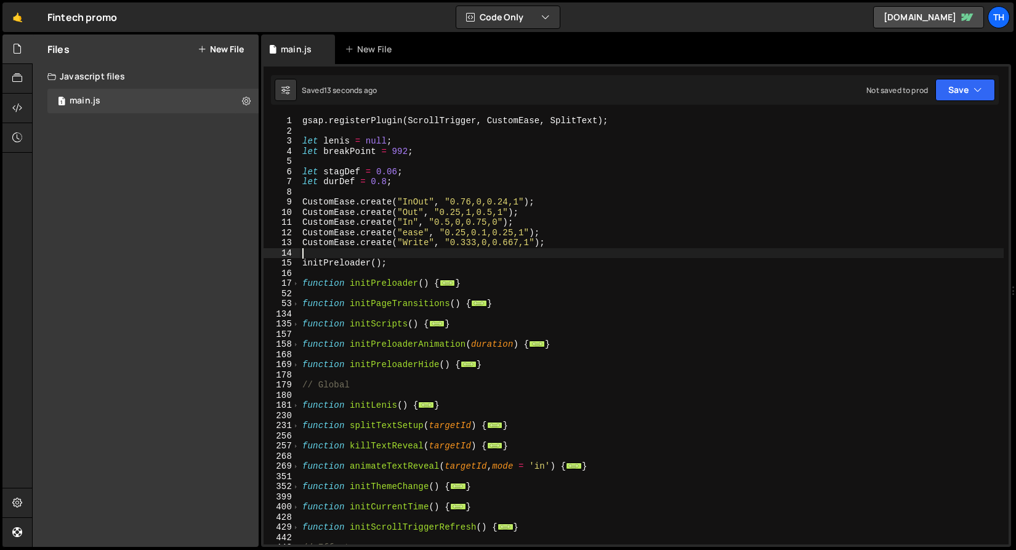
click at [350, 185] on div "gsap . registerPlugin ( ScrollTrigger , CustomEase , SplitText ) ; let lenis = …" at bounding box center [652, 340] width 704 height 449
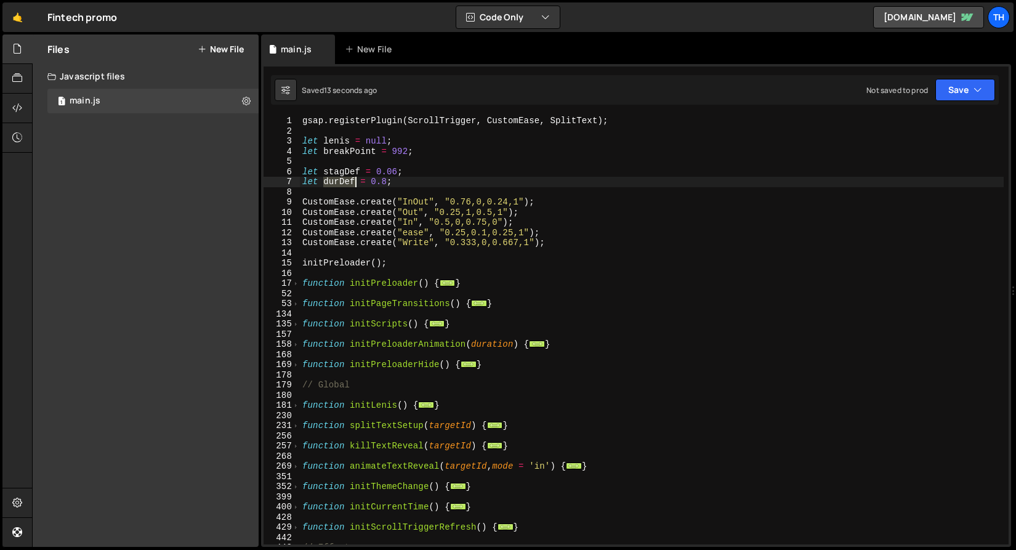
click at [350, 185] on div "gsap . registerPlugin ( ScrollTrigger , CustomEase , SplitText ) ; let lenis = …" at bounding box center [652, 340] width 704 height 449
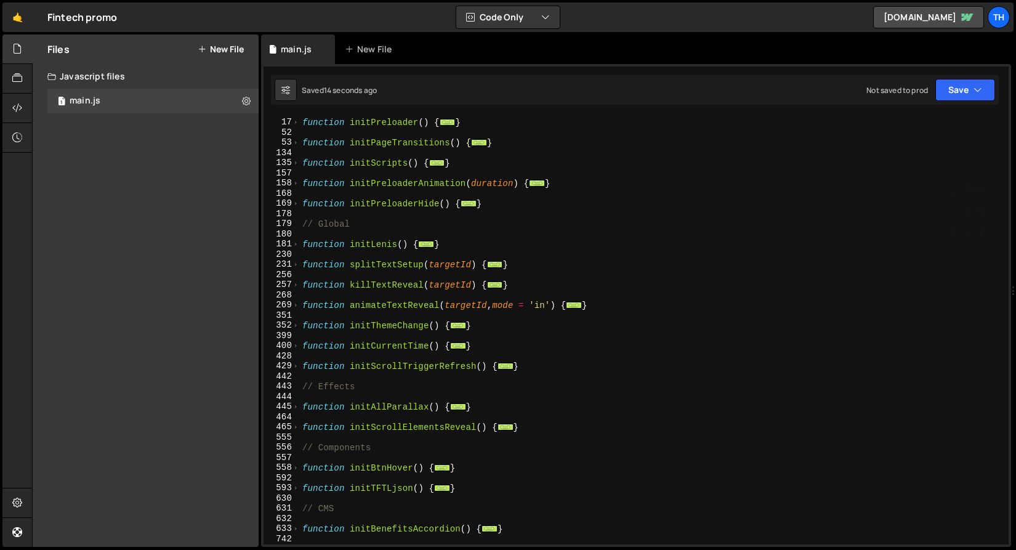
scroll to position [289, 0]
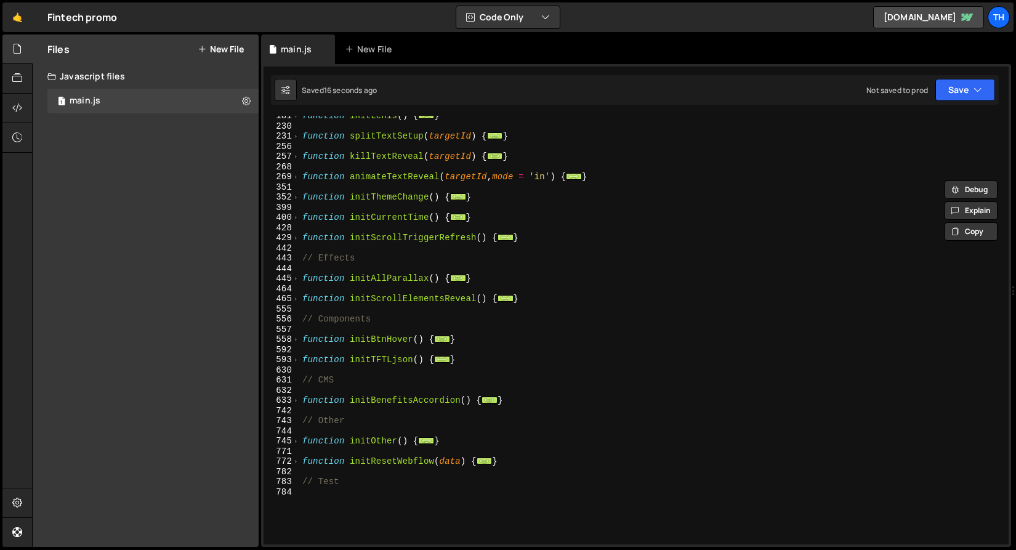
click at [313, 275] on div "function initLenis ( ) { ... } function splitTextSetup ( targetId ) { ... } fun…" at bounding box center [652, 335] width 704 height 449
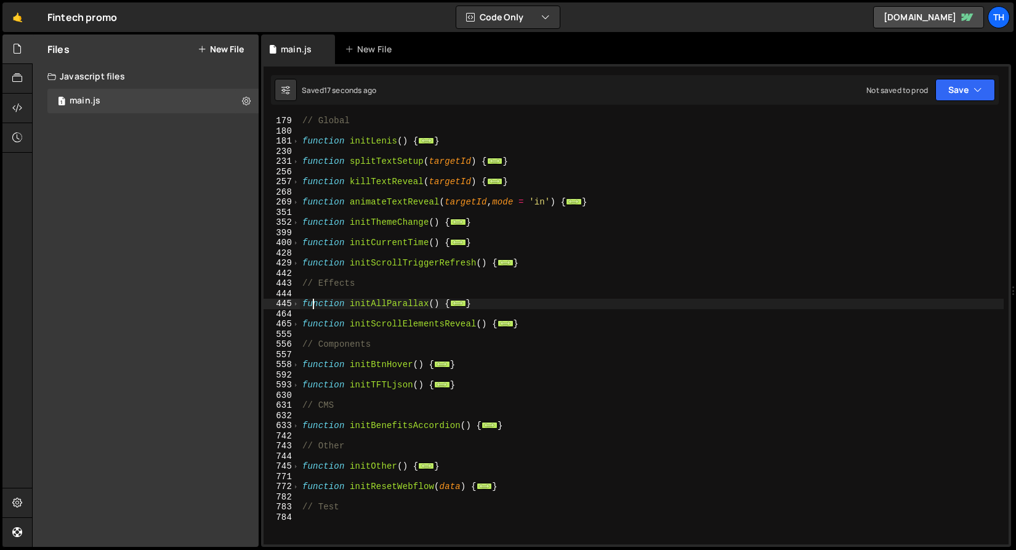
scroll to position [264, 0]
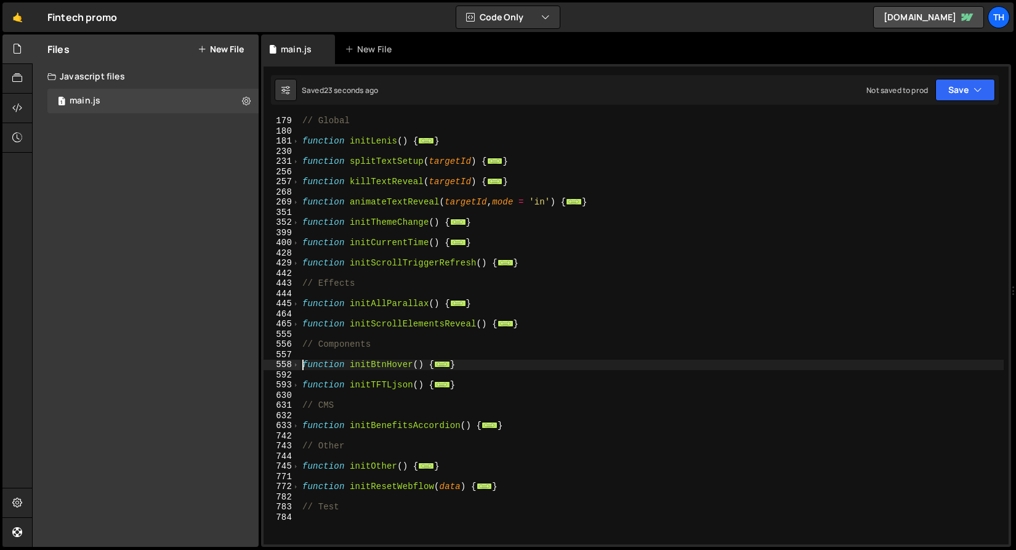
click at [300, 364] on div "// Global function initLenis ( ) { ... } function splitTextSetup ( targetId ) {…" at bounding box center [652, 340] width 704 height 449
click at [300, 366] on div "// Global function initLenis ( ) { ... } function splitTextSetup ( targetId ) {…" at bounding box center [652, 340] width 704 height 449
click at [296, 370] on div "592" at bounding box center [282, 375] width 36 height 10
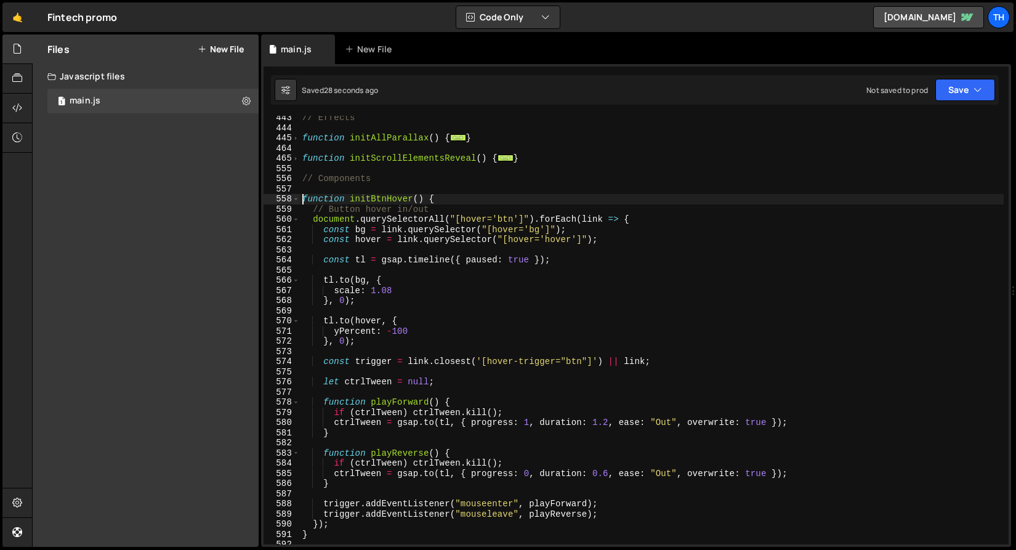
scroll to position [430, 0]
drag, startPoint x: 596, startPoint y: 422, endPoint x: 606, endPoint y: 421, distance: 10.5
click at [607, 421] on div "// Effects function initAllParallax ( ) { ... } function initScrollElementsReve…" at bounding box center [652, 337] width 704 height 449
paste textarea "durDef"
click at [608, 421] on div "// Effects function initAllParallax ( ) { ... } function initScrollElementsReve…" at bounding box center [652, 337] width 704 height 449
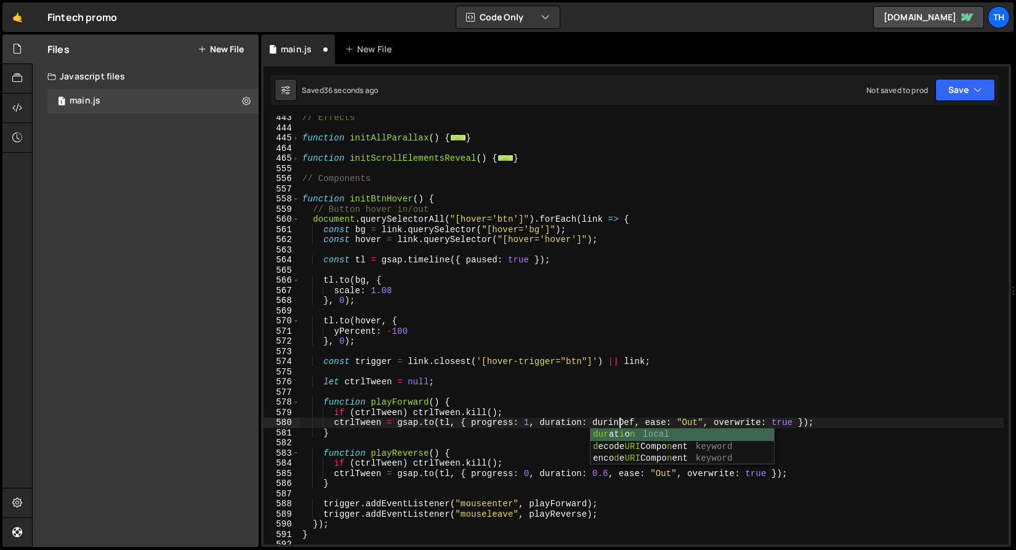
scroll to position [0, 22]
click at [559, 222] on div "// Effects function initAllParallax ( ) { ... } function initScrollElementsReve…" at bounding box center [652, 337] width 704 height 449
drag, startPoint x: 621, startPoint y: 420, endPoint x: 629, endPoint y: 427, distance: 11.0
click at [634, 421] on div "// Effects function initAllParallax ( ) { ... } function initScrollElementsReve…" at bounding box center [652, 337] width 704 height 449
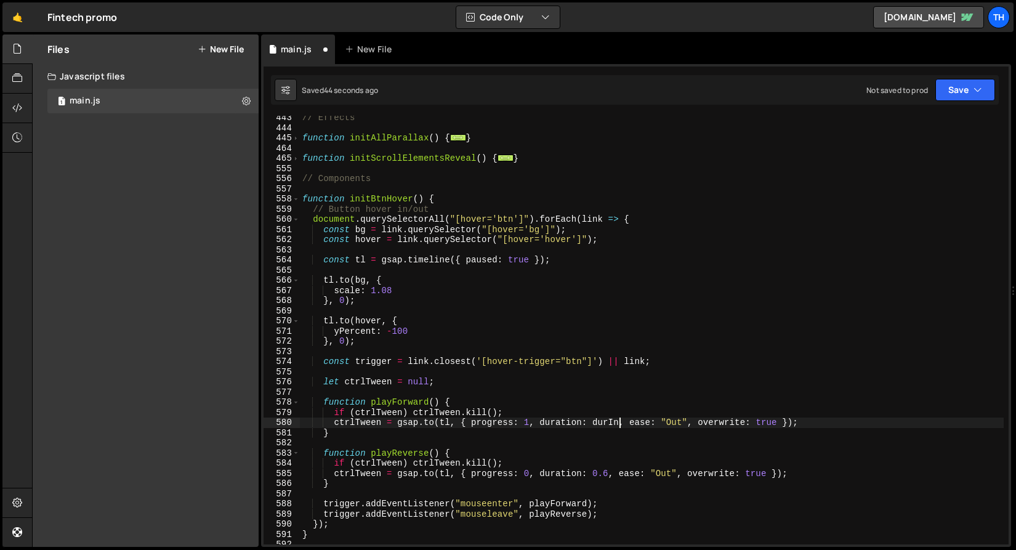
click at [605, 422] on div "// Effects function initAllParallax ( ) { ... } function initScrollElementsReve…" at bounding box center [652, 337] width 704 height 449
click at [573, 482] on div "// Effects function initAllParallax ( ) { ... } function initScrollElementsReve…" at bounding box center [652, 337] width 704 height 449
drag, startPoint x: 595, startPoint y: 473, endPoint x: 607, endPoint y: 475, distance: 11.8
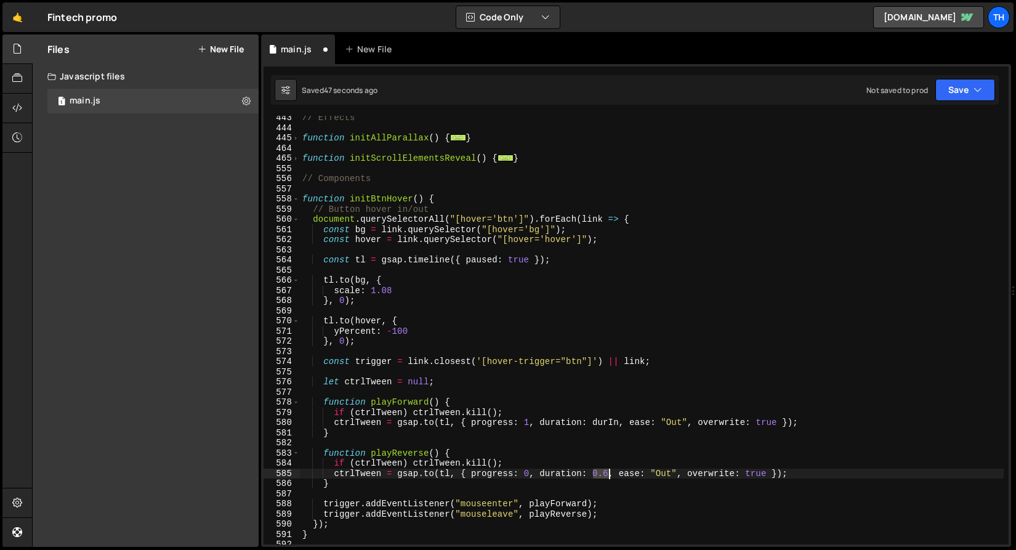
click at [607, 475] on div "// Effects function initAllParallax ( ) { ... } function initScrollElementsReve…" at bounding box center [652, 337] width 704 height 449
paste textarea "durIn"
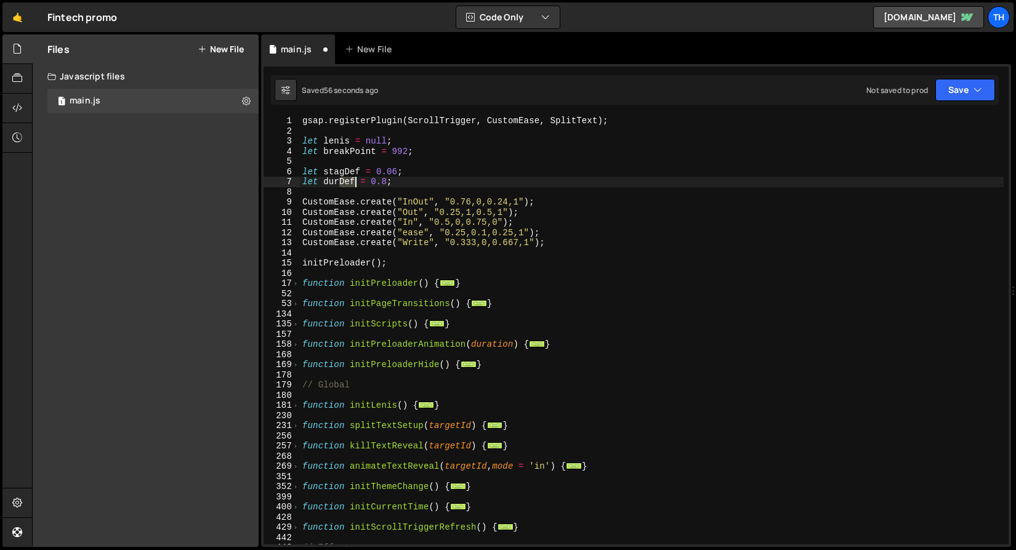
drag, startPoint x: 340, startPoint y: 182, endPoint x: 354, endPoint y: 188, distance: 14.6
click at [354, 181] on div "gsap . registerPlugin ( ScrollTrigger , CustomEase , SplitText ) ; let lenis = …" at bounding box center [652, 340] width 704 height 449
drag, startPoint x: 345, startPoint y: 172, endPoint x: 360, endPoint y: 171, distance: 14.9
click at [360, 171] on div "gsap . registerPlugin ( ScrollTrigger , CustomEase , SplitText ) ; let lenis = …" at bounding box center [652, 340] width 704 height 449
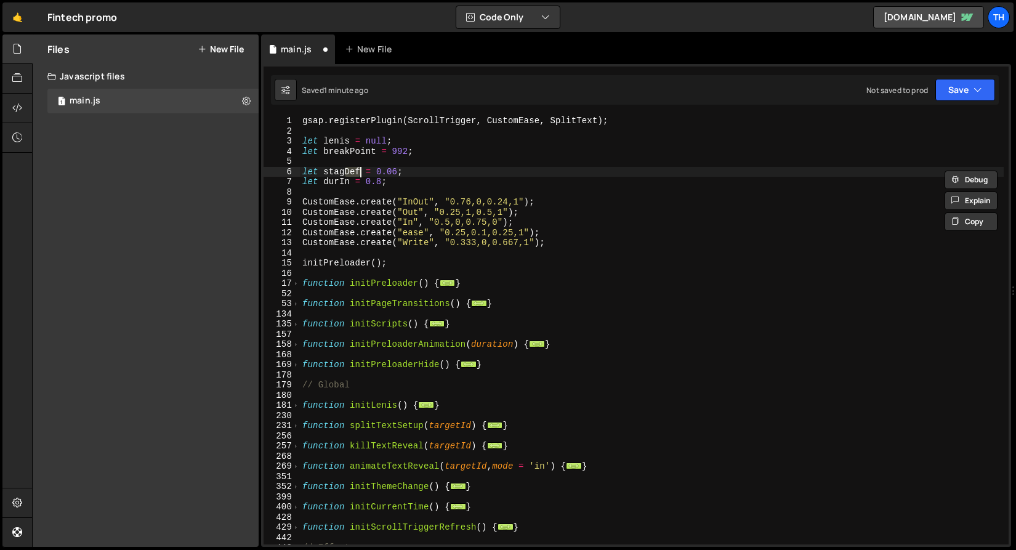
type textarea "let stagger = 0.06;"
drag, startPoint x: 360, startPoint y: 195, endPoint x: 347, endPoint y: 194, distance: 12.3
click at [360, 195] on div "gsap . registerPlugin ( ScrollTrigger , CustomEase , SplitText ) ; let lenis = …" at bounding box center [652, 340] width 704 height 449
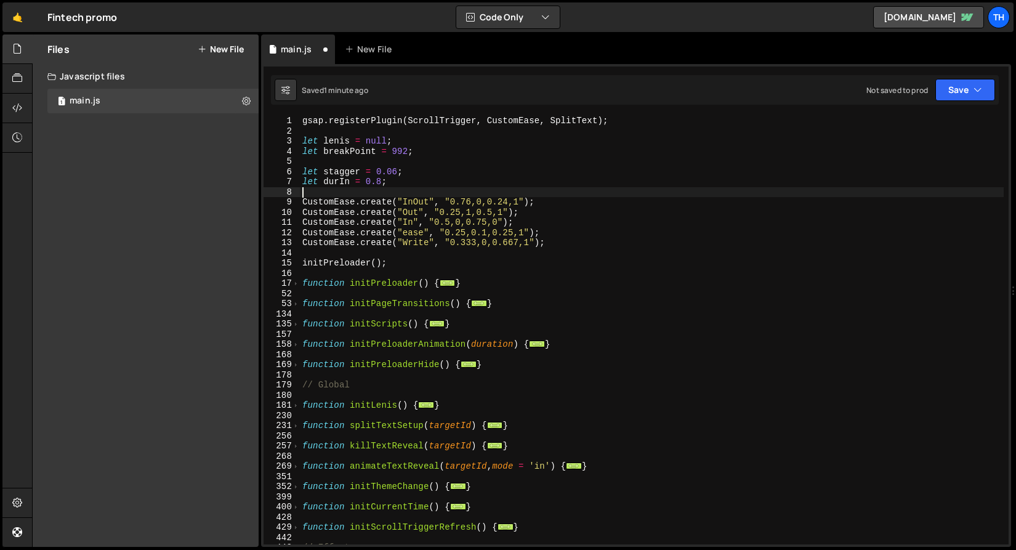
scroll to position [0, 0]
click at [336, 186] on div "gsap . registerPlugin ( ScrollTrigger , CustomEase , SplitText ) ; let lenis = …" at bounding box center [652, 340] width 704 height 449
type textarea "let durIn = 0.8;"
click at [336, 186] on div "gsap . registerPlugin ( ScrollTrigger , CustomEase , SplitText ) ; let lenis = …" at bounding box center [652, 340] width 704 height 449
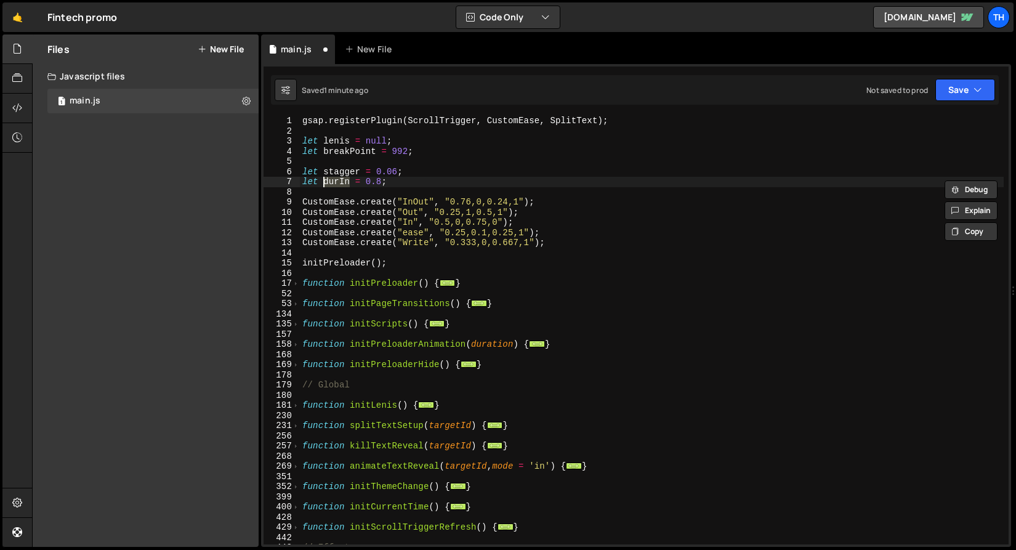
click at [352, 159] on div "gsap . registerPlugin ( ScrollTrigger , CustomEase , SplitText ) ; let lenis = …" at bounding box center [652, 340] width 704 height 449
drag, startPoint x: 413, startPoint y: 184, endPoint x: 281, endPoint y: 179, distance: 132.5
click at [281, 179] on div "1 2 3 4 5 6 7 8 9 10 11 12 13 14 15 16 17 52 53 134 135 157 158 168 169 178 179…" at bounding box center [636, 330] width 745 height 429
type textarea "let durIn = 0.8;"
paste textarea "let durIn = 0.8;"
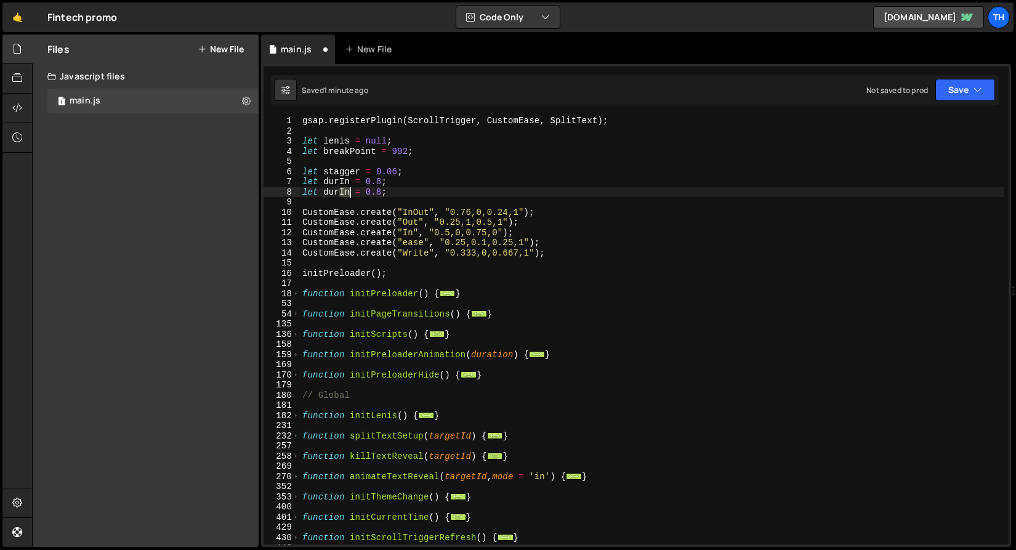
drag, startPoint x: 337, startPoint y: 190, endPoint x: 347, endPoint y: 188, distance: 9.6
click at [350, 190] on div "gsap . registerPlugin ( ScrollTrigger , CustomEase , SplitText ) ; let lenis = …" at bounding box center [652, 340] width 704 height 449
drag, startPoint x: 364, startPoint y: 183, endPoint x: 382, endPoint y: 183, distance: 17.3
click at [382, 183] on div "gsap . registerPlugin ( ScrollTrigger , CustomEase , SplitText ) ; let lenis = …" at bounding box center [652, 340] width 704 height 449
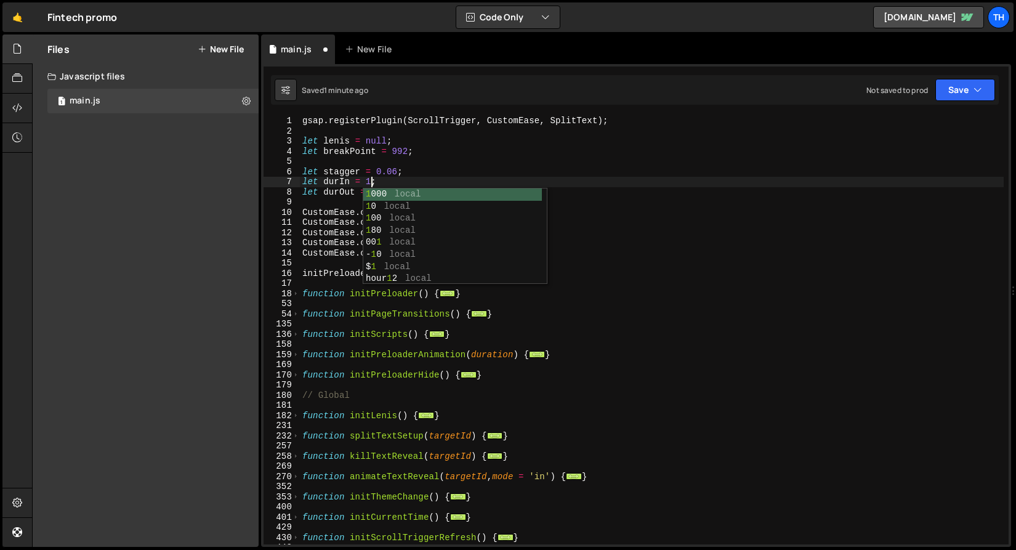
scroll to position [0, 4]
click at [371, 174] on div "gsap . registerPlugin ( ScrollTrigger , CustomEase , SplitText ) ; let lenis = …" at bounding box center [652, 340] width 704 height 449
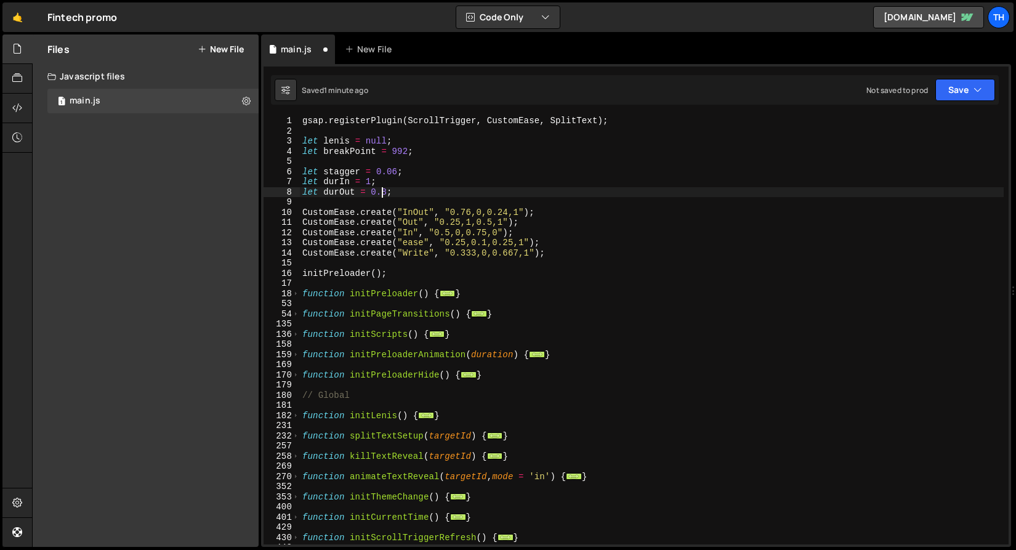
drag, startPoint x: 382, startPoint y: 193, endPoint x: 406, endPoint y: 193, distance: 24.0
click at [406, 193] on div "gsap . registerPlugin ( ScrollTrigger , CustomEase , SplitText ) ; let lenis = …" at bounding box center [652, 340] width 704 height 449
type textarea "let durOut = 0.6"
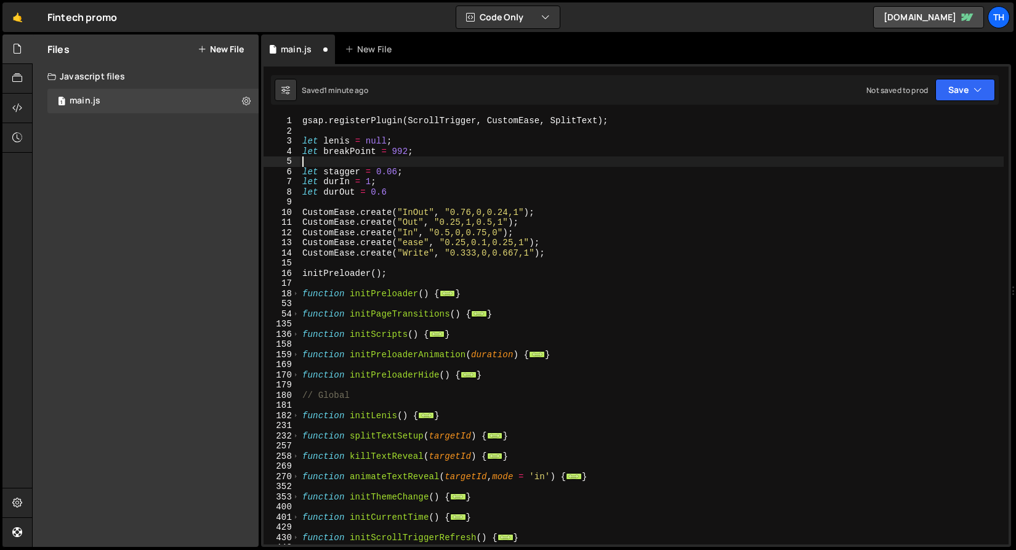
click at [443, 158] on div "gsap . registerPlugin ( ScrollTrigger , CustomEase , SplitText ) ; let lenis = …" at bounding box center [652, 340] width 704 height 449
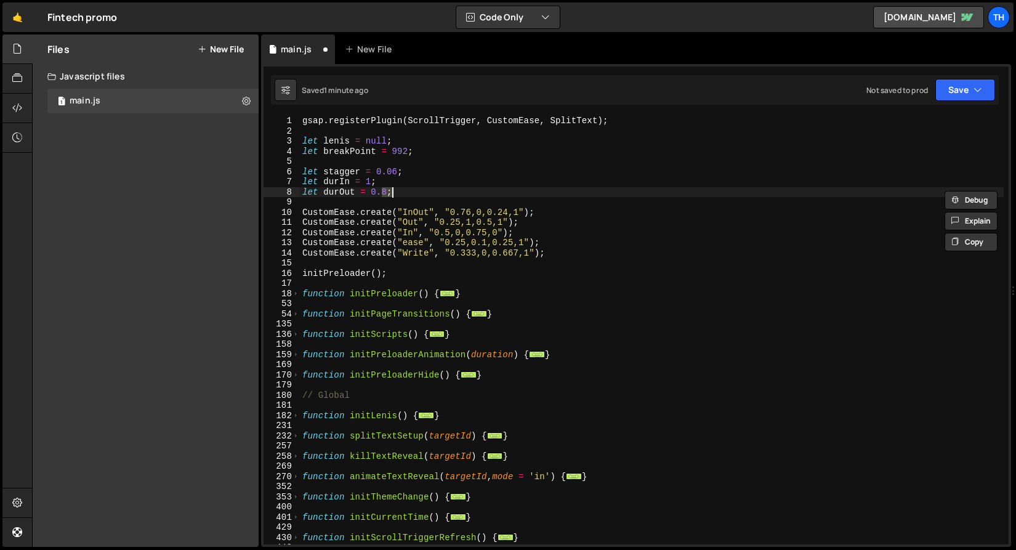
click at [388, 190] on div "gsap . registerPlugin ( ScrollTrigger , CustomEase , SplitText ) ; let lenis = …" at bounding box center [652, 330] width 704 height 429
type textarea "let durOut = 0.6;"
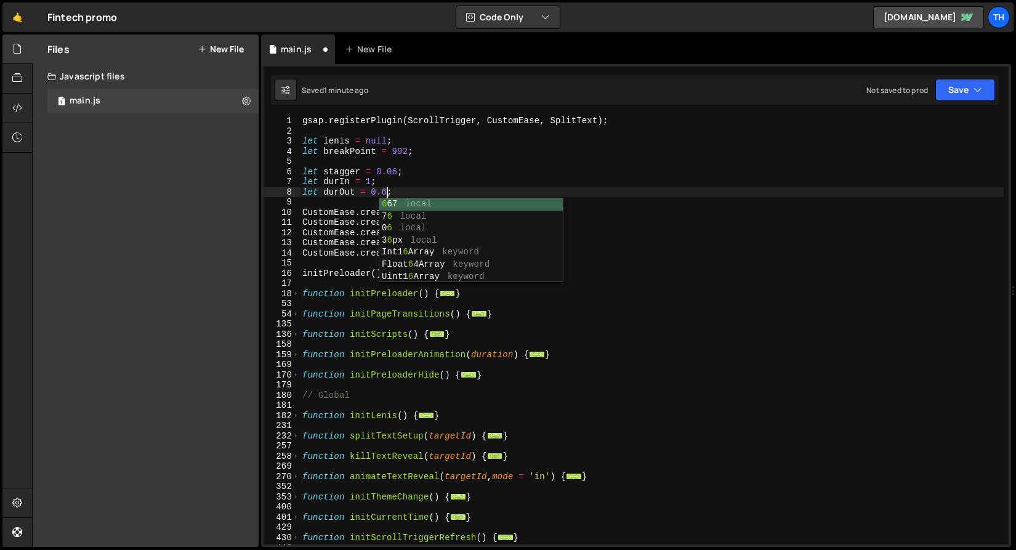
scroll to position [0, 6]
click at [562, 135] on div "gsap . registerPlugin ( ScrollTrigger , CustomEase , SplitText ) ; let lenis = …" at bounding box center [652, 340] width 704 height 449
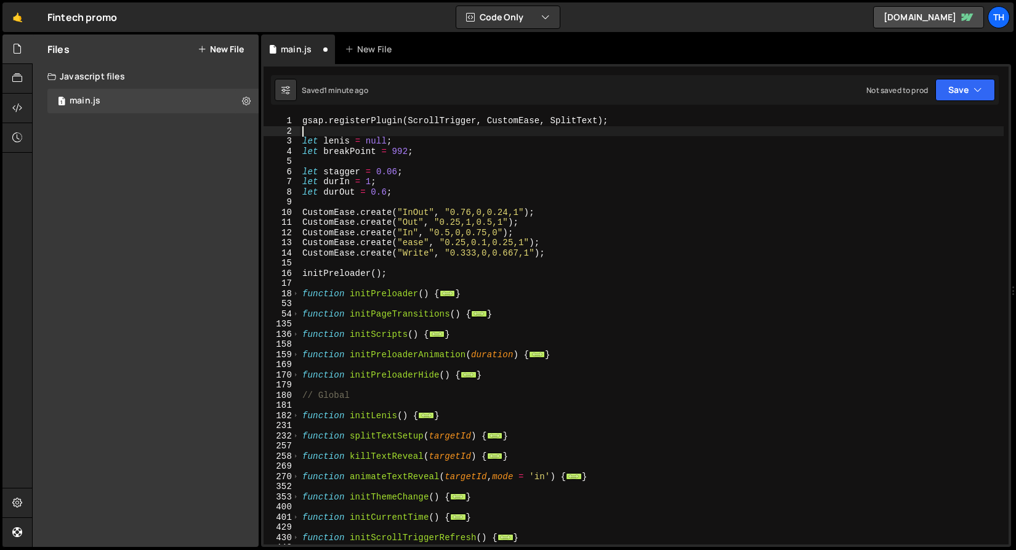
scroll to position [0, 0]
click at [943, 96] on button "Save" at bounding box center [965, 90] width 60 height 22
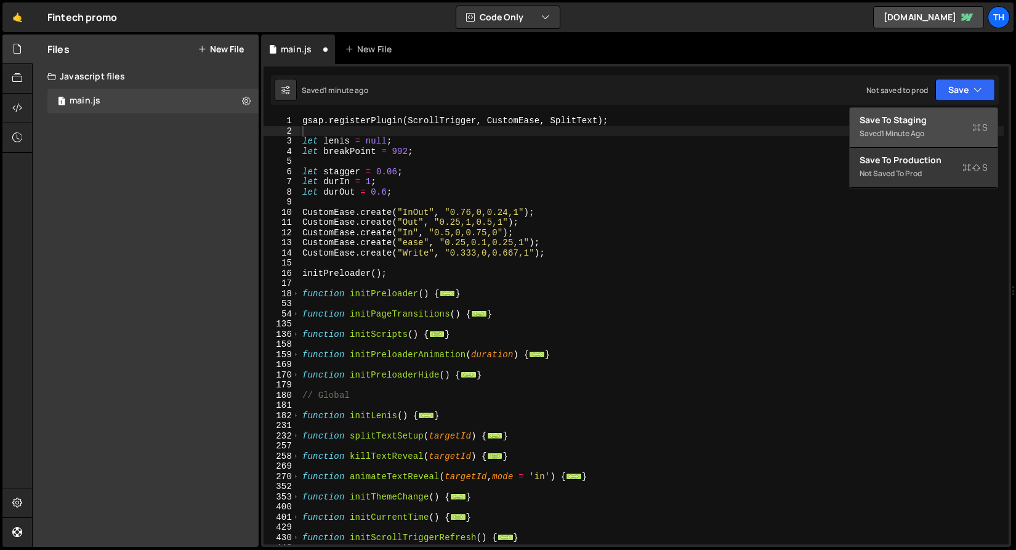
click at [934, 120] on div "Save to Staging S" at bounding box center [924, 120] width 128 height 12
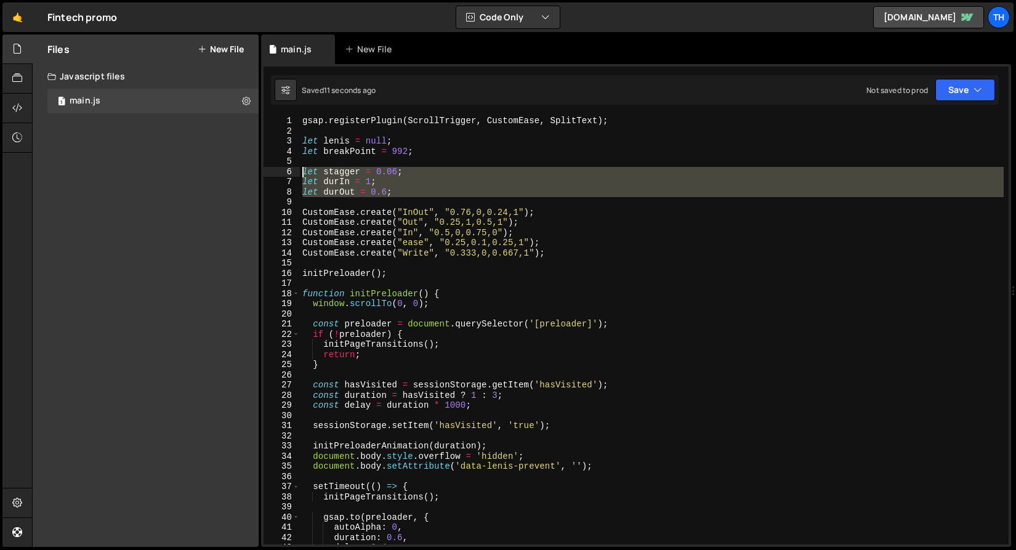
drag, startPoint x: 307, startPoint y: 201, endPoint x: 234, endPoint y: 176, distance: 77.3
click at [234, 176] on div "Files New File Javascript files 1 main.js 0 CSS files Copy share link Edit File…" at bounding box center [524, 290] width 984 height 513
click at [351, 190] on div "gsap . registerPlugin ( ScrollTrigger , CustomEase , SplitText ) ; let lenis = …" at bounding box center [652, 330] width 704 height 429
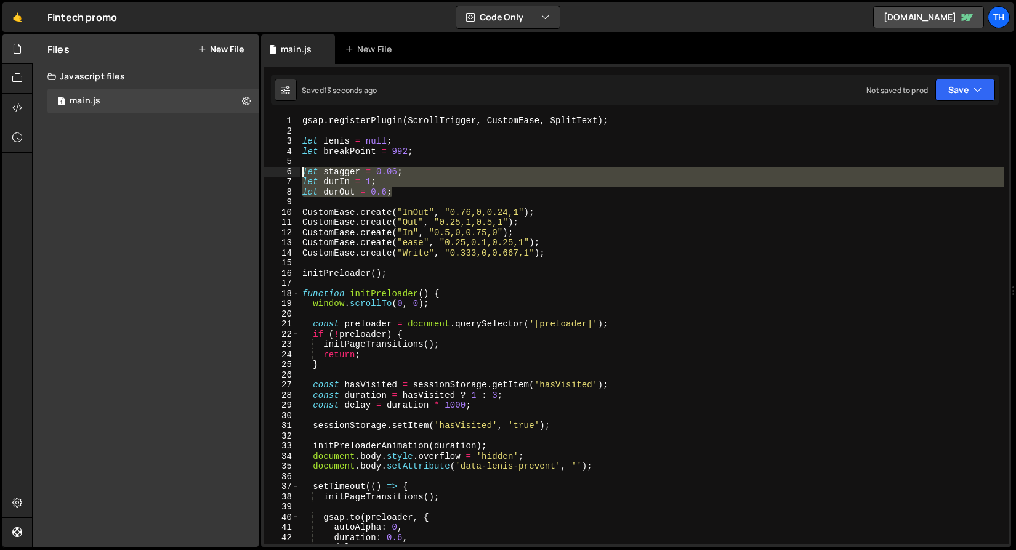
drag, startPoint x: 404, startPoint y: 191, endPoint x: 240, endPoint y: 169, distance: 165.3
click at [240, 169] on div "Files New File Javascript files 1 main.js 0 CSS files Copy share link Edit File…" at bounding box center [524, 290] width 984 height 513
click at [371, 181] on div "gsap . registerPlugin ( ScrollTrigger , CustomEase , SplitText ) ; let lenis = …" at bounding box center [652, 340] width 704 height 449
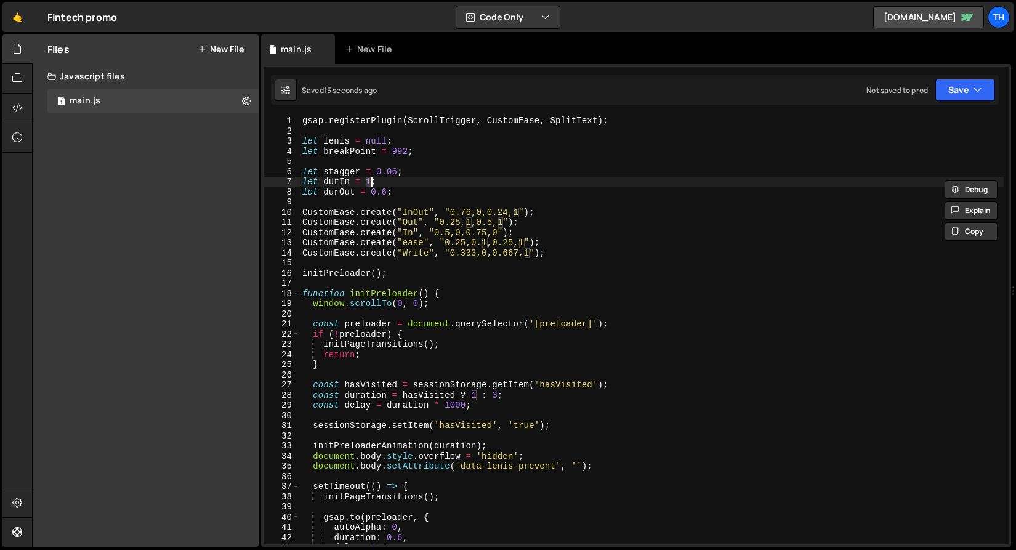
scroll to position [0, 4]
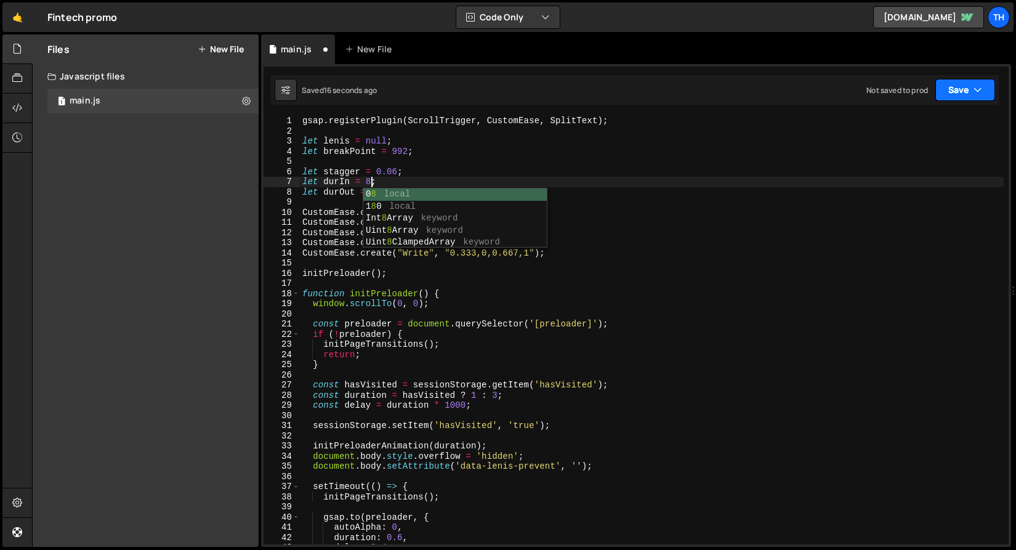
click at [958, 84] on button "Save" at bounding box center [965, 90] width 60 height 22
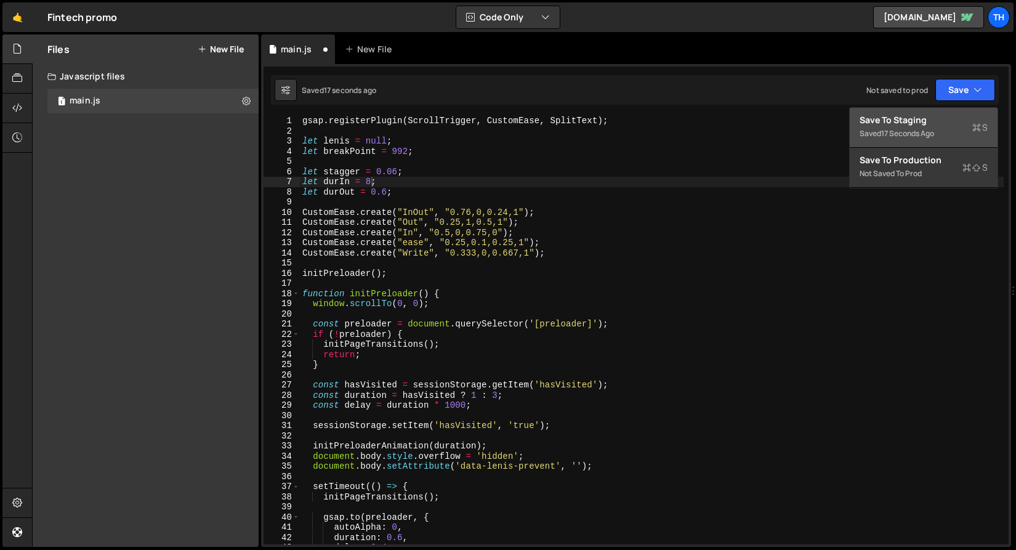
click at [927, 123] on div "Save to Staging S" at bounding box center [924, 120] width 128 height 12
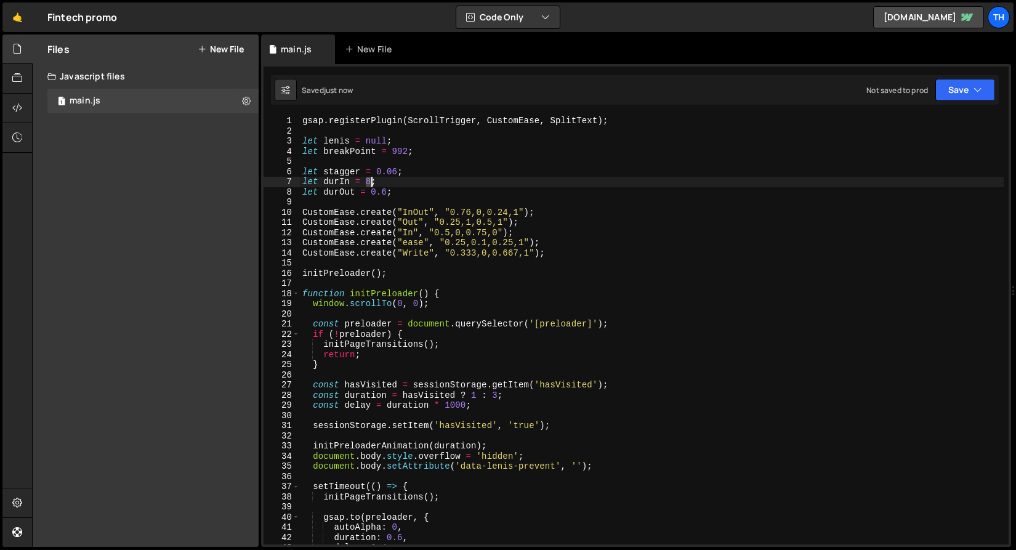
click at [369, 183] on div "gsap . registerPlugin ( ScrollTrigger , CustomEase , SplitText ) ; let lenis = …" at bounding box center [652, 340] width 704 height 449
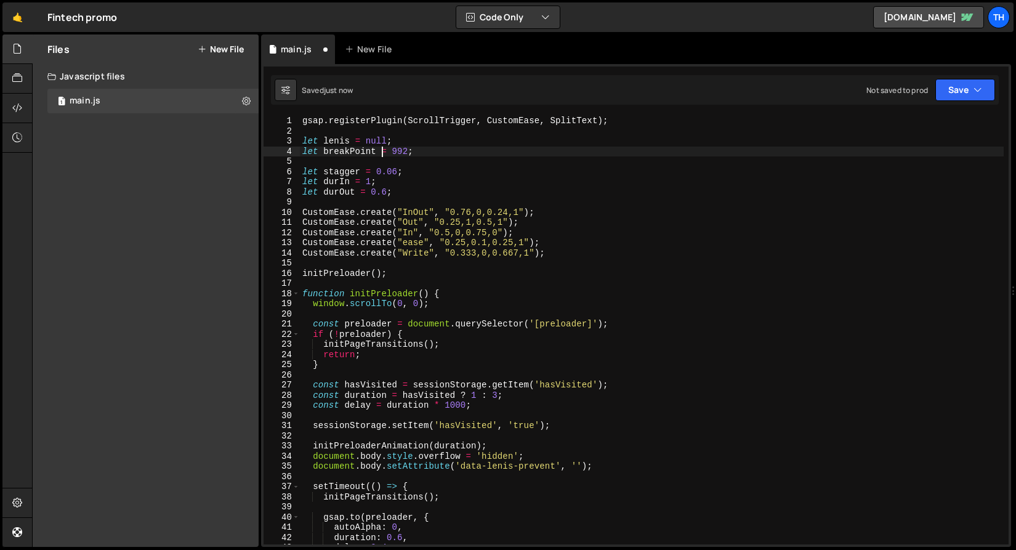
drag, startPoint x: 382, startPoint y: 153, endPoint x: 361, endPoint y: 184, distance: 37.6
click at [382, 154] on div "gsap . registerPlugin ( ScrollTrigger , CustomEase , SplitText ) ; let lenis = …" at bounding box center [652, 340] width 704 height 449
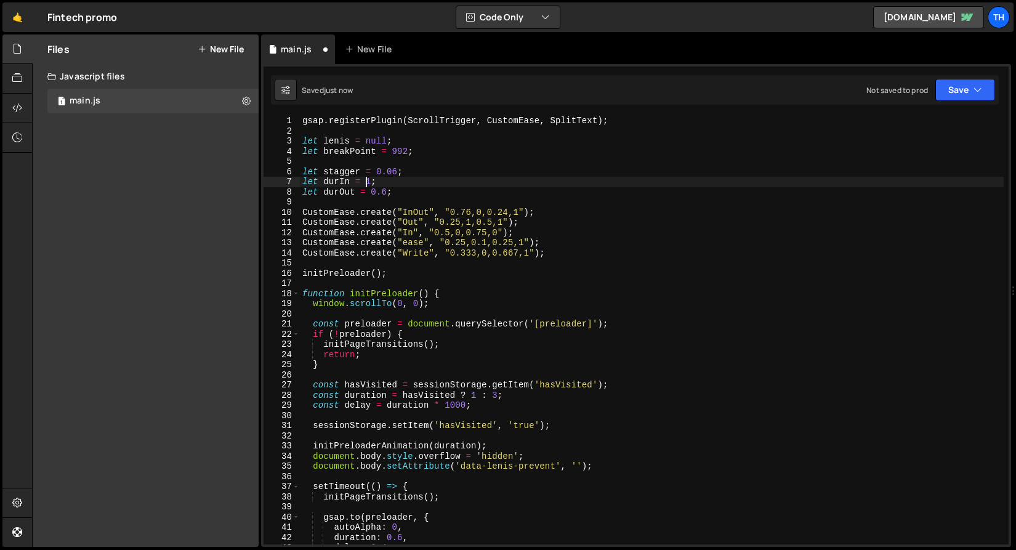
click at [364, 182] on div "gsap . registerPlugin ( ScrollTrigger , CustomEase , SplitText ) ; let lenis = …" at bounding box center [652, 340] width 704 height 449
drag, startPoint x: 372, startPoint y: 191, endPoint x: 385, endPoint y: 193, distance: 13.7
click at [385, 193] on div "gsap . registerPlugin ( ScrollTrigger , CustomEase , SplitText ) ; let lenis = …" at bounding box center [652, 340] width 704 height 449
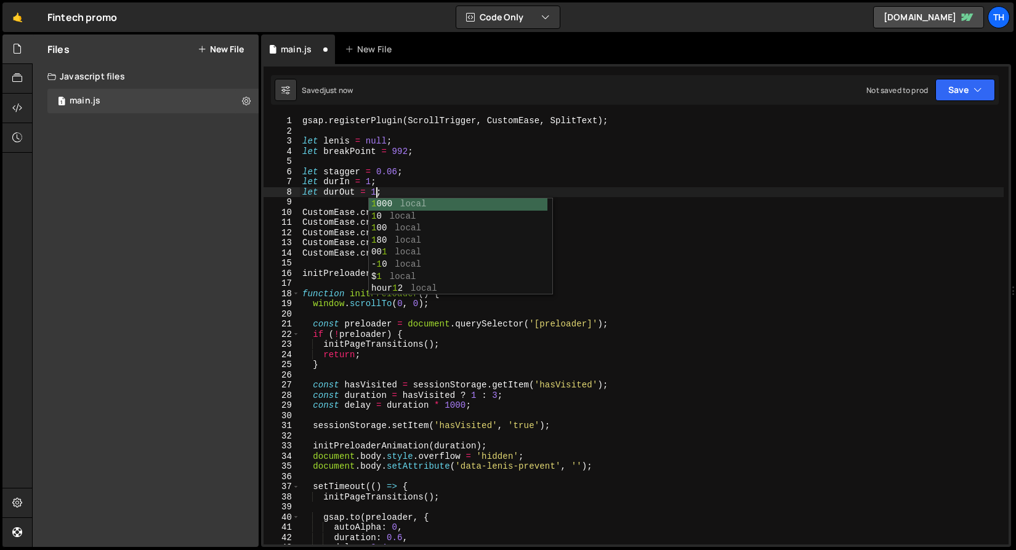
scroll to position [0, 5]
click at [964, 87] on button "Save" at bounding box center [965, 90] width 60 height 22
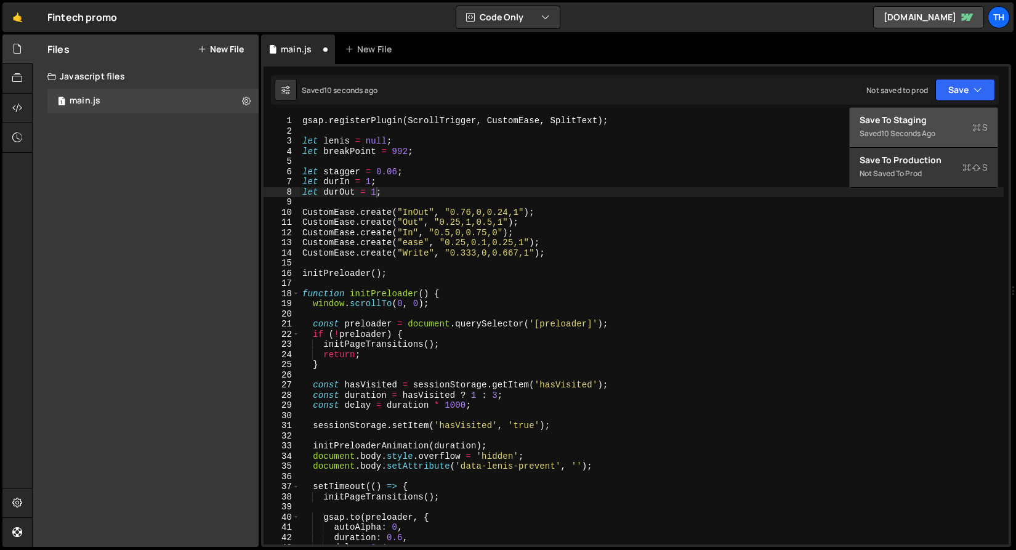
click at [948, 145] on button "Save to Staging S Saved 10 seconds ago" at bounding box center [924, 128] width 148 height 40
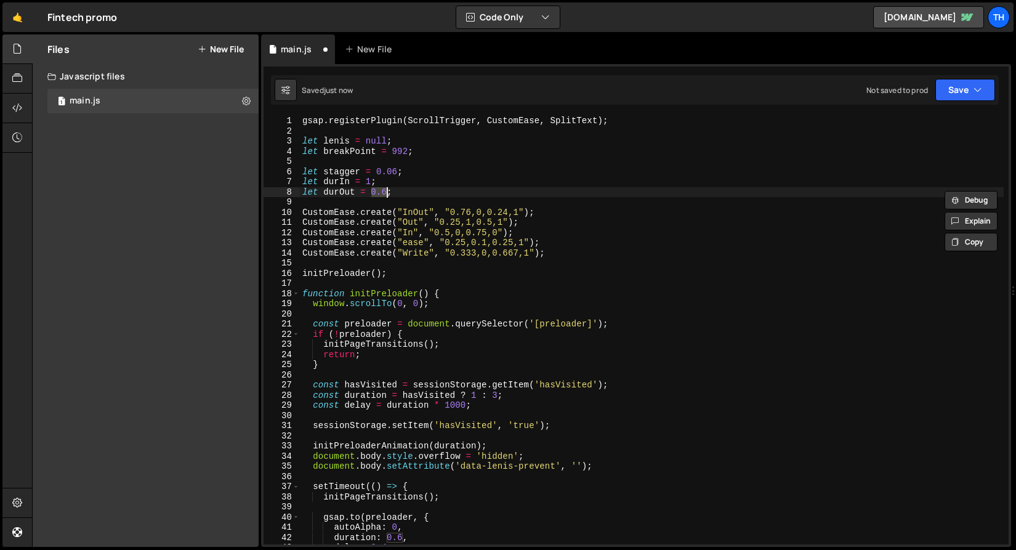
scroll to position [0, 0]
click at [425, 190] on div "gsap . registerPlugin ( ScrollTrigger , CustomEase , SplitText ) ; let lenis = …" at bounding box center [652, 340] width 704 height 449
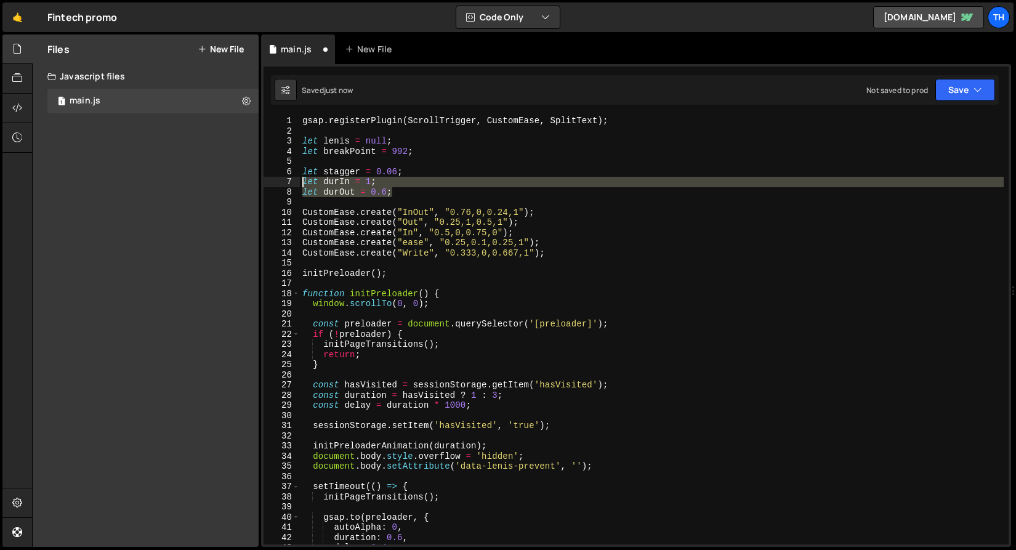
drag, startPoint x: 418, startPoint y: 191, endPoint x: 203, endPoint y: 148, distance: 219.2
click at [203, 148] on div "Files New File Javascript files 1 main.js 0 CSS files Copy share link Edit File…" at bounding box center [524, 290] width 984 height 513
type textarea "let breakPoint = 992;"
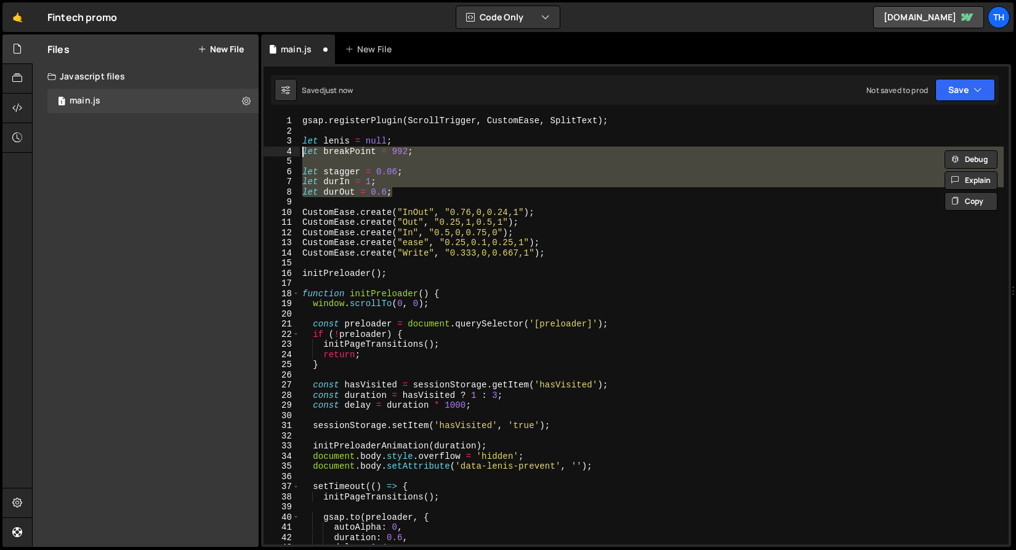
click at [414, 262] on div "gsap . registerPlugin ( ScrollTrigger , CustomEase , SplitText ) ; let lenis = …" at bounding box center [652, 340] width 704 height 449
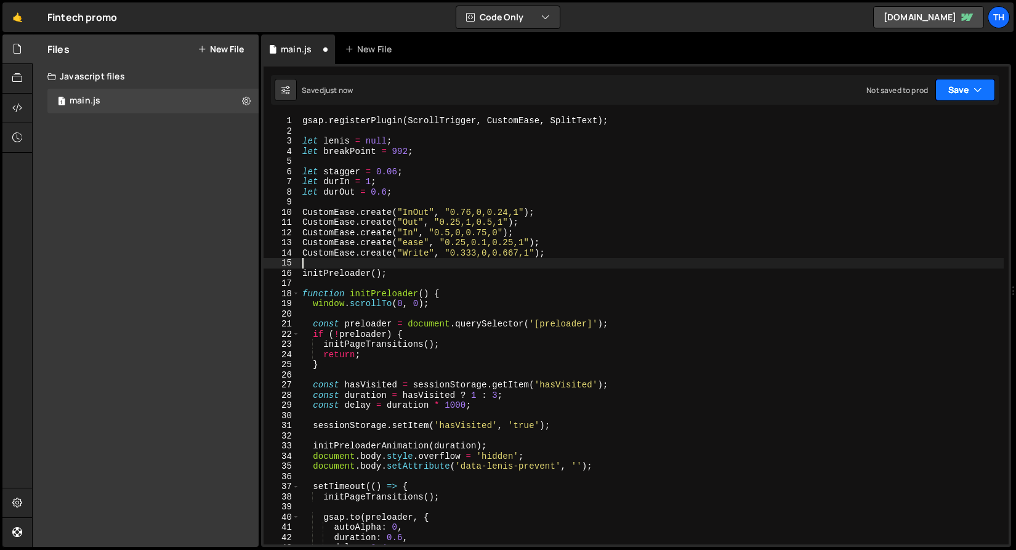
click at [965, 89] on button "Save" at bounding box center [965, 90] width 60 height 22
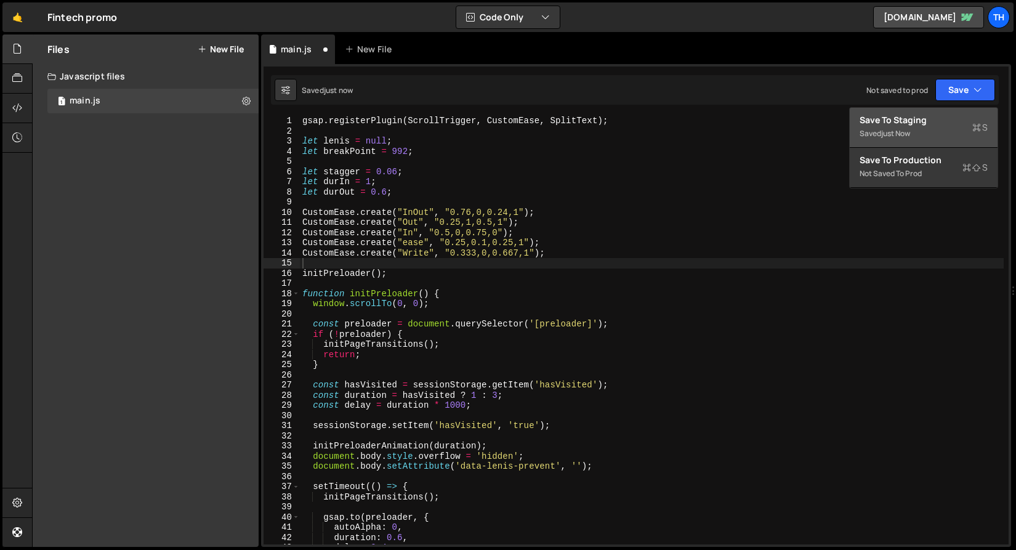
click at [945, 127] on div "Saved just now" at bounding box center [924, 133] width 128 height 15
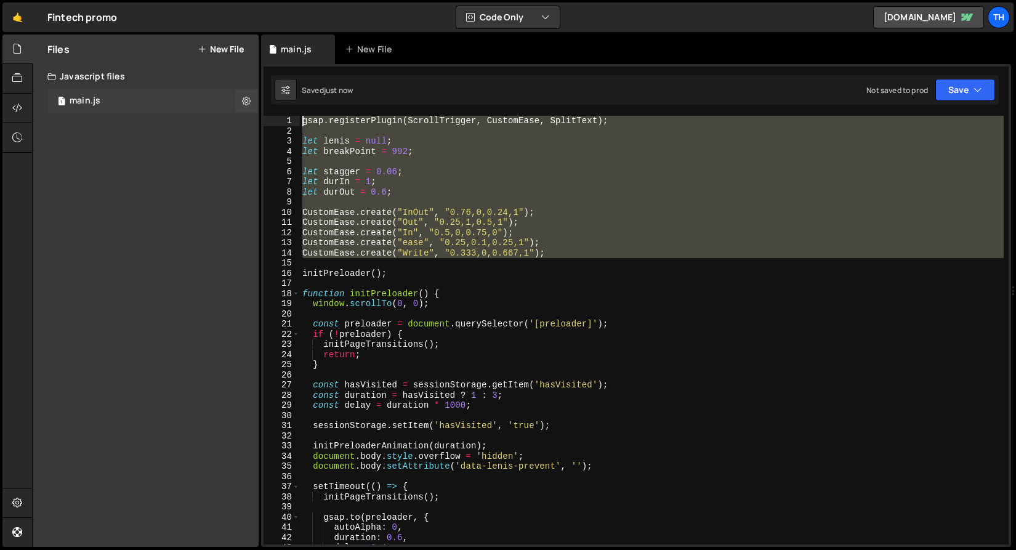
drag, startPoint x: 571, startPoint y: 259, endPoint x: 156, endPoint y: 94, distance: 446.8
click at [156, 94] on div "Files New File Javascript files 1 main.js 0 CSS files Copy share link Edit File…" at bounding box center [524, 290] width 984 height 513
type textarea "gsap.registerPlugin(ScrollTrigger, CustomEase, SplitText);"
